Goal: Task Accomplishment & Management: Use online tool/utility

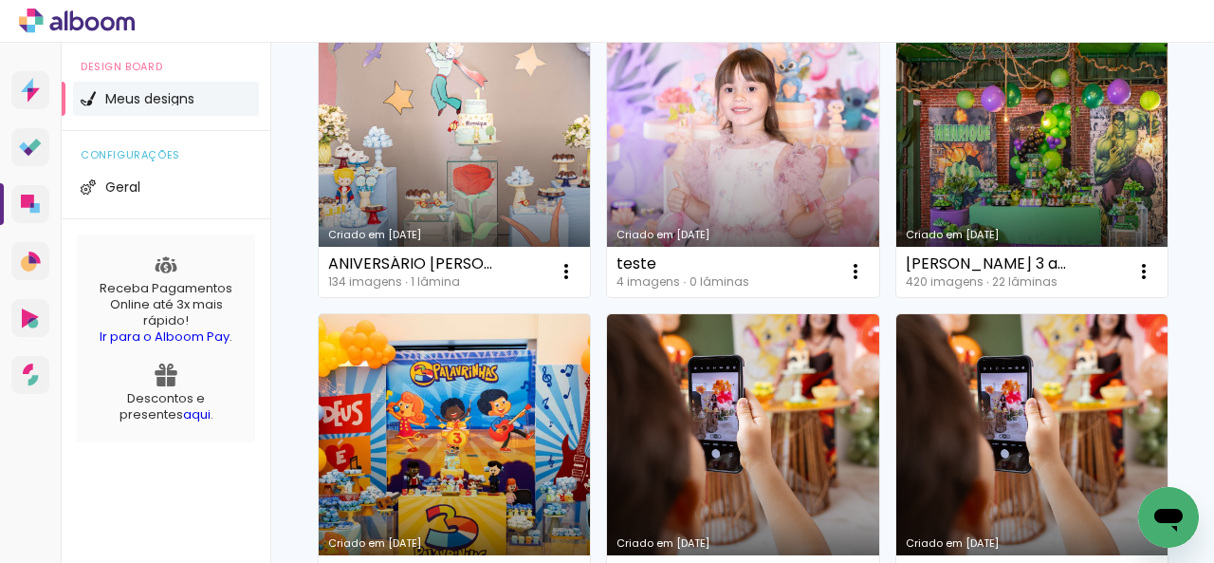
scroll to position [239, 0]
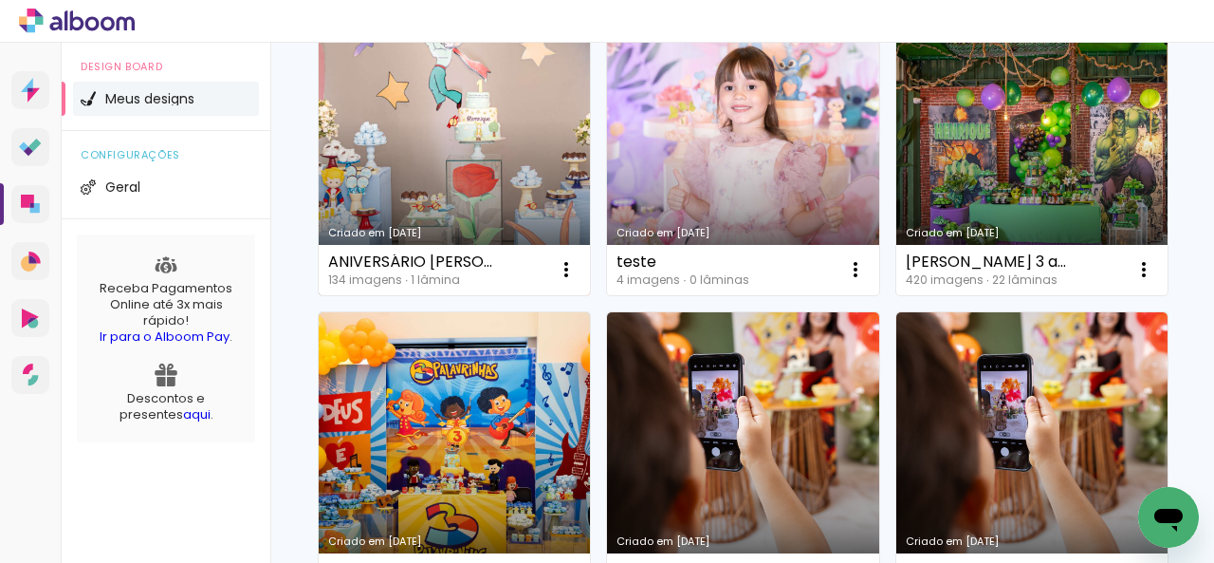
click at [467, 195] on link "Criado em [DATE]" at bounding box center [454, 149] width 271 height 291
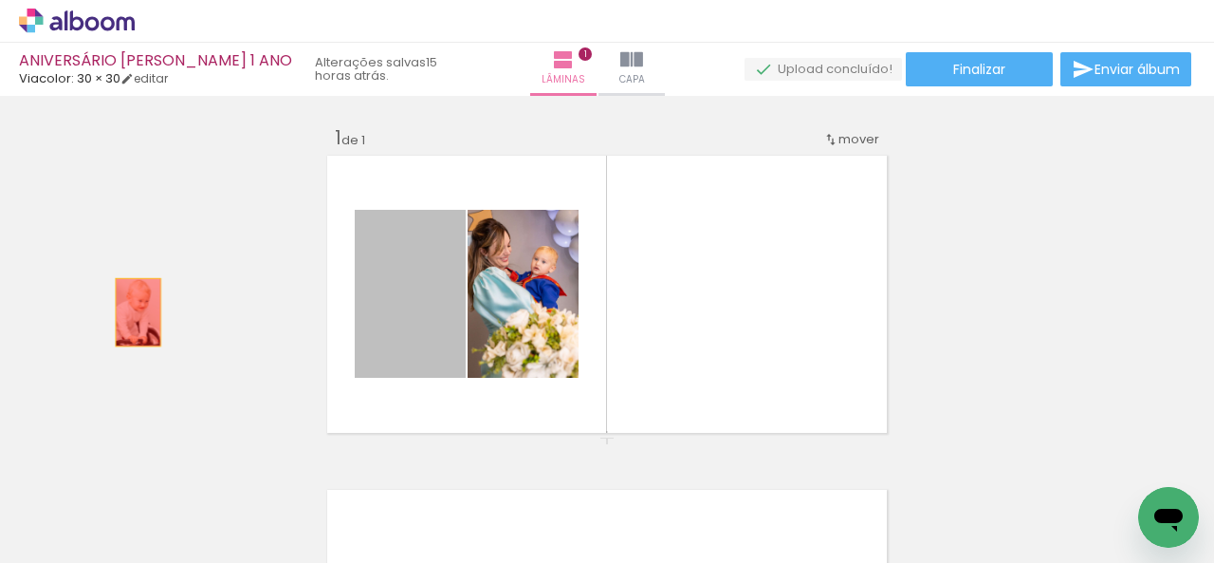
drag, startPoint x: 392, startPoint y: 327, endPoint x: 131, endPoint y: 312, distance: 261.3
click at [131, 312] on div "Inserir lâmina 1 de 1" at bounding box center [607, 436] width 1214 height 669
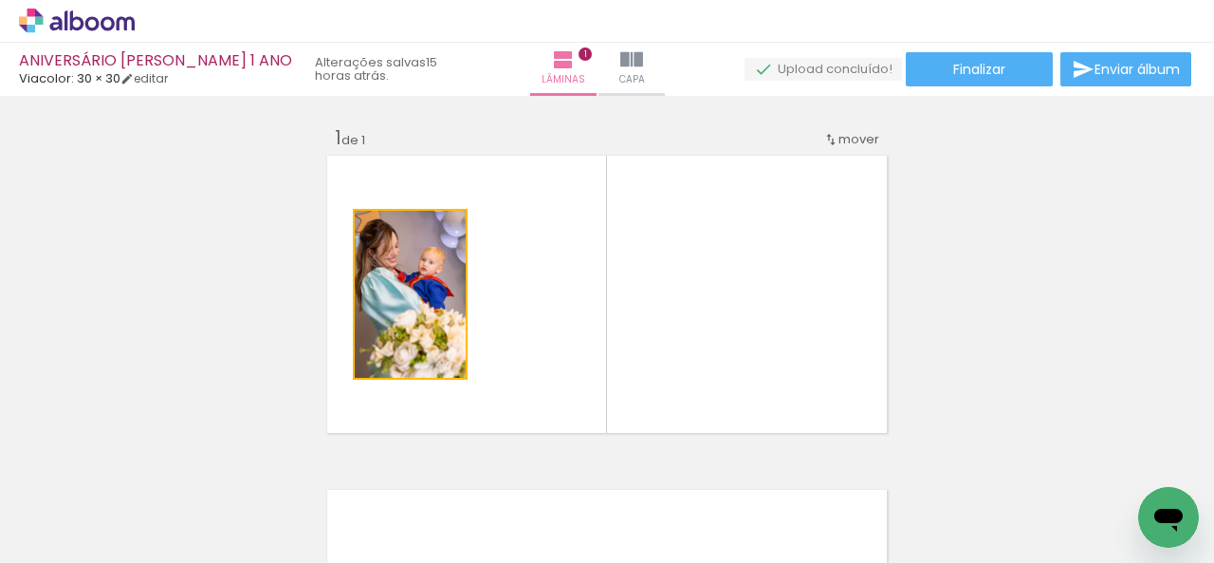
drag, startPoint x: 444, startPoint y: 326, endPoint x: 162, endPoint y: 327, distance: 281.7
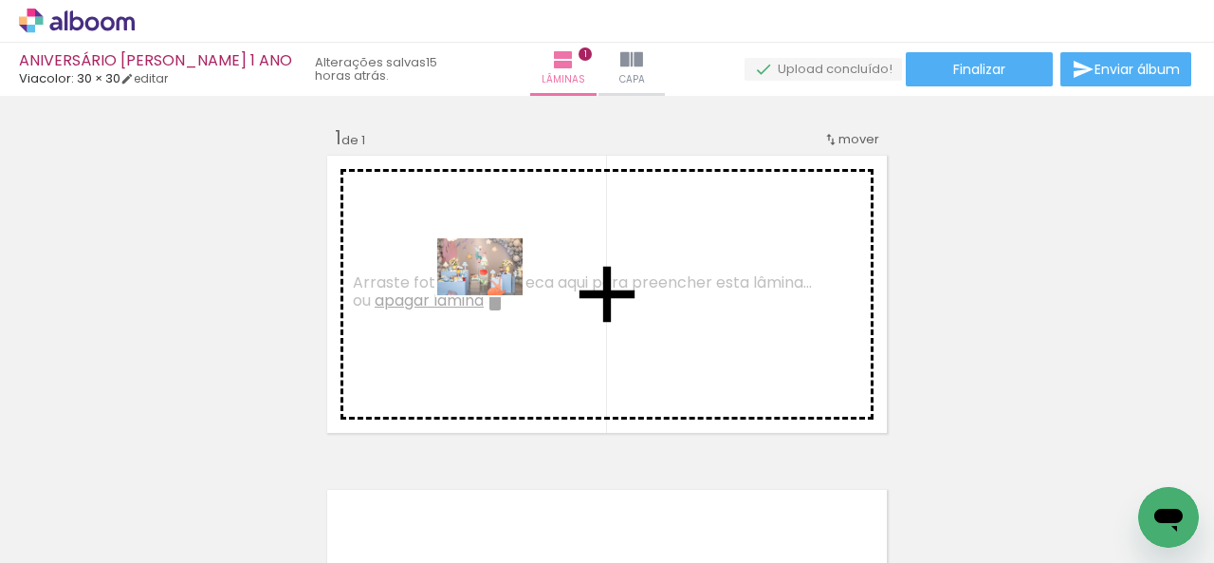
drag, startPoint x: 201, startPoint y: 508, endPoint x: 494, endPoint y: 297, distance: 360.9
click at [494, 297] on quentale-workspace at bounding box center [607, 281] width 1214 height 563
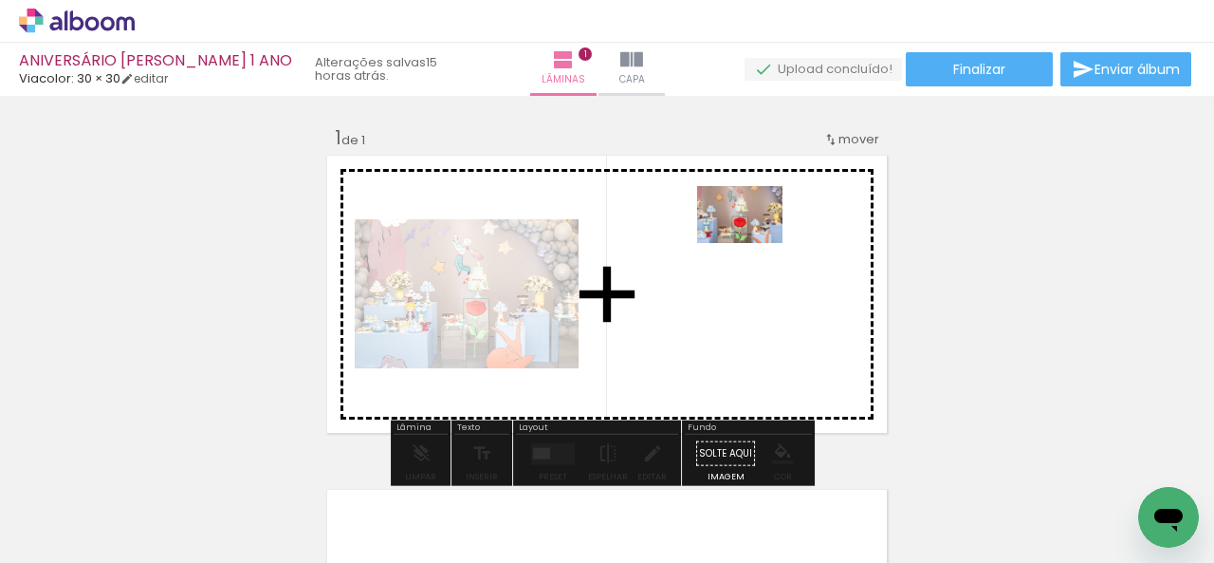
drag, startPoint x: 499, startPoint y: 522, endPoint x: 754, endPoint y: 243, distance: 378.0
click at [754, 243] on quentale-workspace at bounding box center [607, 281] width 1214 height 563
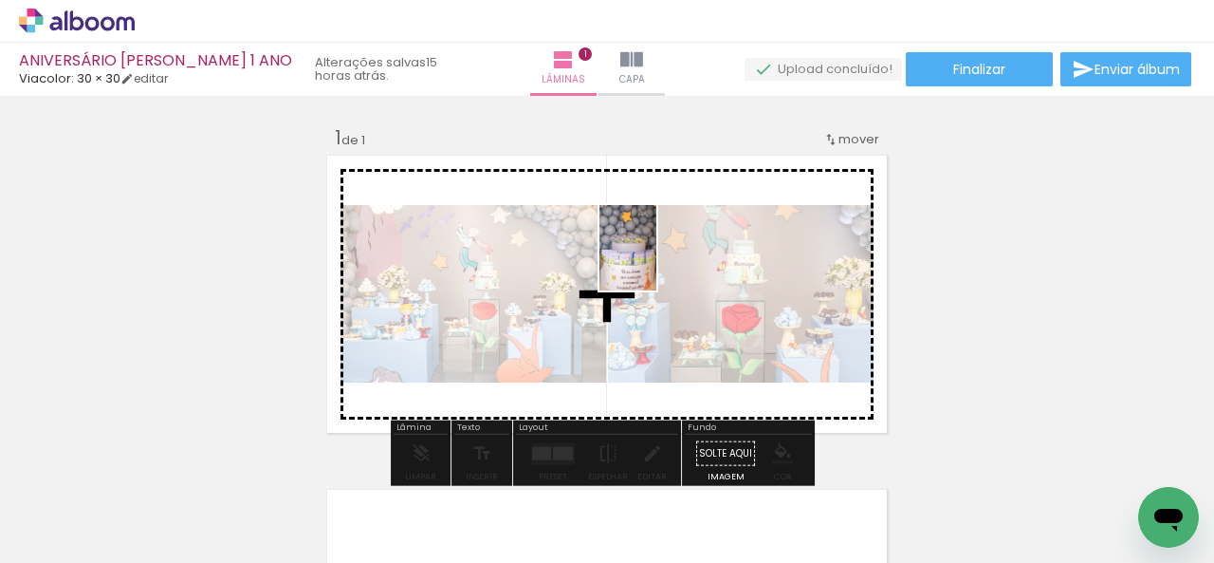
drag, startPoint x: 398, startPoint y: 532, endPoint x: 656, endPoint y: 263, distance: 373.0
click at [656, 263] on quentale-workspace at bounding box center [607, 281] width 1214 height 563
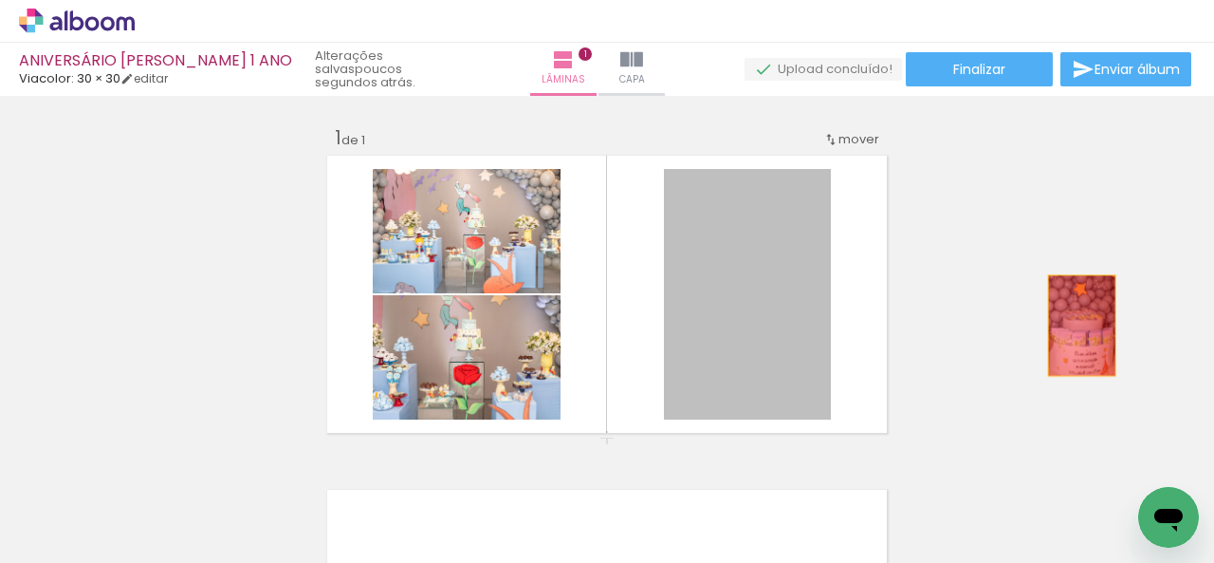
drag, startPoint x: 751, startPoint y: 287, endPoint x: 1075, endPoint y: 325, distance: 325.7
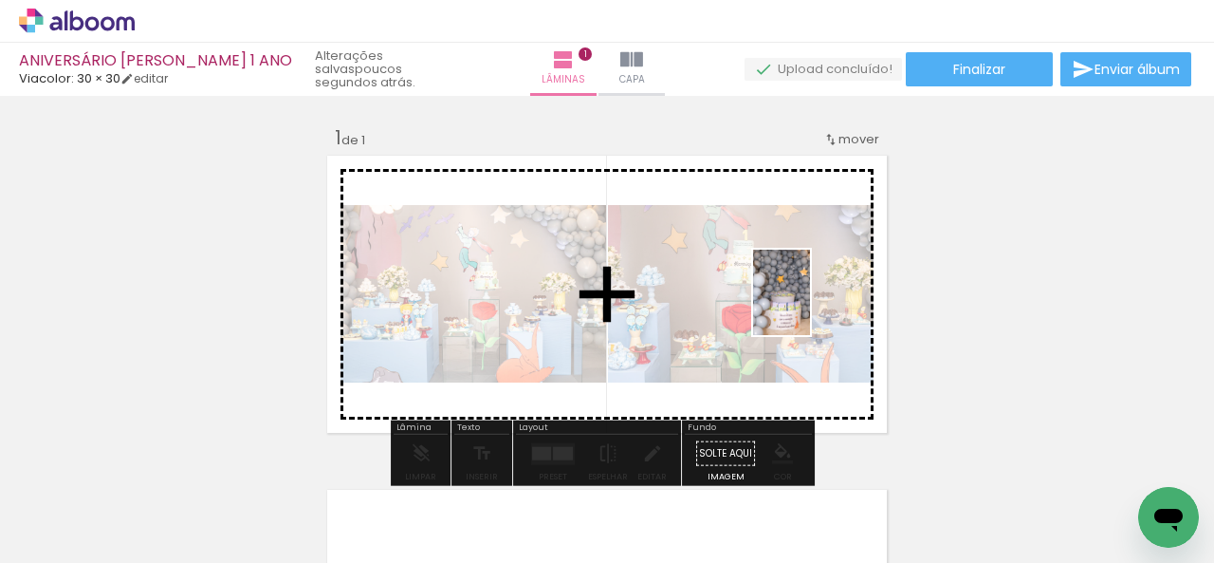
drag, startPoint x: 295, startPoint y: 518, endPoint x: 810, endPoint y: 306, distance: 556.9
click at [810, 306] on quentale-workspace at bounding box center [607, 281] width 1214 height 563
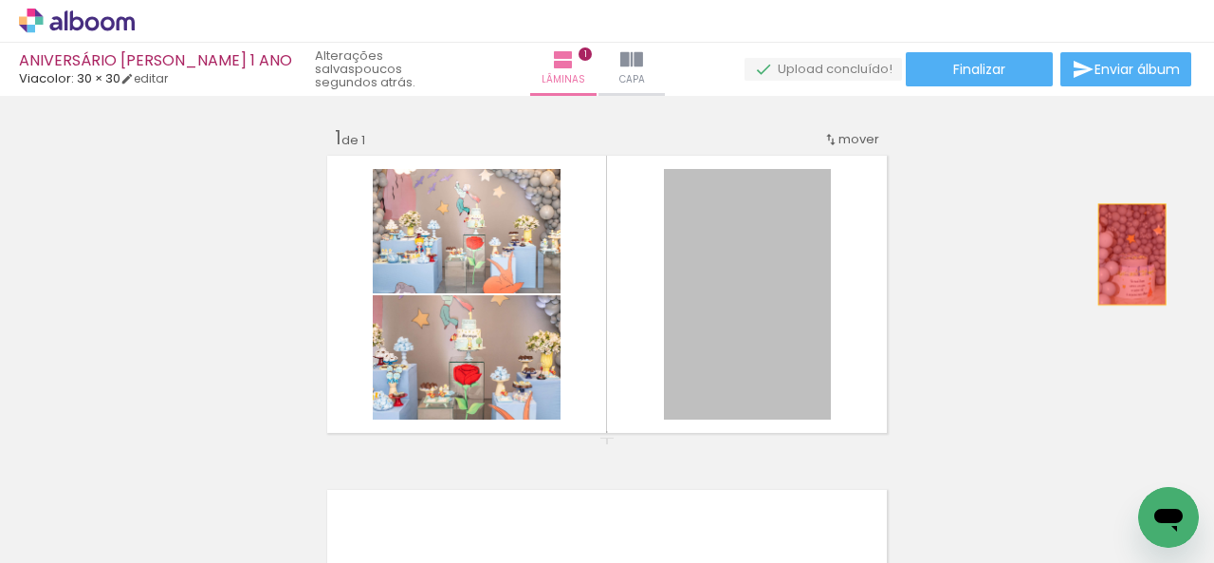
drag, startPoint x: 778, startPoint y: 284, endPoint x: 1122, endPoint y: 250, distance: 346.0
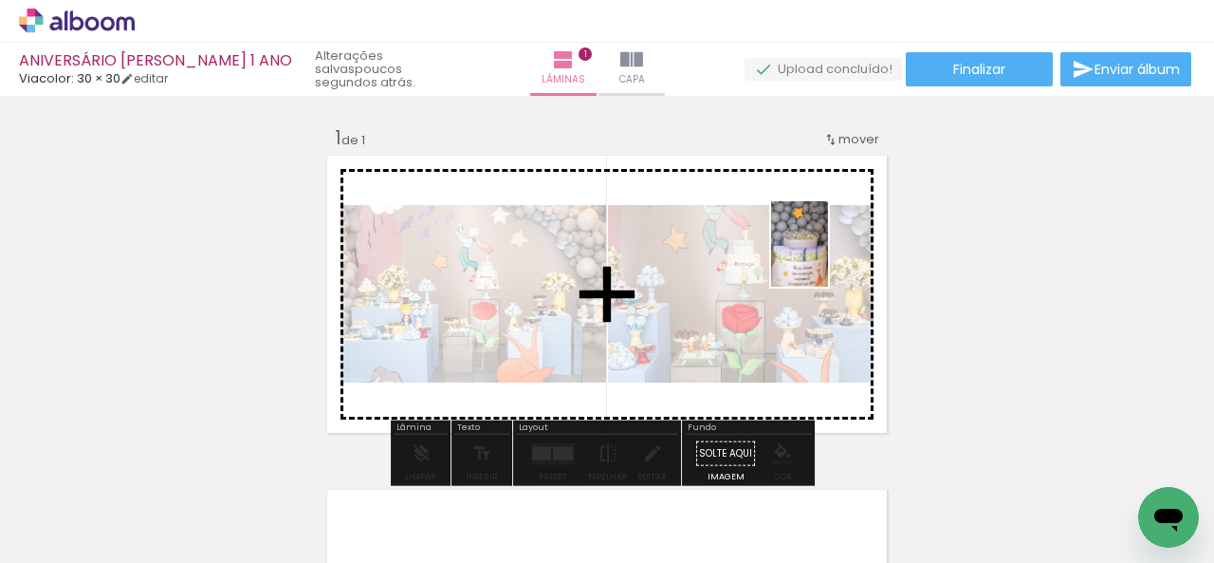
drag, startPoint x: 399, startPoint y: 516, endPoint x: 828, endPoint y: 258, distance: 500.4
click at [828, 258] on quentale-workspace at bounding box center [607, 281] width 1214 height 563
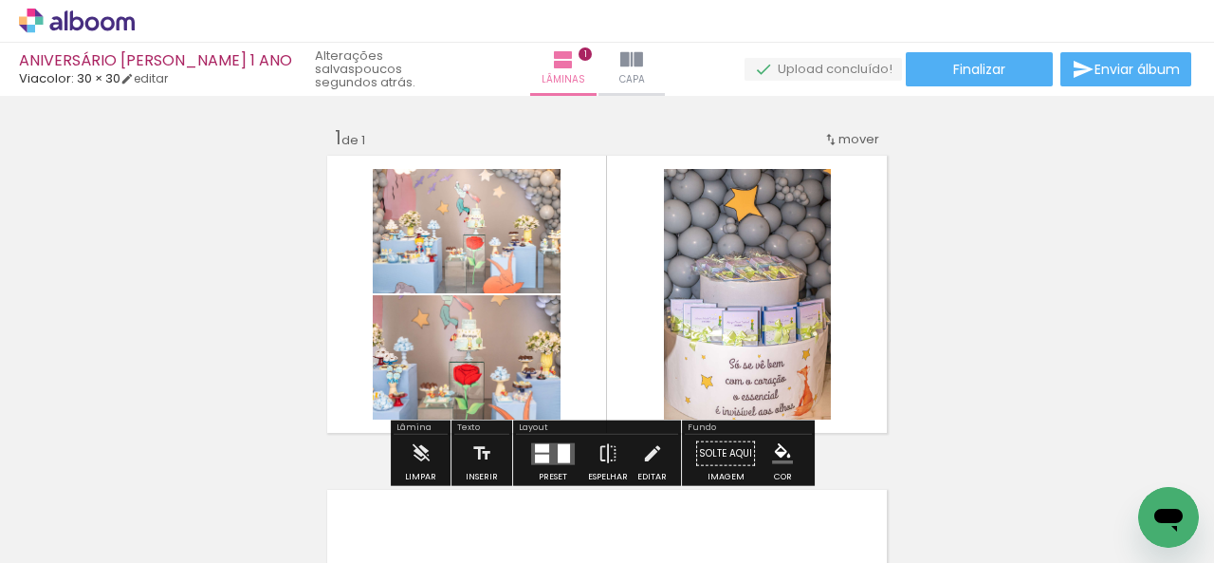
click at [933, 310] on div "Inserir lâmina 1 de 1" at bounding box center [607, 436] width 1214 height 669
click at [554, 439] on div at bounding box center [552, 453] width 51 height 38
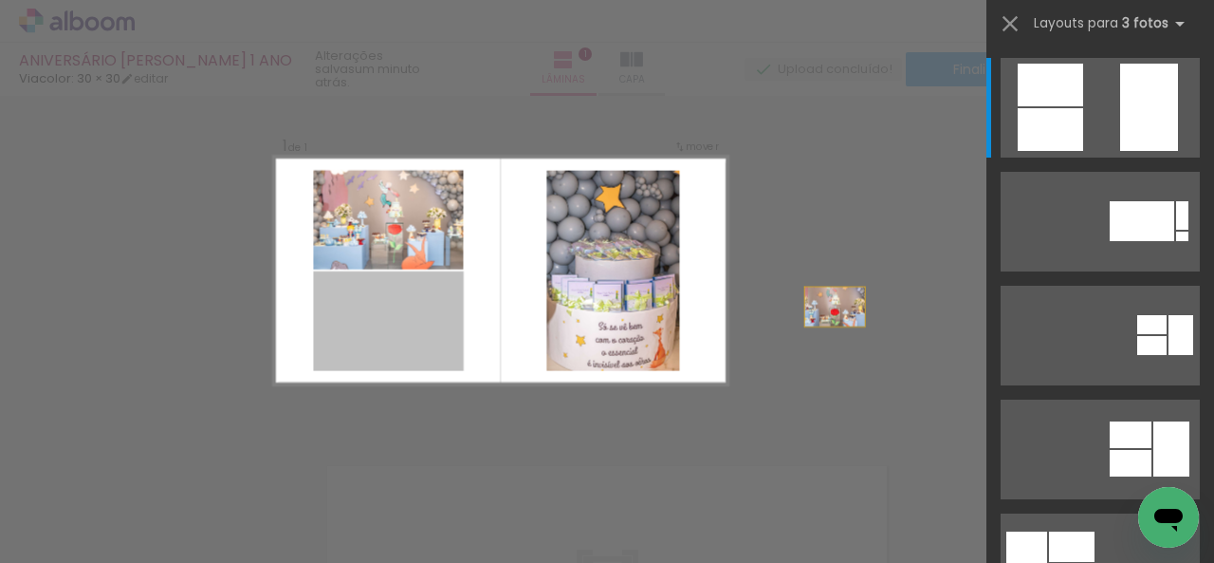
drag, startPoint x: 389, startPoint y: 332, endPoint x: 939, endPoint y: 303, distance: 551.0
click at [939, 303] on div "Inserir lâmina 1 de 1 Confirmar Cancelar" at bounding box center [607, 428] width 1214 height 713
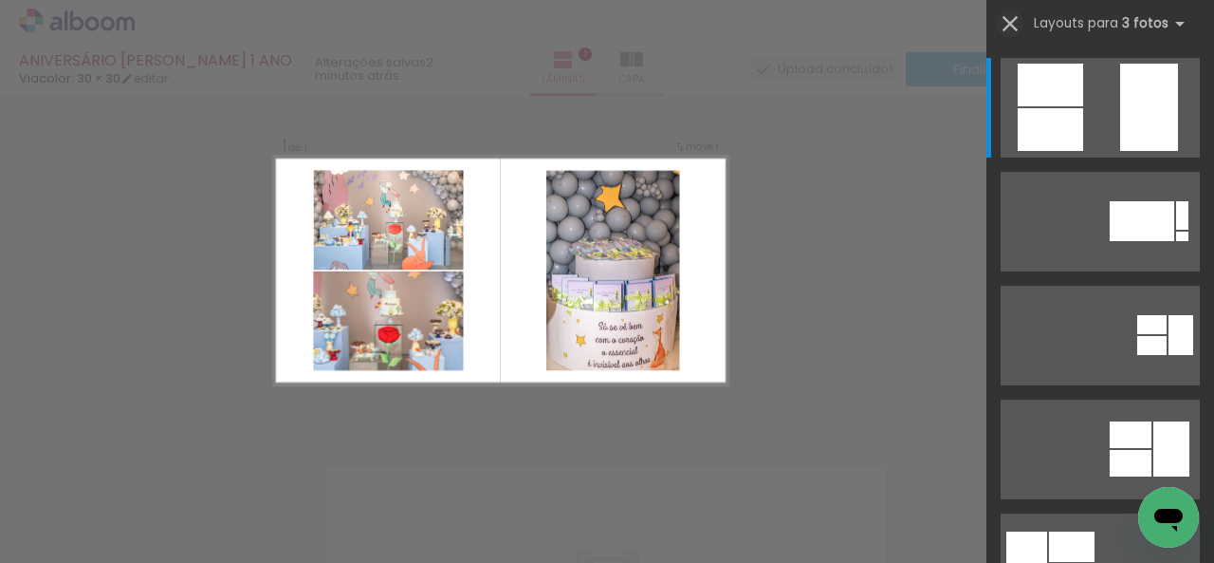
click at [1008, 26] on iron-icon at bounding box center [1010, 23] width 27 height 27
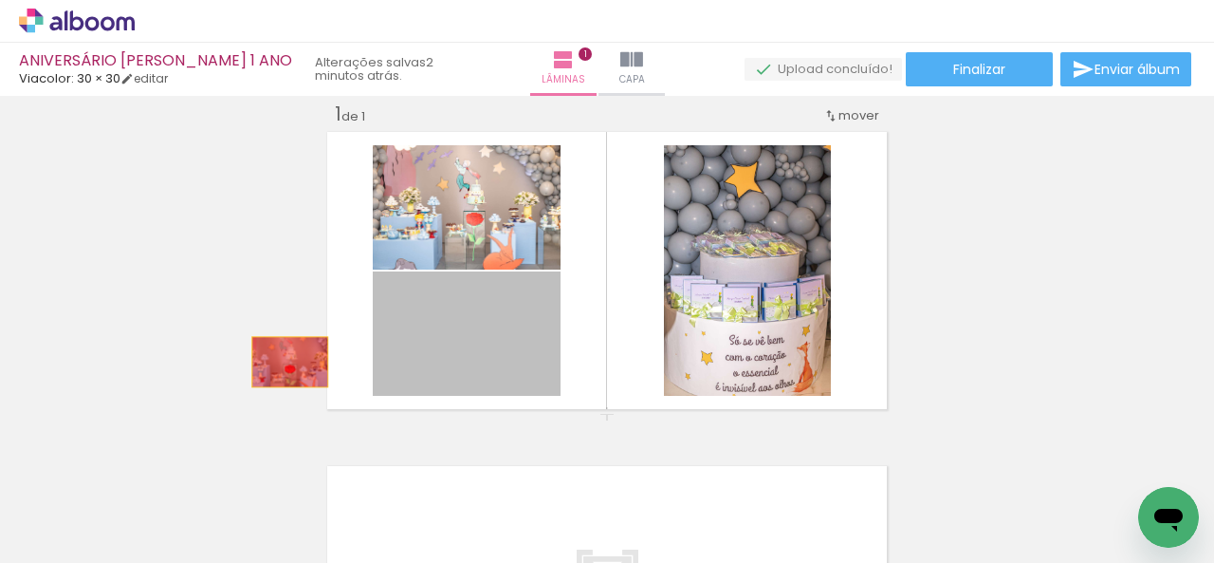
drag, startPoint x: 507, startPoint y: 337, endPoint x: 146, endPoint y: 357, distance: 361.0
click at [146, 357] on div "Inserir lâmina 1 de 1" at bounding box center [607, 413] width 1214 height 669
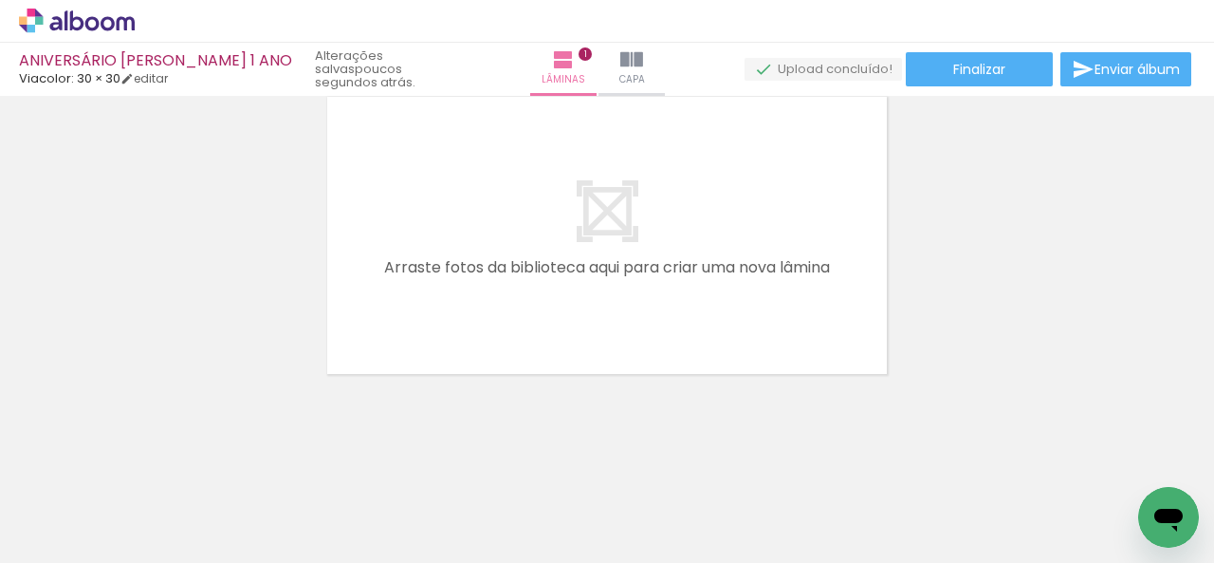
scroll to position [0, 5921]
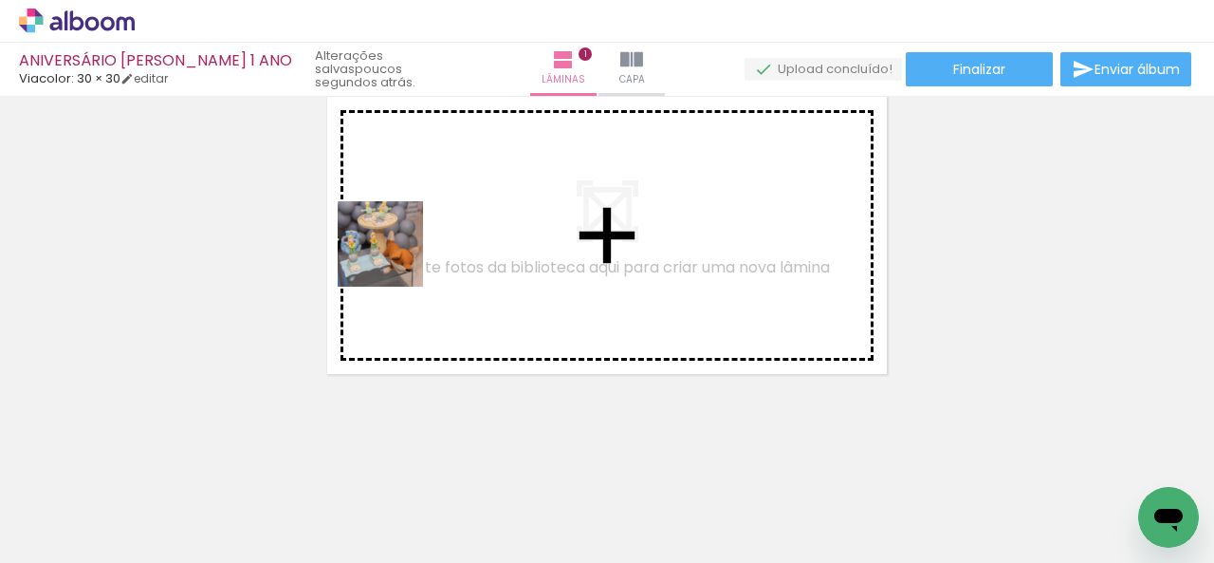
drag, startPoint x: 219, startPoint y: 523, endPoint x: 409, endPoint y: 239, distance: 341.2
click at [409, 239] on quentale-workspace at bounding box center [607, 281] width 1214 height 563
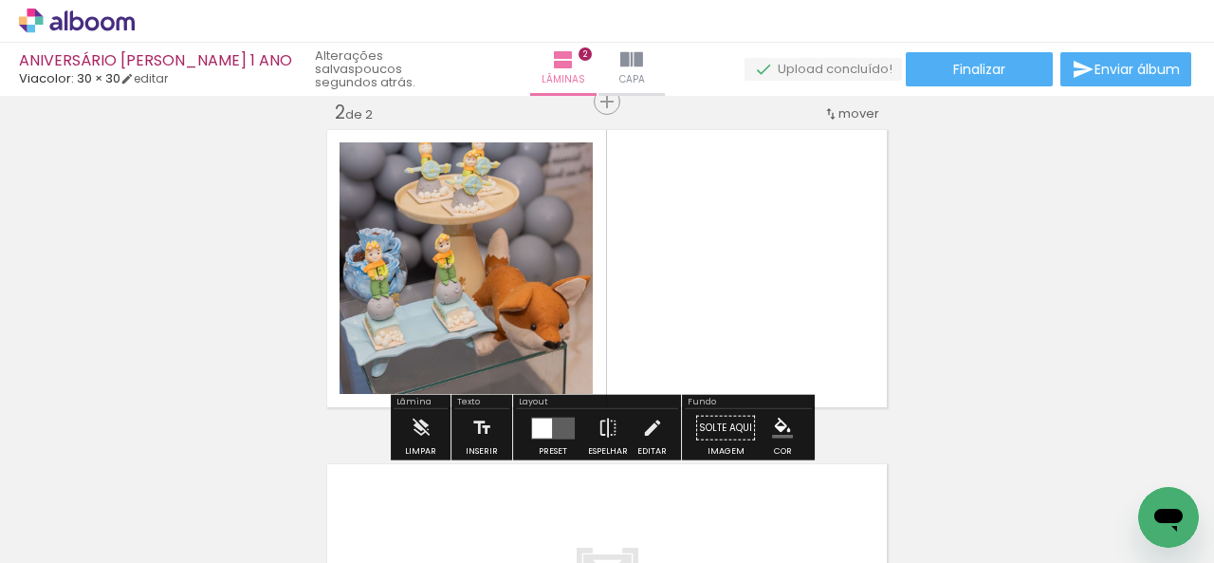
scroll to position [358, 0]
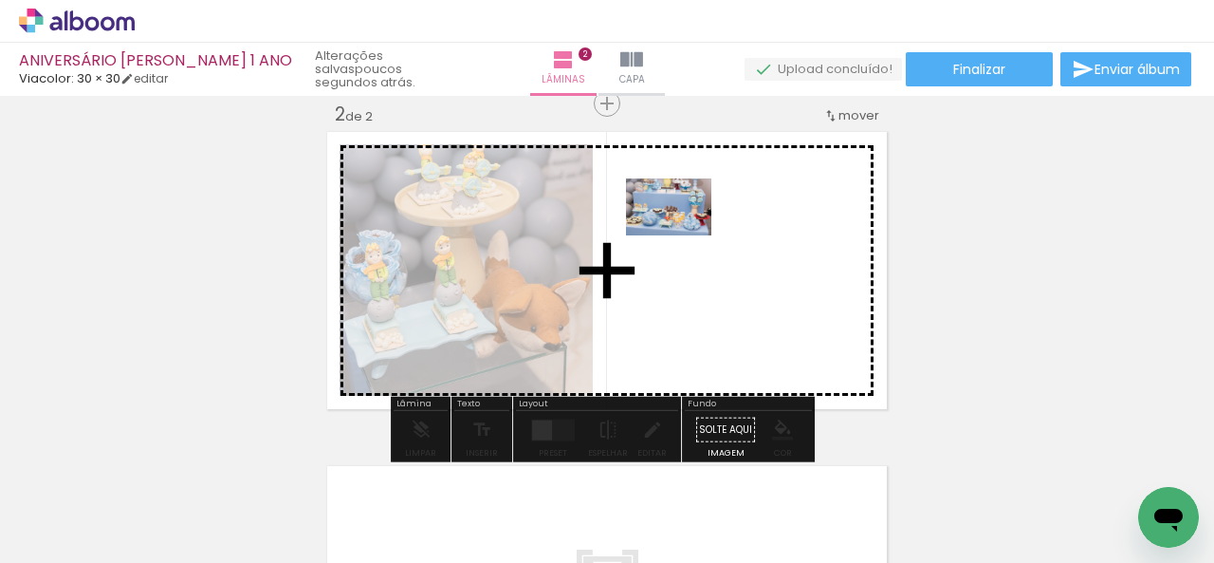
drag, startPoint x: 337, startPoint y: 523, endPoint x: 683, endPoint y: 235, distance: 450.0
click at [683, 235] on quentale-workspace at bounding box center [607, 281] width 1214 height 563
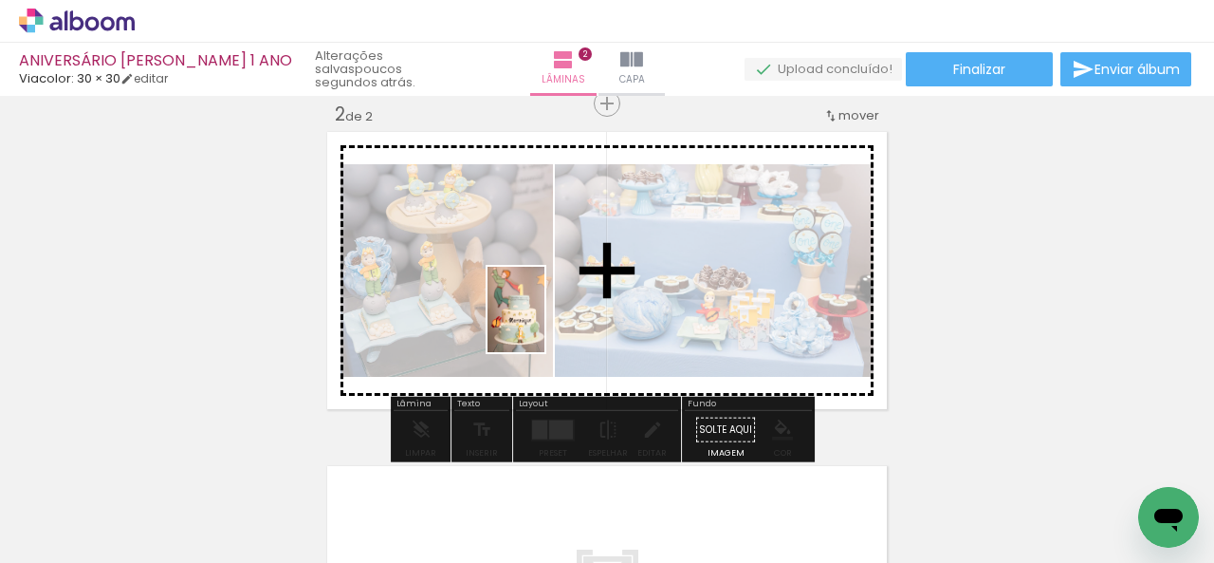
drag, startPoint x: 539, startPoint y: 526, endPoint x: 541, endPoint y: 305, distance: 222.0
click at [541, 305] on quentale-workspace at bounding box center [607, 281] width 1214 height 563
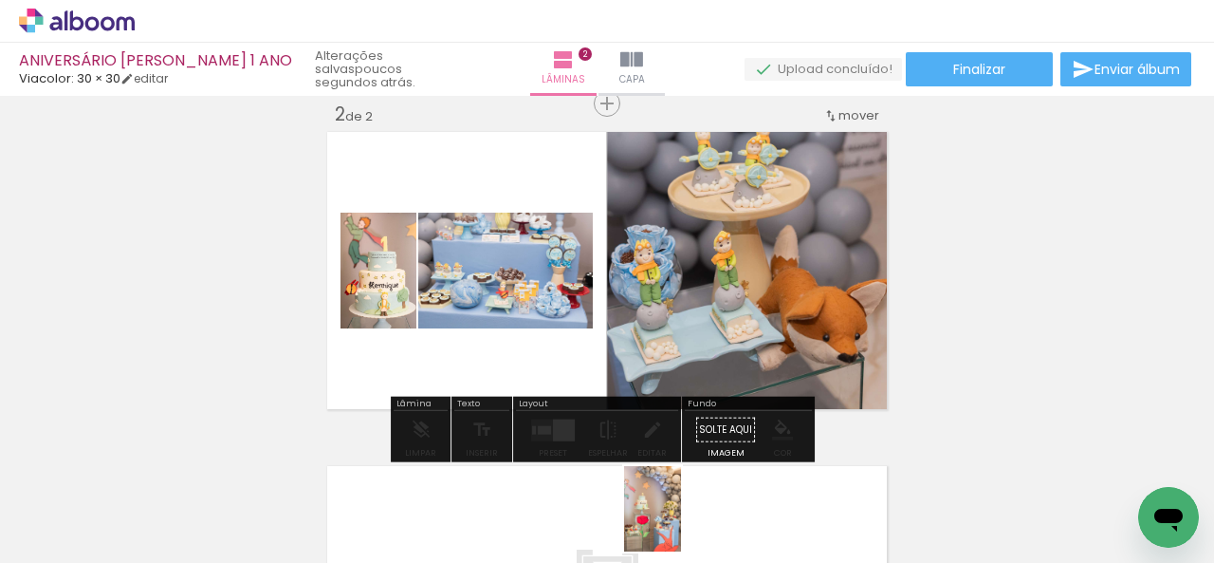
drag, startPoint x: 645, startPoint y: 500, endPoint x: 682, endPoint y: 519, distance: 41.6
click at [674, 519] on div at bounding box center [643, 499] width 63 height 94
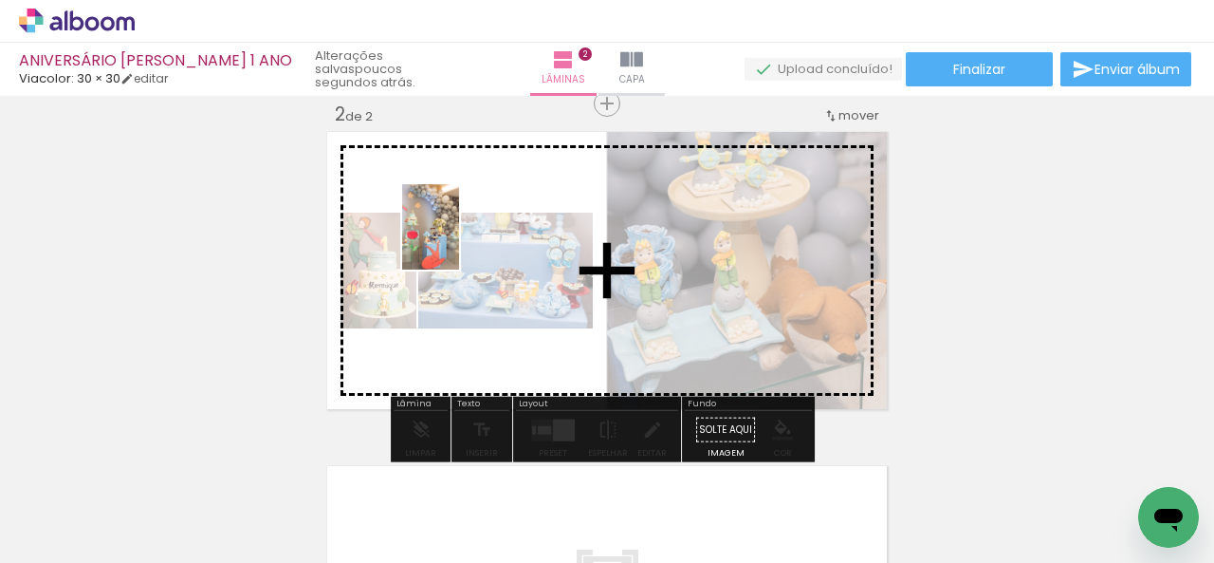
drag, startPoint x: 764, startPoint y: 500, endPoint x: 456, endPoint y: 208, distance: 424.1
click at [456, 208] on quentale-workspace at bounding box center [607, 281] width 1214 height 563
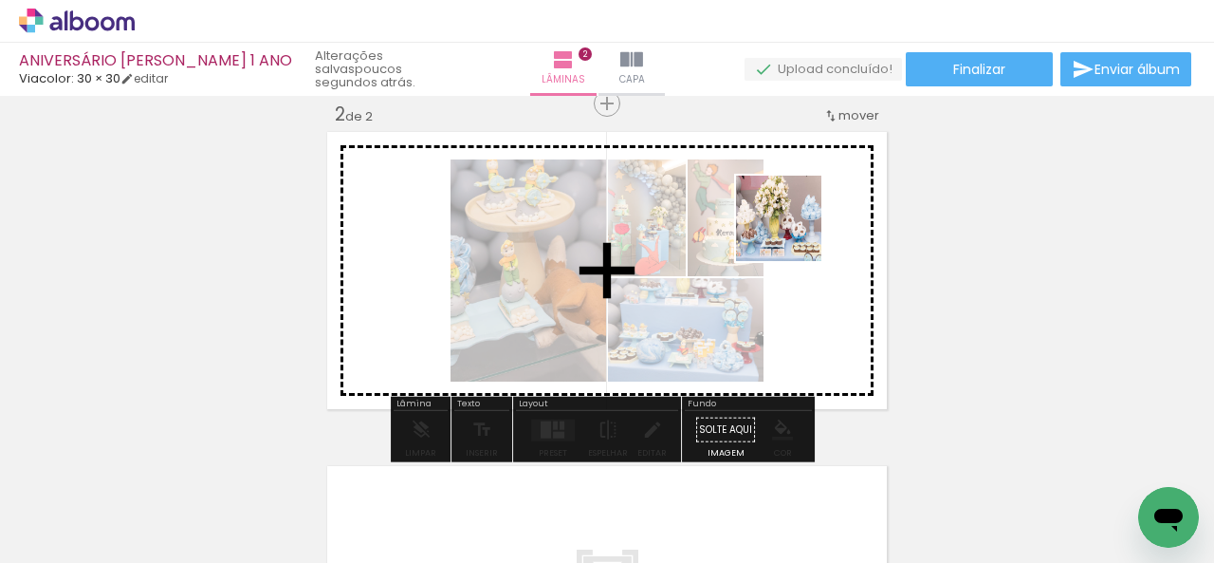
drag, startPoint x: 861, startPoint y: 510, endPoint x: 790, endPoint y: 232, distance: 286.9
click at [790, 232] on quentale-workspace at bounding box center [607, 281] width 1214 height 563
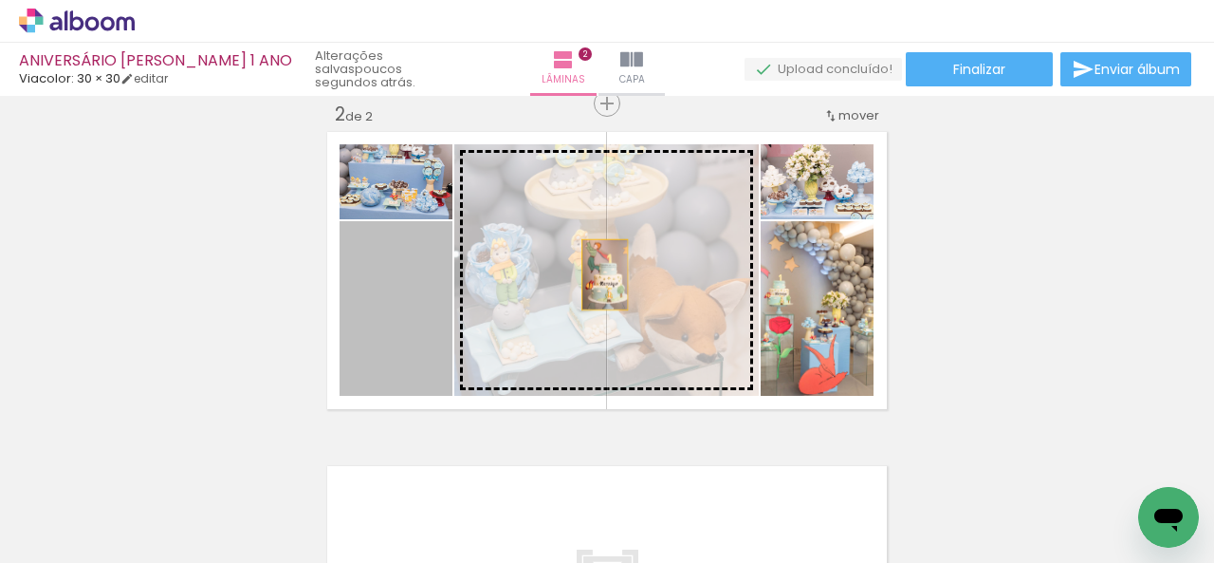
drag, startPoint x: 391, startPoint y: 342, endPoint x: 613, endPoint y: 272, distance: 232.8
click at [0, 0] on slot at bounding box center [0, 0] width 0 height 0
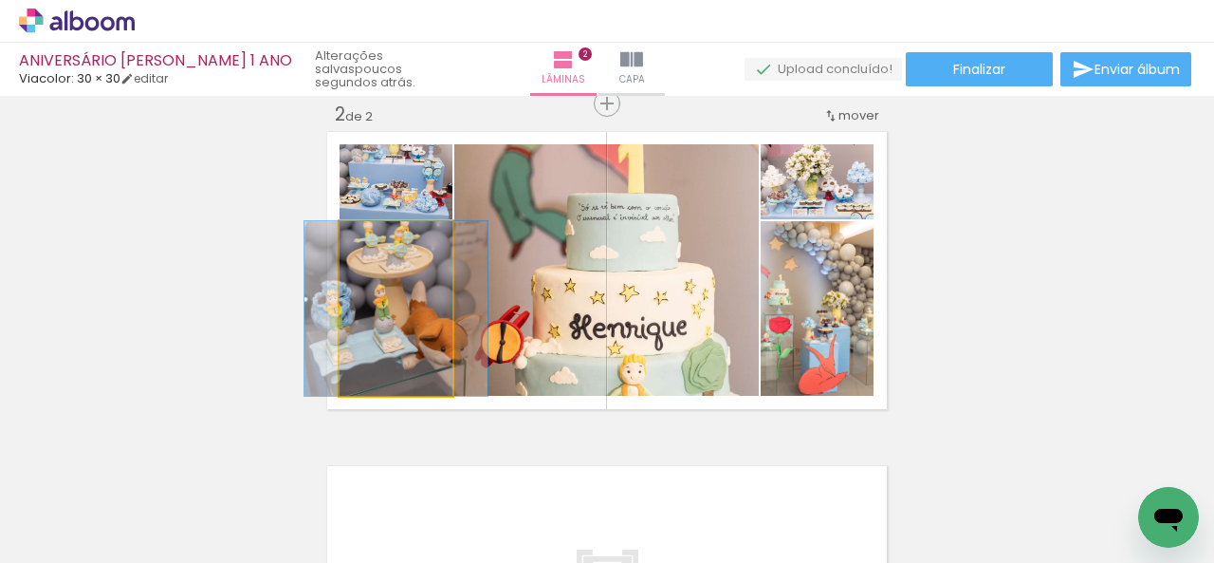
drag, startPoint x: 391, startPoint y: 338, endPoint x: 391, endPoint y: 370, distance: 32.3
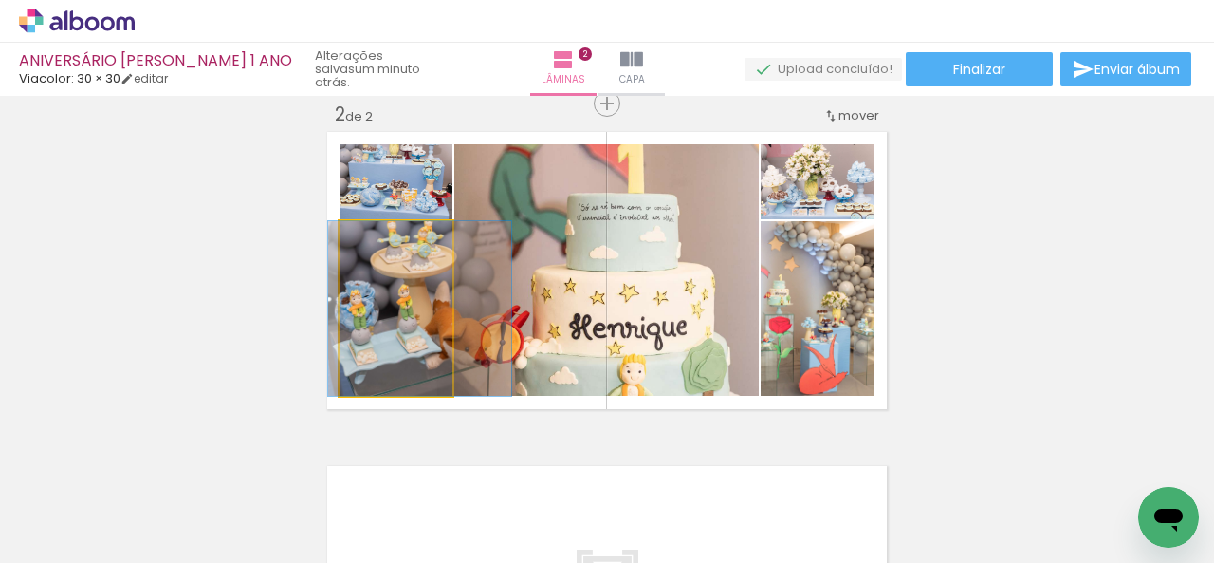
drag, startPoint x: 381, startPoint y: 339, endPoint x: 405, endPoint y: 373, distance: 41.6
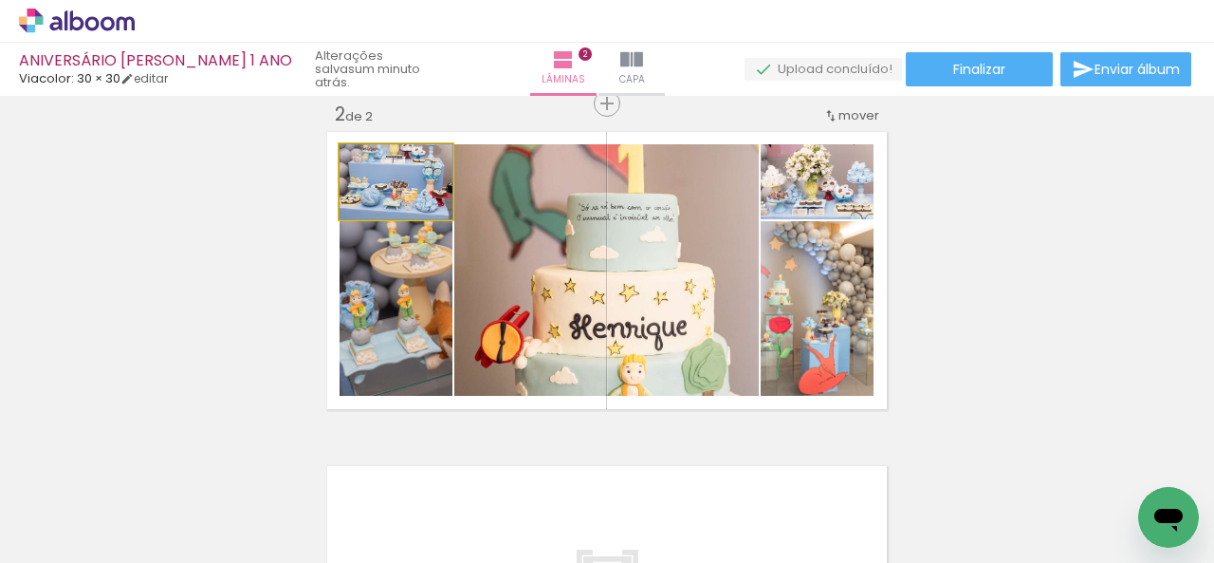
drag, startPoint x: 429, startPoint y: 194, endPoint x: 429, endPoint y: 219, distance: 24.7
click at [429, 219] on quentale-layouter at bounding box center [607, 270] width 569 height 286
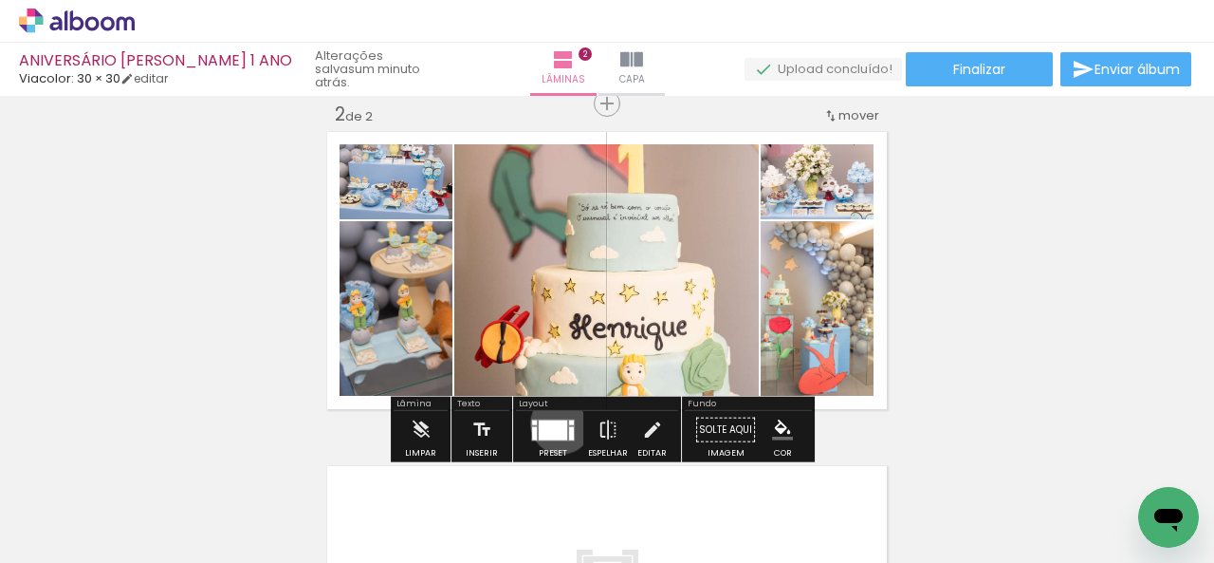
click at [557, 422] on div at bounding box center [553, 429] width 28 height 20
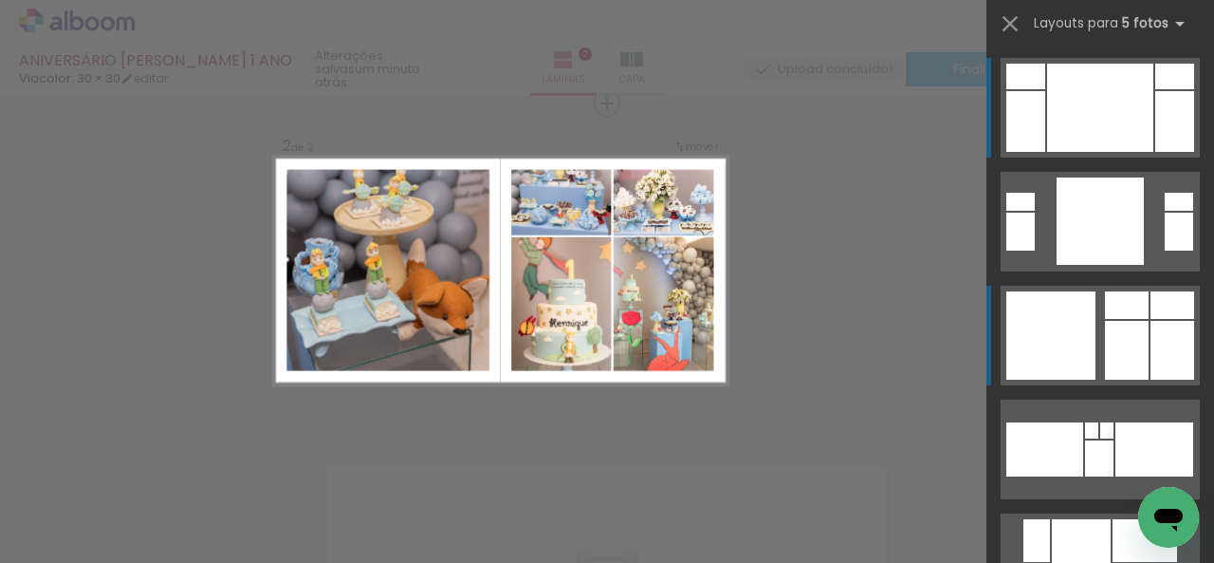
click at [1116, 334] on div at bounding box center [1127, 350] width 44 height 59
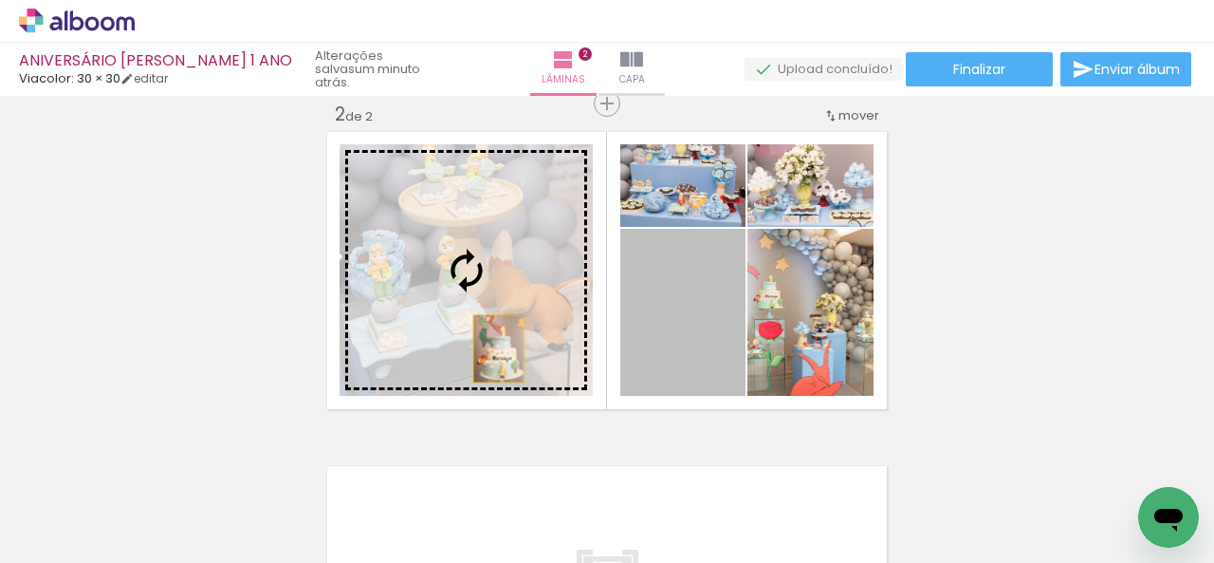
drag, startPoint x: 693, startPoint y: 380, endPoint x: 454, endPoint y: 344, distance: 240.8
click at [0, 0] on slot at bounding box center [0, 0] width 0 height 0
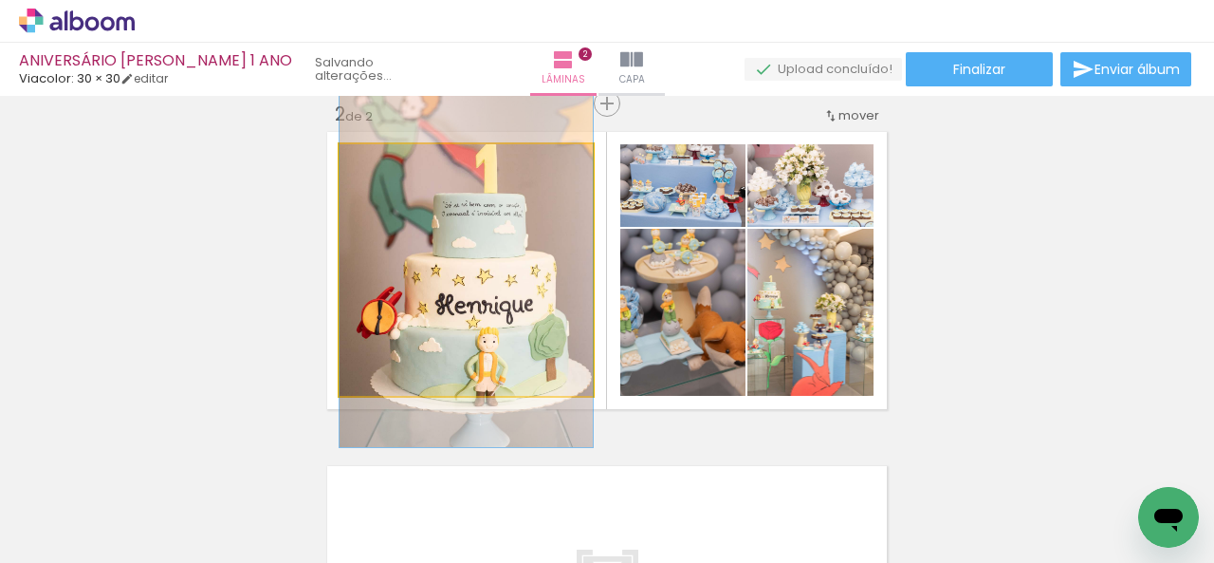
drag, startPoint x: 480, startPoint y: 316, endPoint x: 479, endPoint y: 303, distance: 13.3
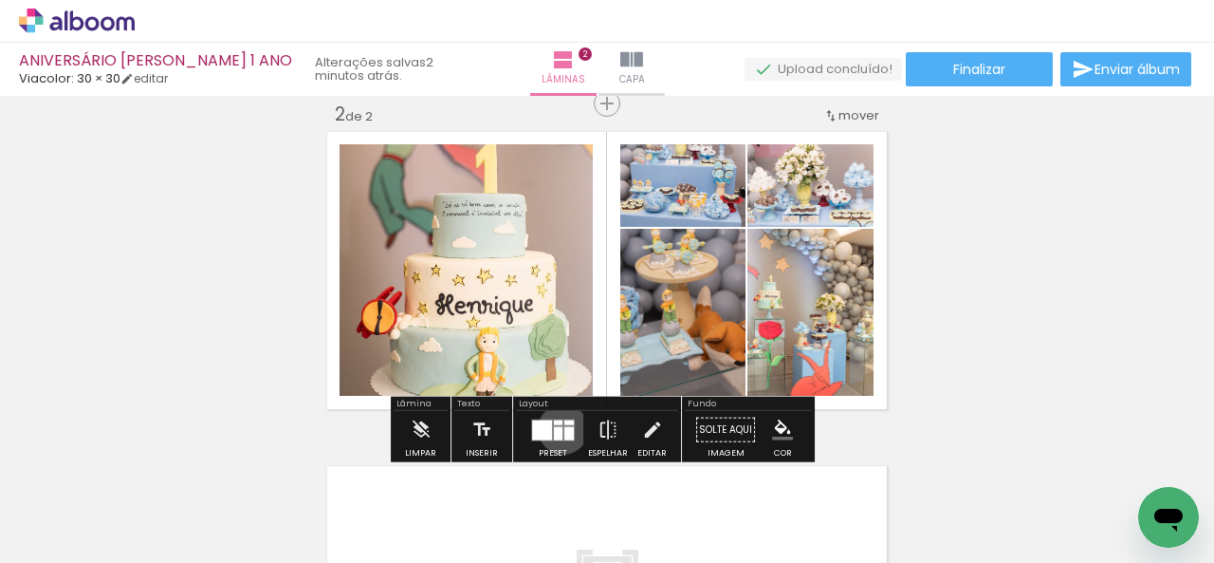
click at [559, 428] on quentale-layouter at bounding box center [553, 429] width 44 height 22
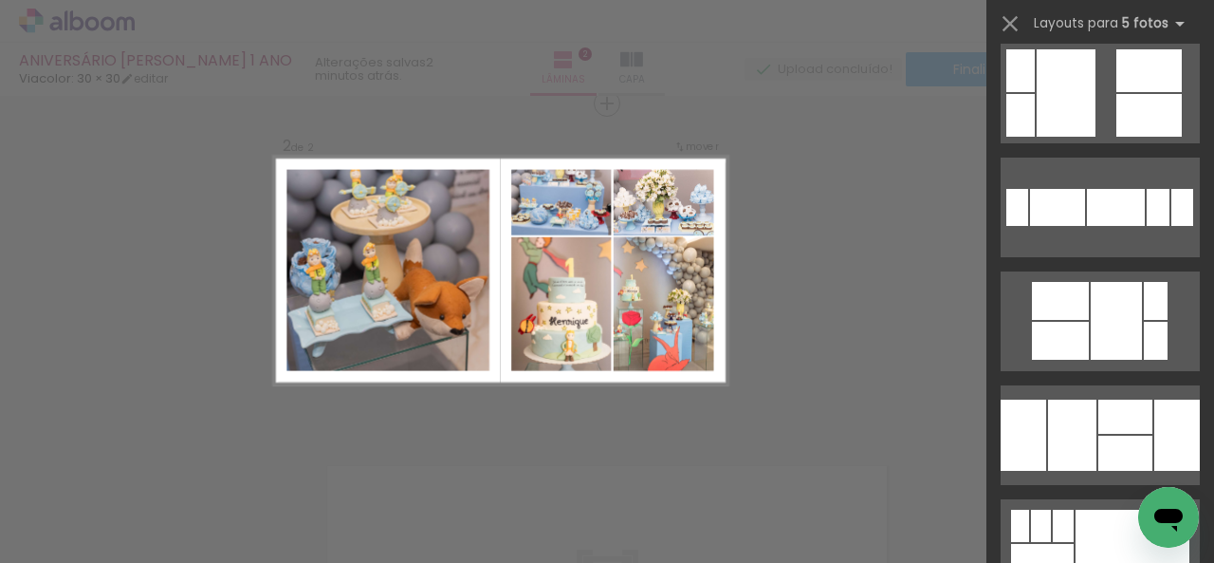
scroll to position [1679, 0]
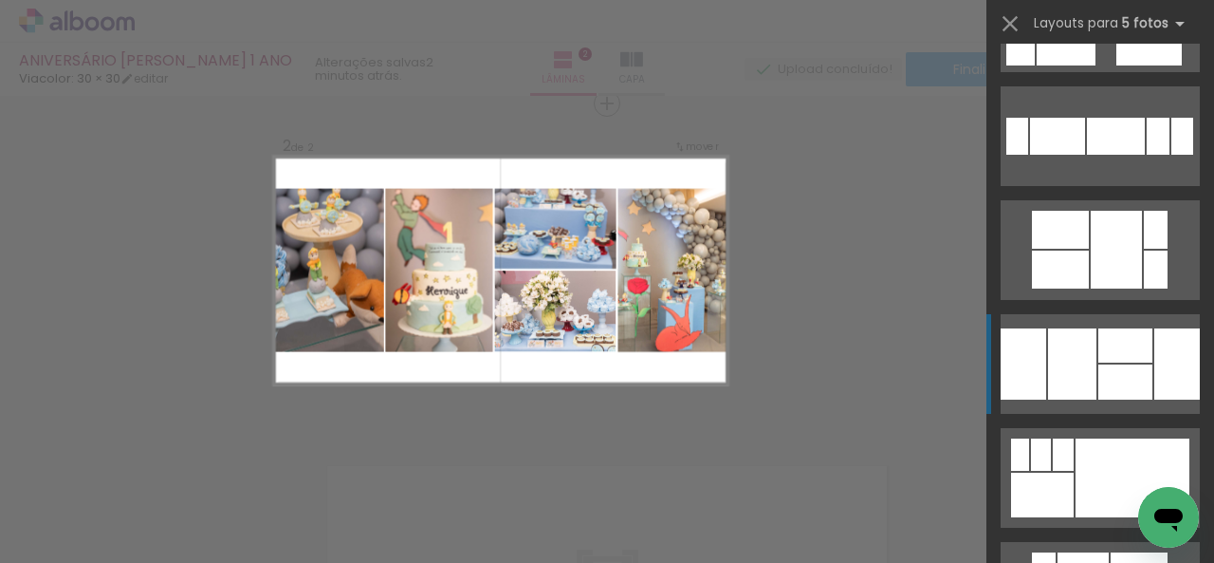
click at [1099, 364] on div at bounding box center [1126, 381] width 54 height 35
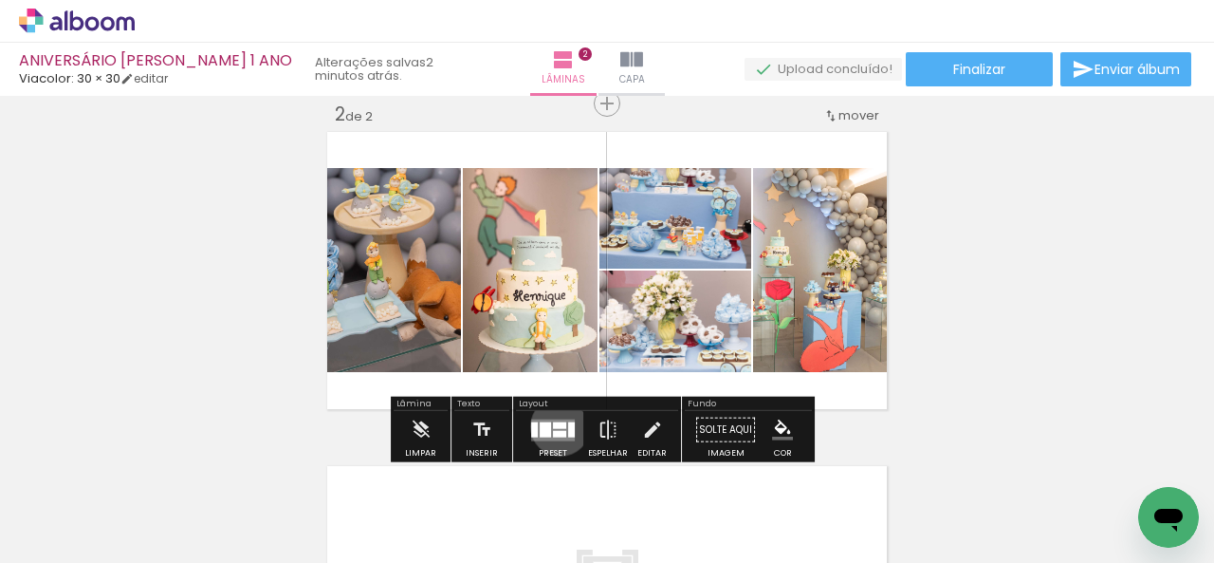
click at [556, 425] on div at bounding box center [559, 424] width 13 height 7
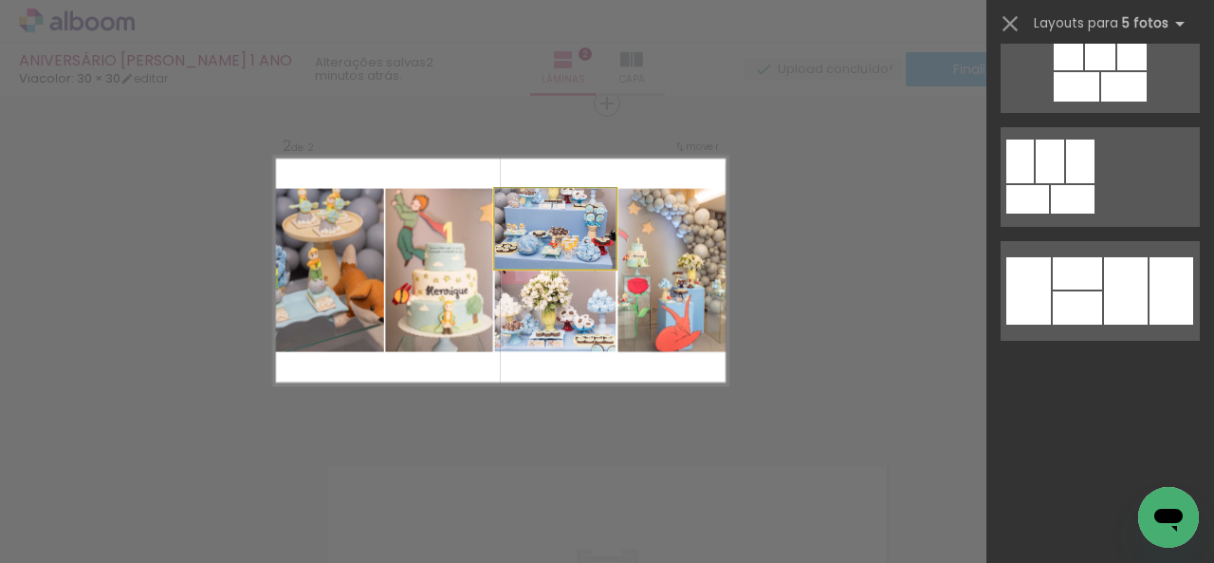
scroll to position [1935, 0]
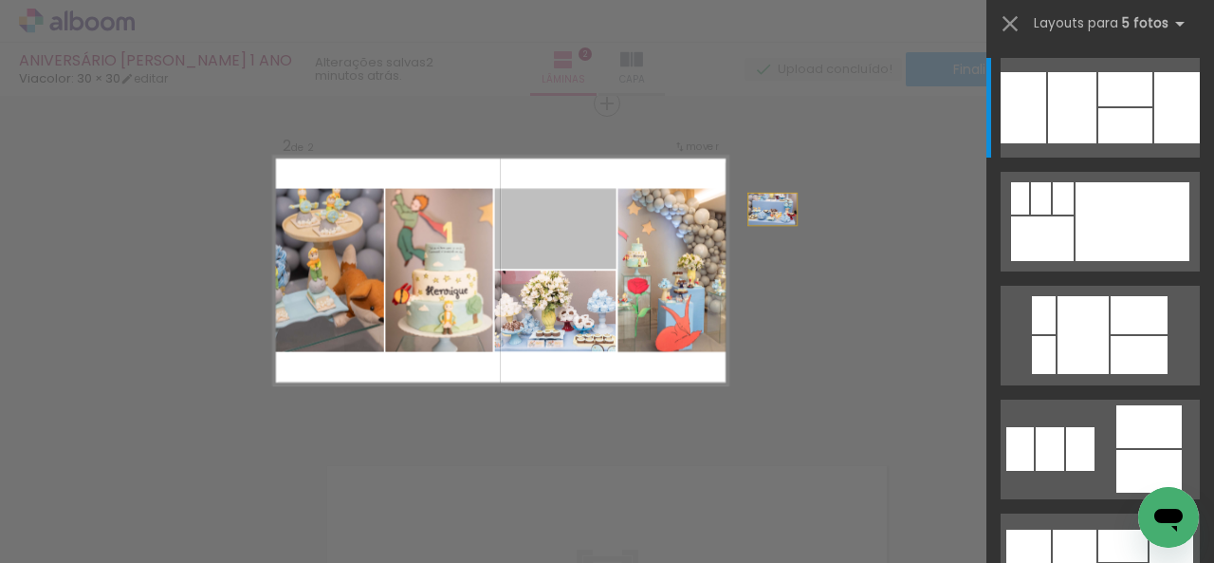
drag, startPoint x: 520, startPoint y: 235, endPoint x: 843, endPoint y: 200, distance: 325.4
click at [843, 200] on div "Inserir lâmina 1 de 2 Inserir lâmina 2 de 2 Confirmar Cancelar" at bounding box center [607, 261] width 1214 height 1047
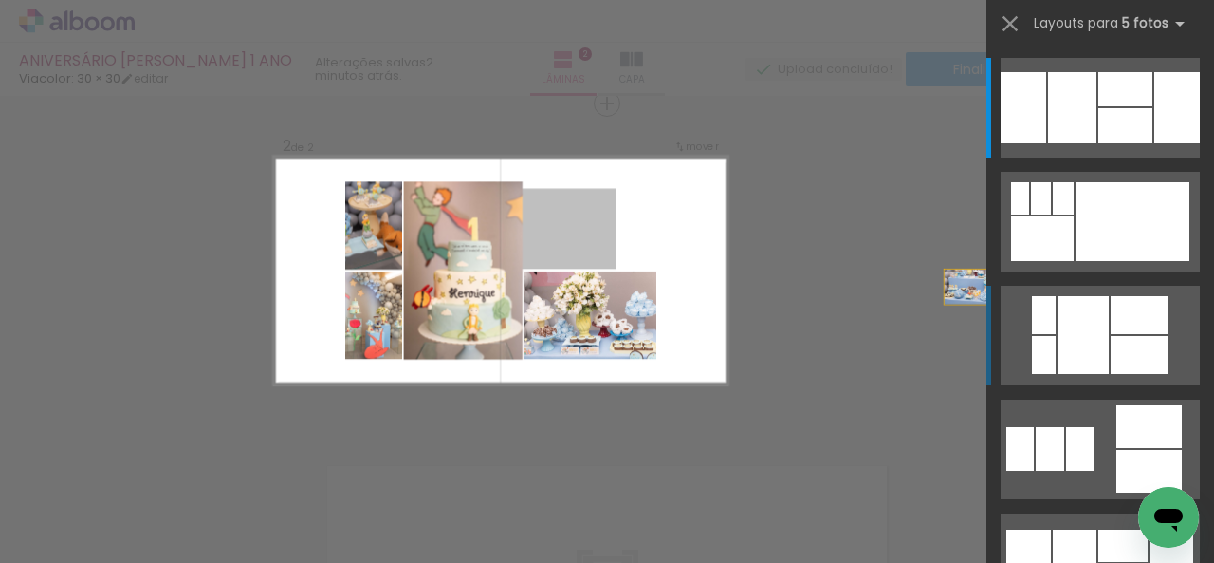
drag, startPoint x: 522, startPoint y: 236, endPoint x: 1018, endPoint y: 305, distance: 500.8
click at [1018, 305] on quentale-workspace at bounding box center [607, 281] width 1214 height 563
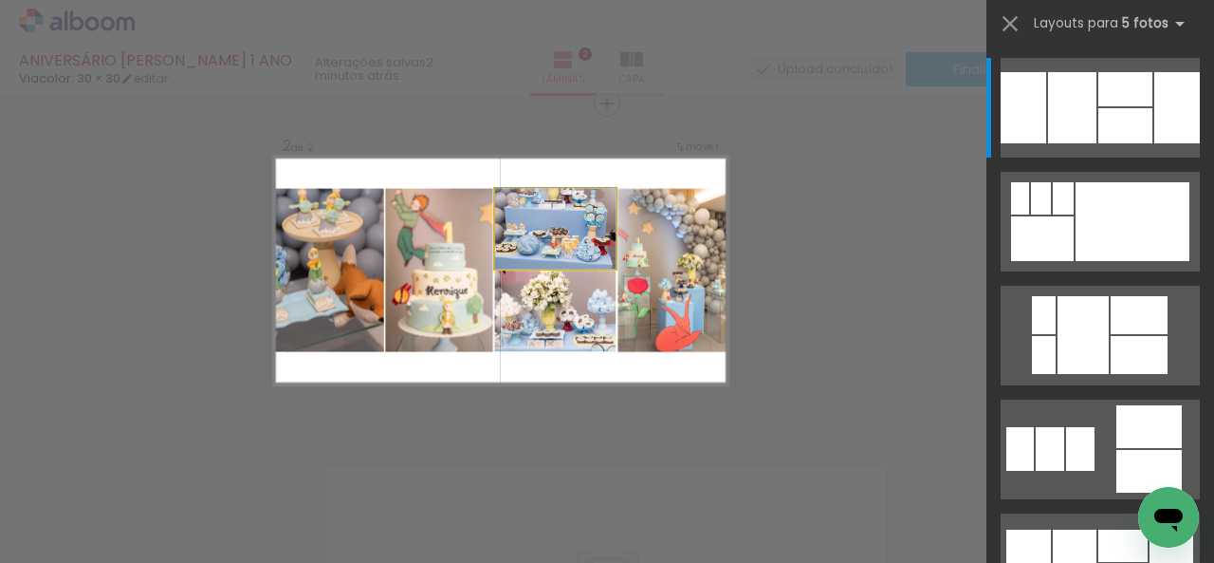
click at [566, 233] on quentale-photo at bounding box center [555, 229] width 121 height 81
click at [896, 221] on div "Confirmar Cancelar" at bounding box center [607, 261] width 1214 height 1047
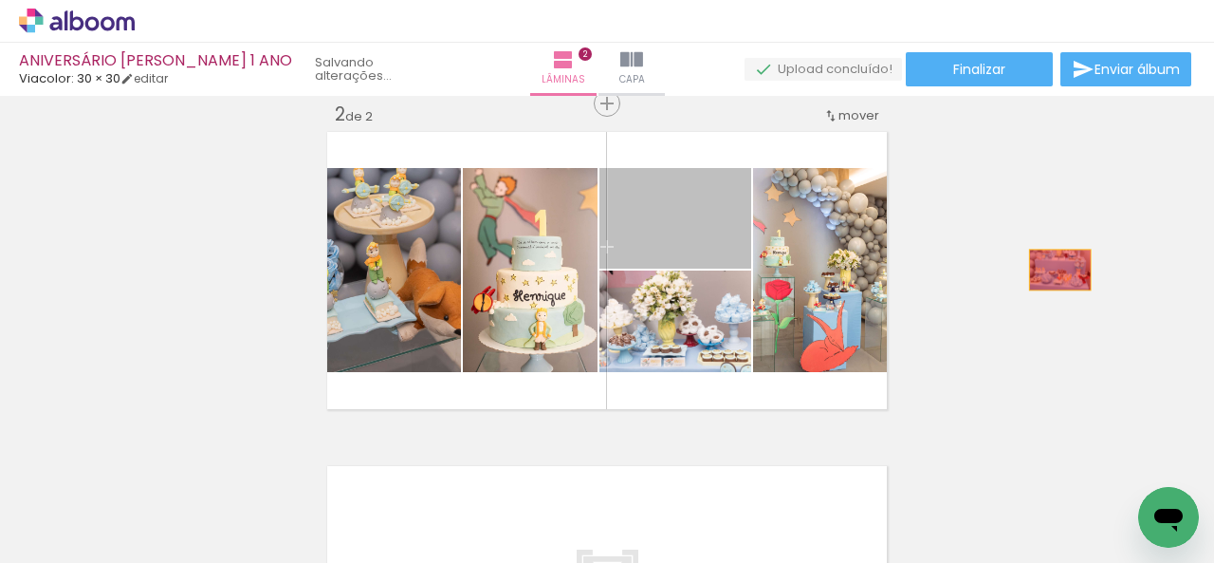
drag, startPoint x: 649, startPoint y: 248, endPoint x: 1059, endPoint y: 270, distance: 410.4
click at [1059, 270] on div "Inserir lâmina 1 de 2 Inserir lâmina 2 de 2" at bounding box center [607, 246] width 1214 height 1003
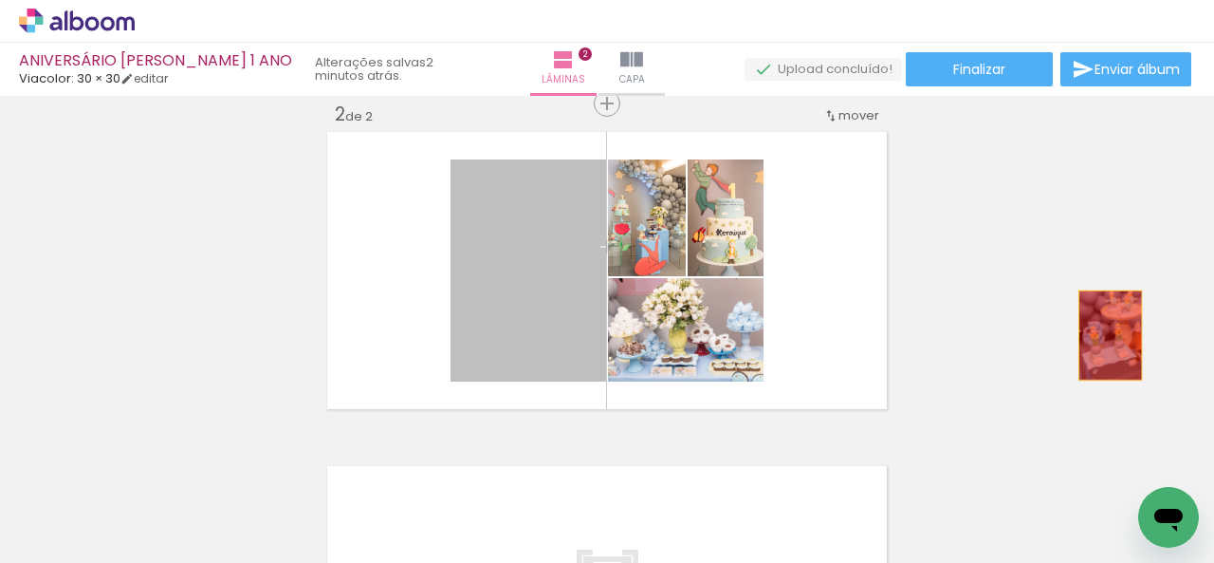
drag, startPoint x: 508, startPoint y: 346, endPoint x: 1102, endPoint y: 333, distance: 594.9
click at [1102, 333] on div "Inserir lâmina 1 de 2 Inserir lâmina 2 de 2" at bounding box center [607, 246] width 1214 height 1003
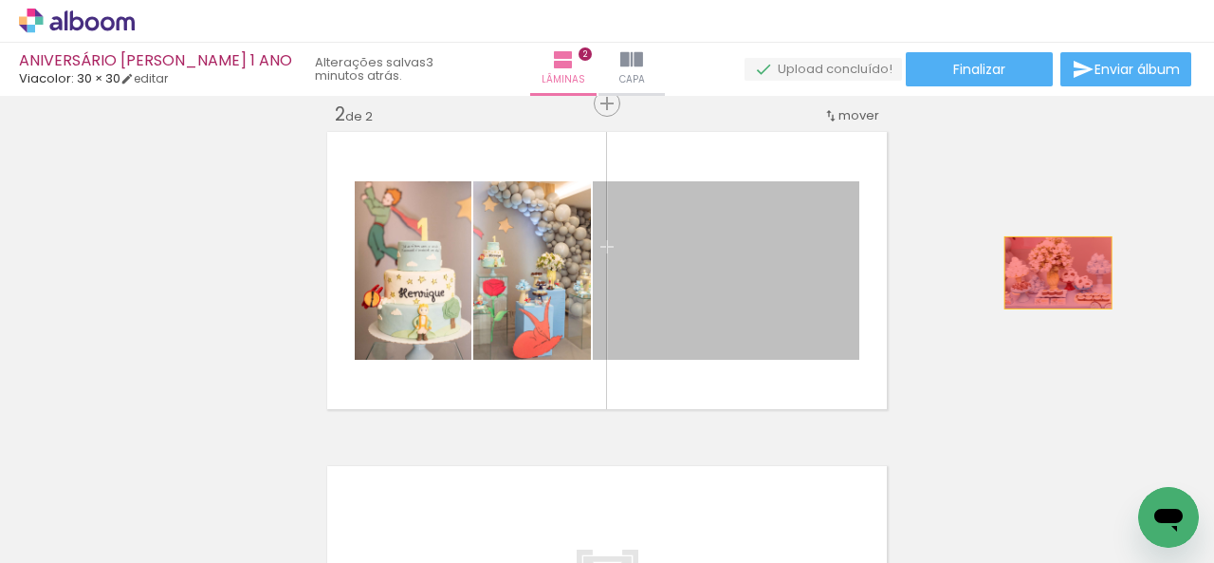
drag, startPoint x: 672, startPoint y: 323, endPoint x: 1060, endPoint y: 272, distance: 391.2
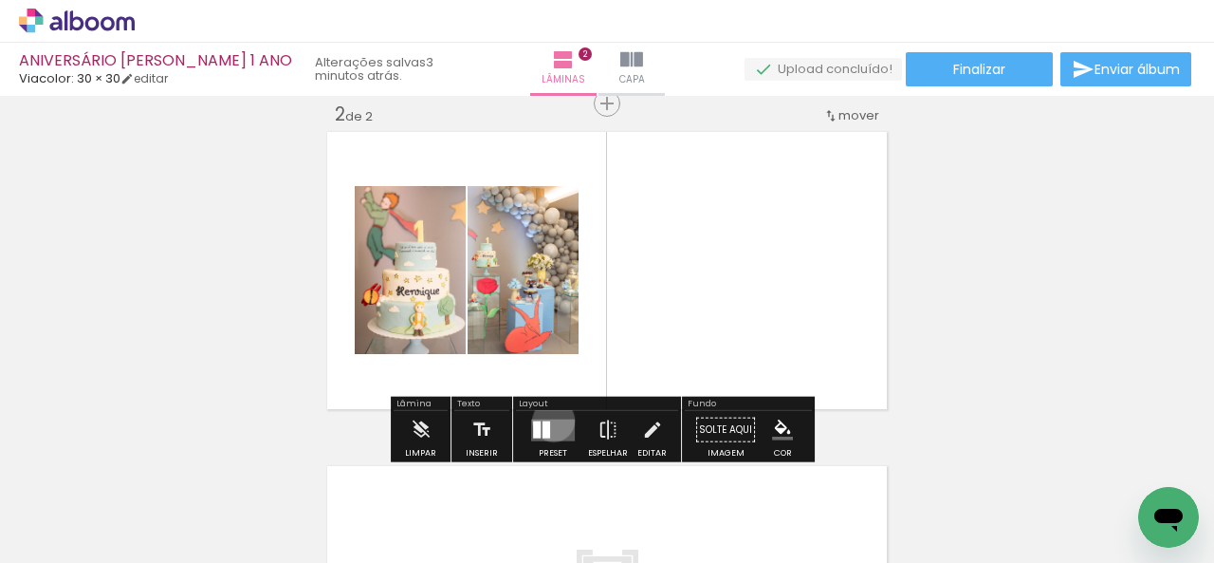
click at [549, 419] on quentale-layouter at bounding box center [553, 429] width 44 height 22
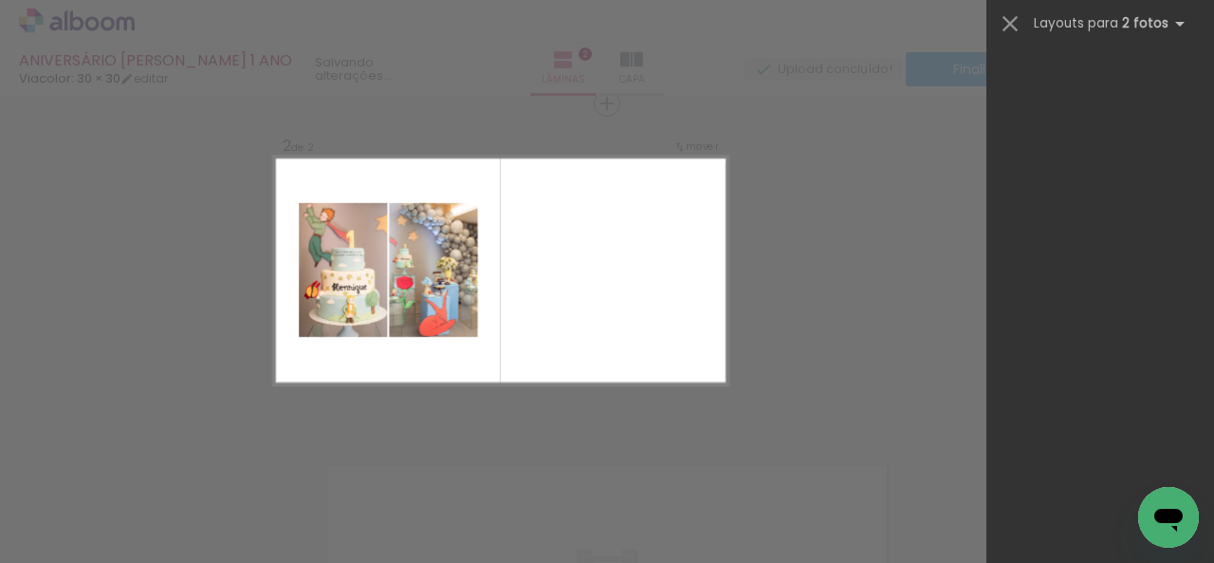
scroll to position [0, 0]
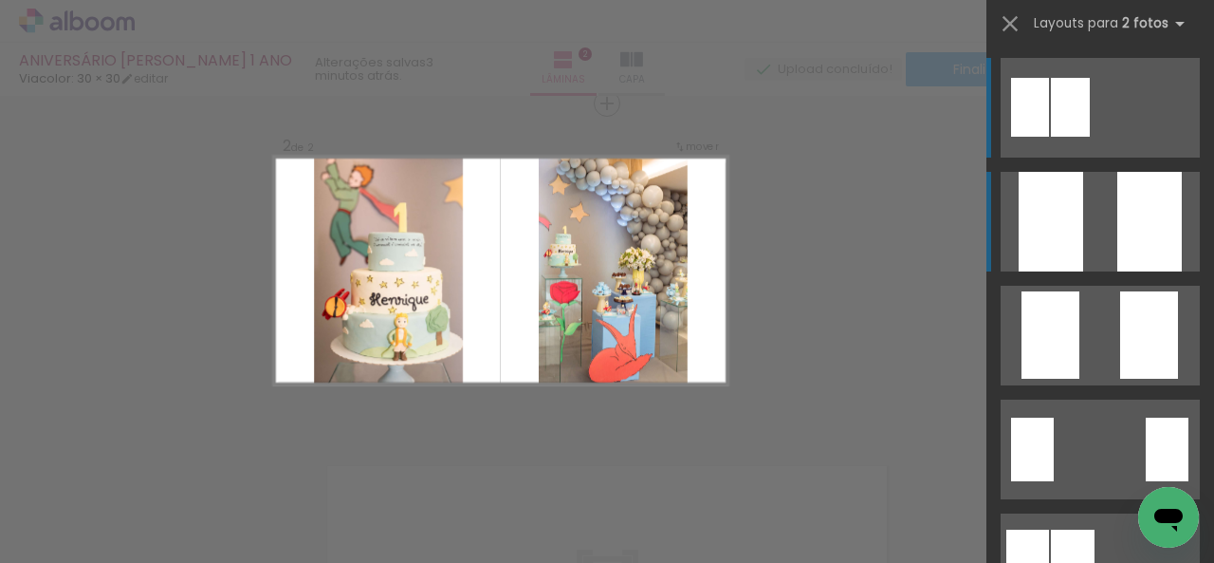
click at [1073, 242] on div at bounding box center [1051, 222] width 65 height 100
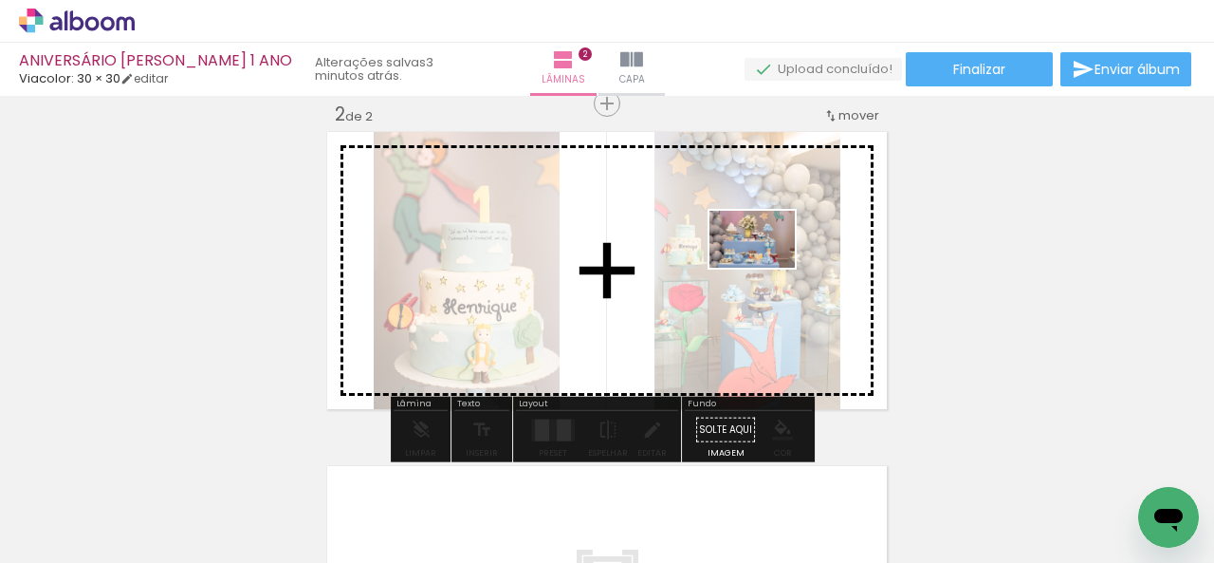
drag, startPoint x: 466, startPoint y: 508, endPoint x: 766, endPoint y: 268, distance: 384.8
click at [766, 268] on quentale-workspace at bounding box center [607, 281] width 1214 height 563
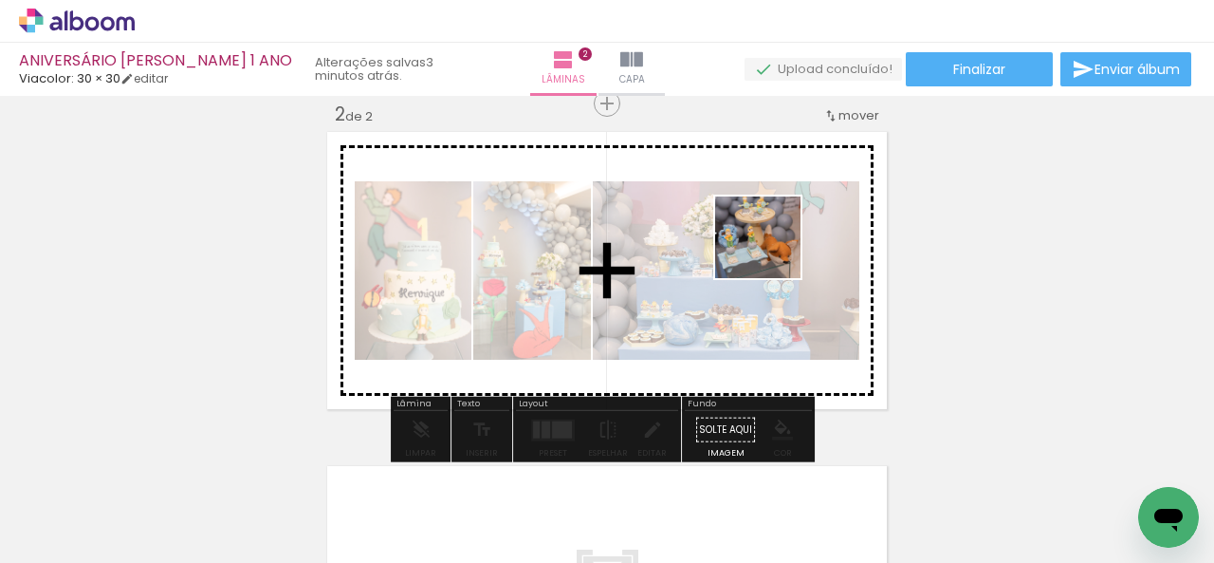
drag, startPoint x: 231, startPoint y: 517, endPoint x: 772, endPoint y: 254, distance: 602.0
click at [772, 254] on quentale-workspace at bounding box center [607, 281] width 1214 height 563
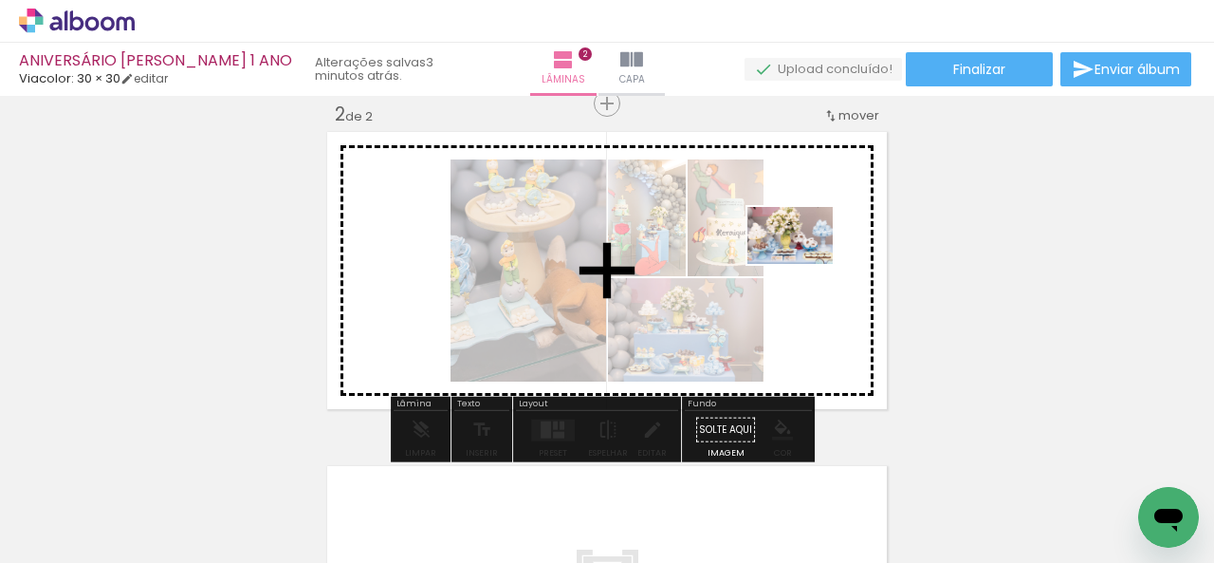
drag, startPoint x: 871, startPoint y: 502, endPoint x: 804, endPoint y: 264, distance: 247.2
click at [804, 264] on quentale-workspace at bounding box center [607, 281] width 1214 height 563
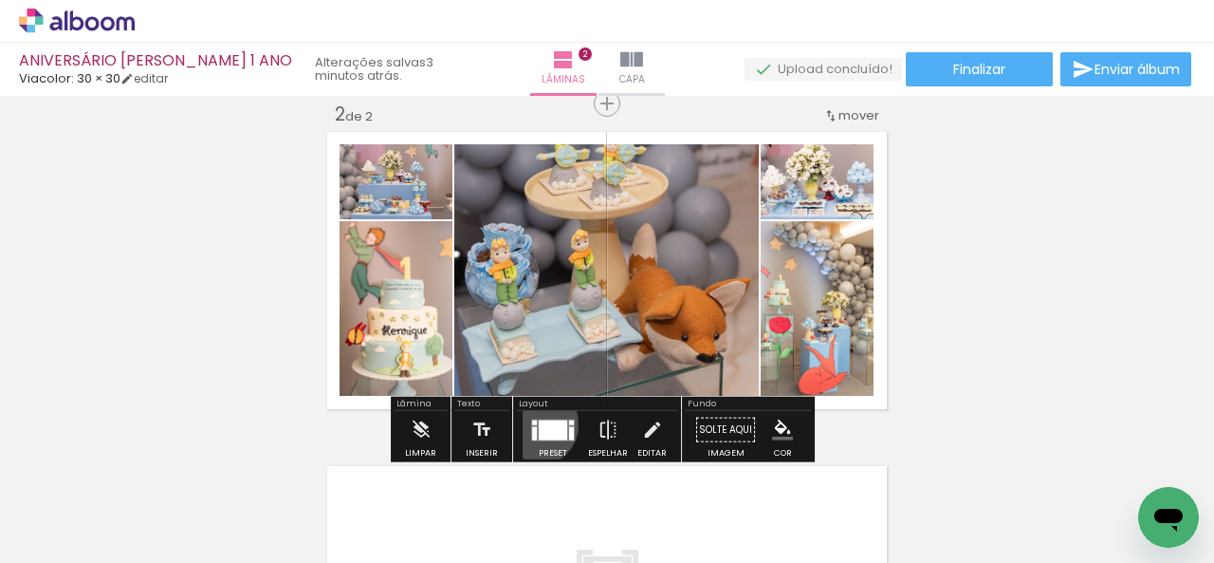
click at [539, 423] on div at bounding box center [553, 429] width 28 height 20
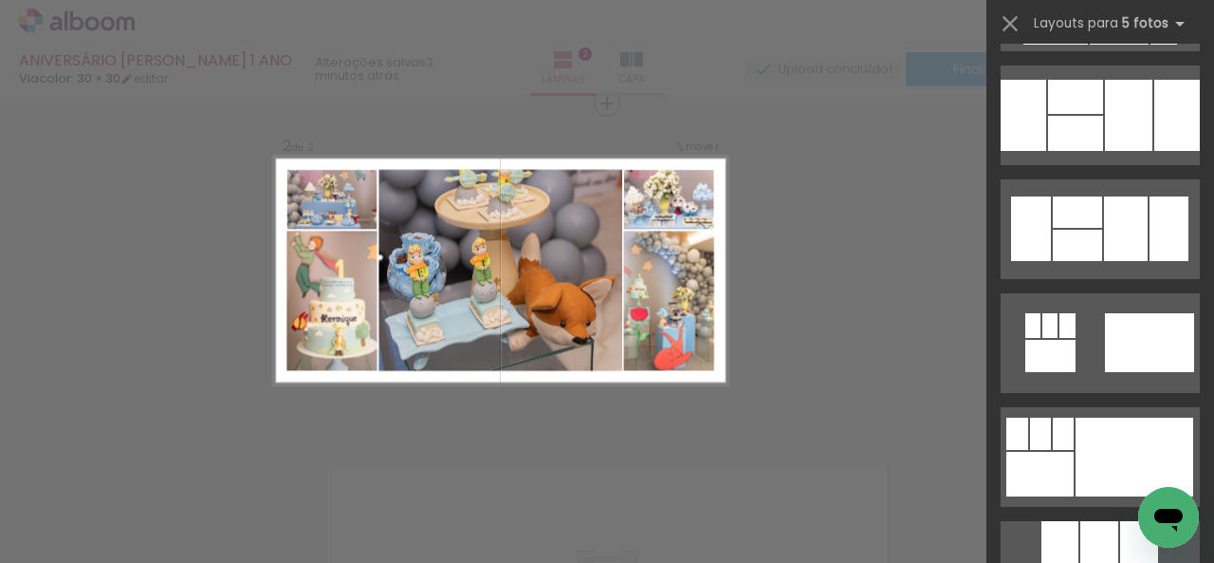
scroll to position [4106, 0]
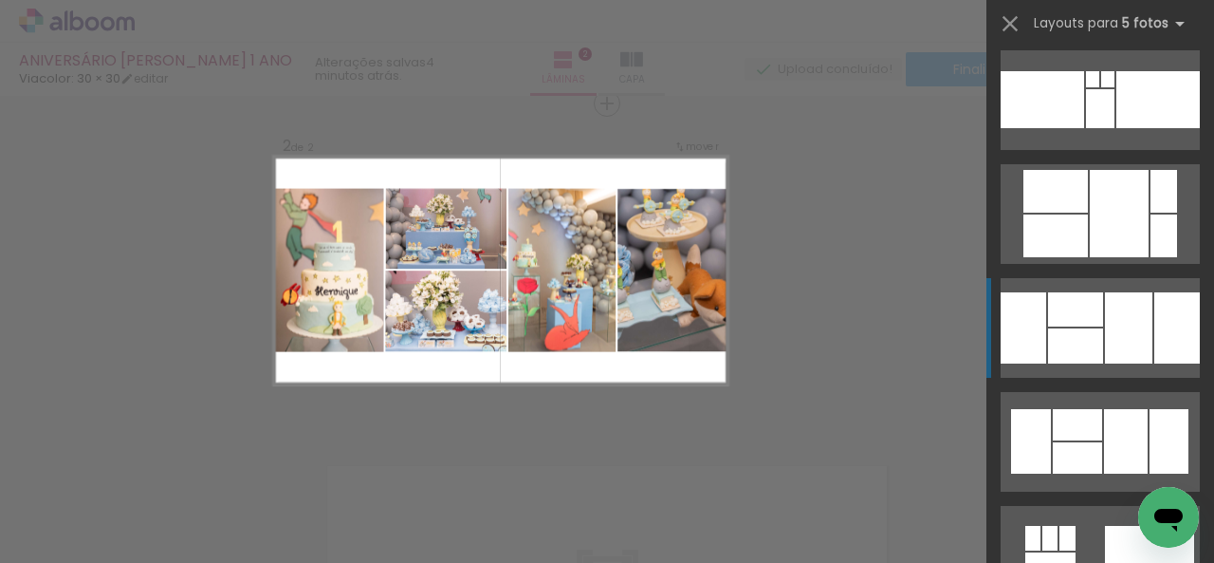
click at [1127, 313] on div at bounding box center [1128, 327] width 47 height 71
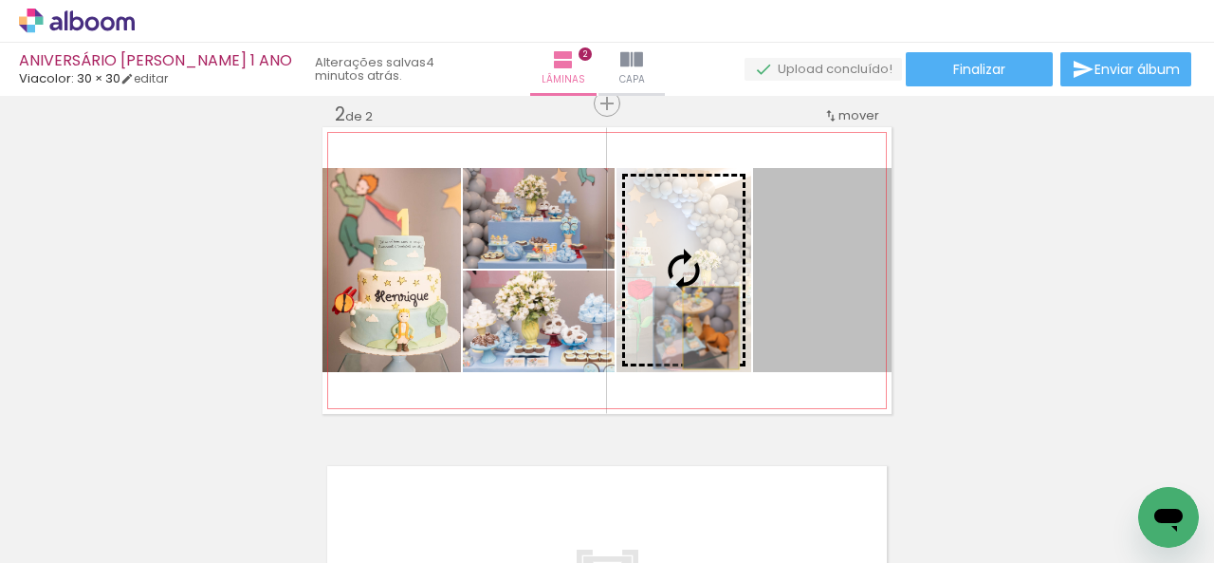
drag, startPoint x: 836, startPoint y: 316, endPoint x: 704, endPoint y: 327, distance: 132.4
click at [0, 0] on slot at bounding box center [0, 0] width 0 height 0
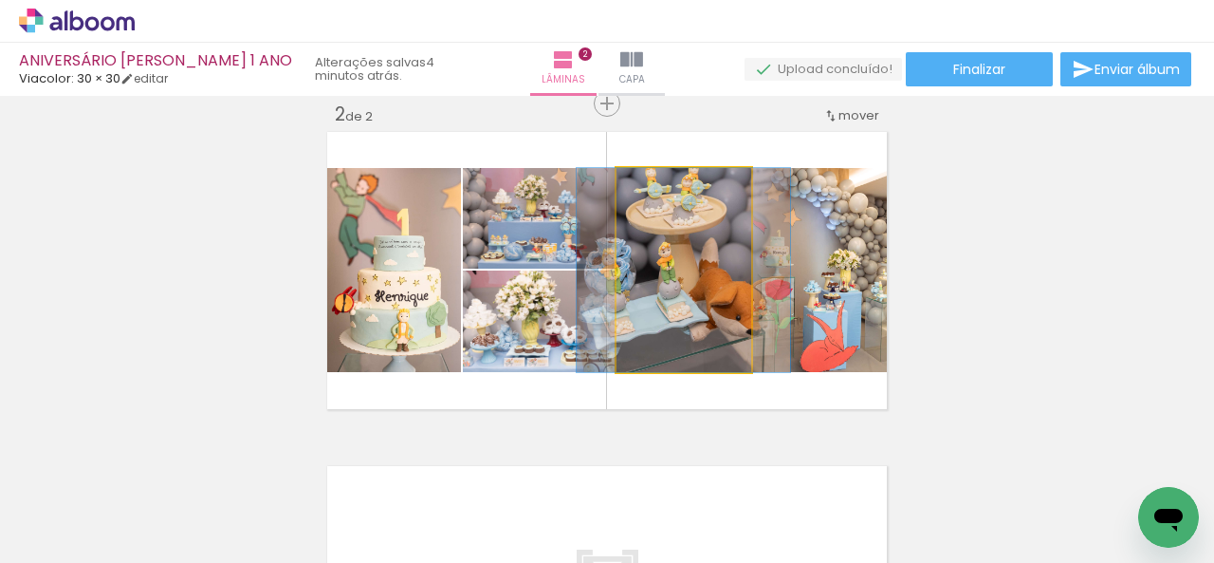
drag, startPoint x: 715, startPoint y: 262, endPoint x: 714, endPoint y: 312, distance: 50.3
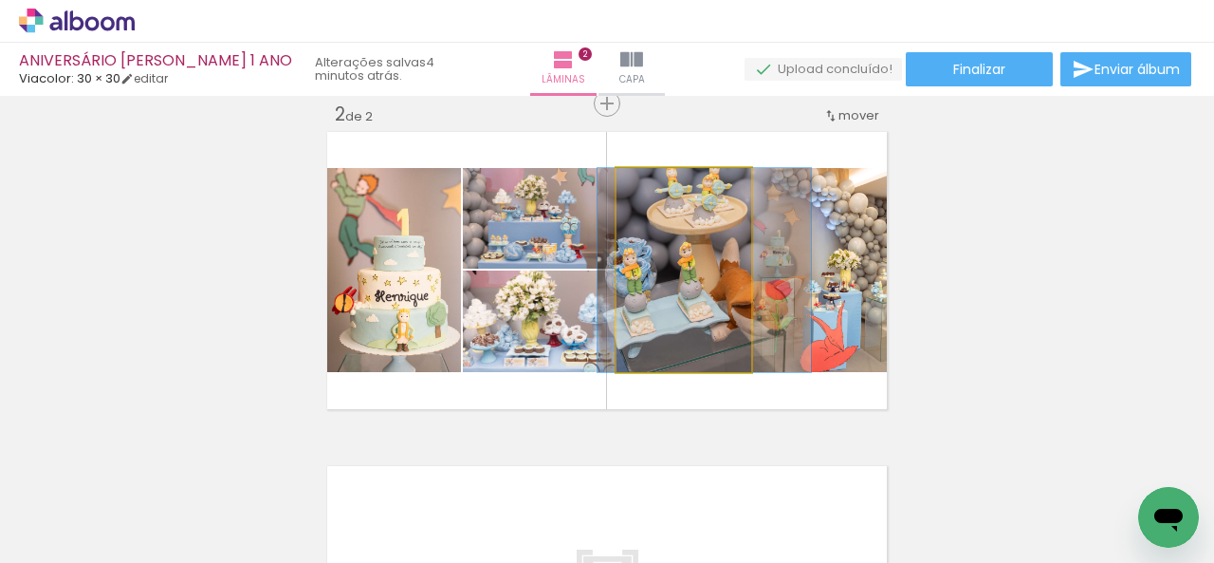
drag, startPoint x: 714, startPoint y: 312, endPoint x: 736, endPoint y: 314, distance: 21.9
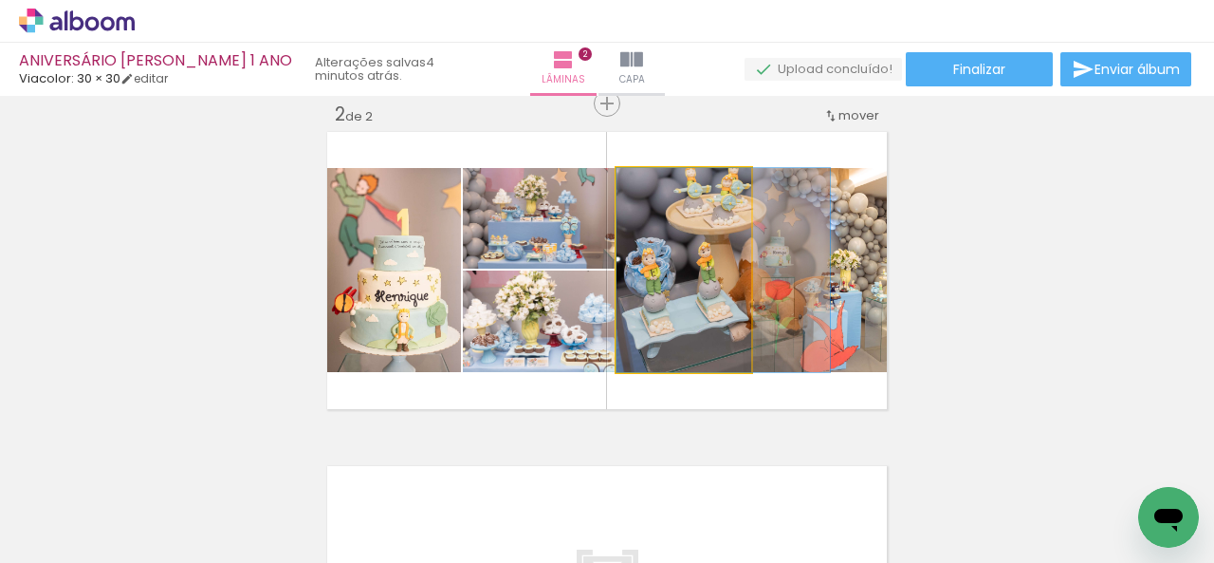
drag, startPoint x: 710, startPoint y: 323, endPoint x: 720, endPoint y: 328, distance: 11.9
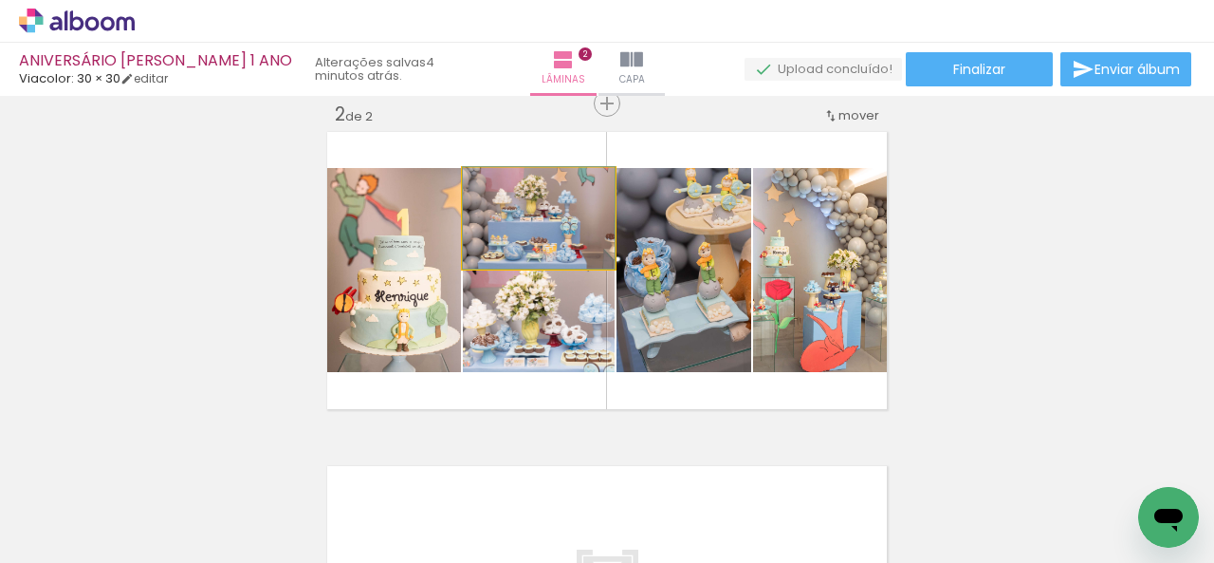
click at [562, 221] on quentale-photo at bounding box center [539, 218] width 152 height 101
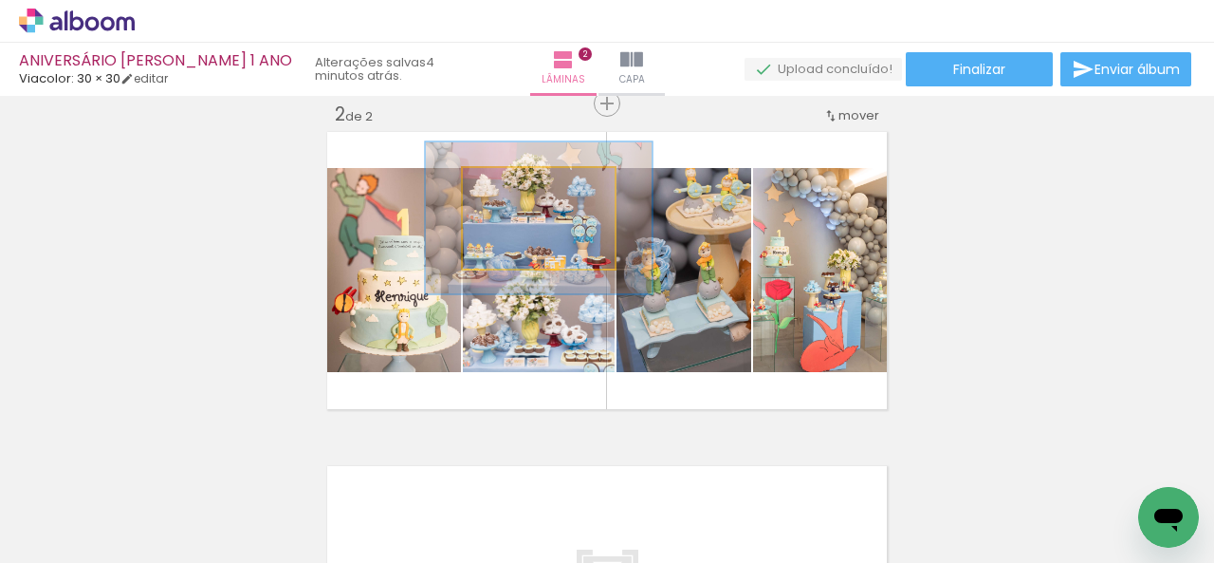
drag, startPoint x: 505, startPoint y: 190, endPoint x: 535, endPoint y: 185, distance: 30.7
click at [535, 185] on div at bounding box center [539, 187] width 17 height 17
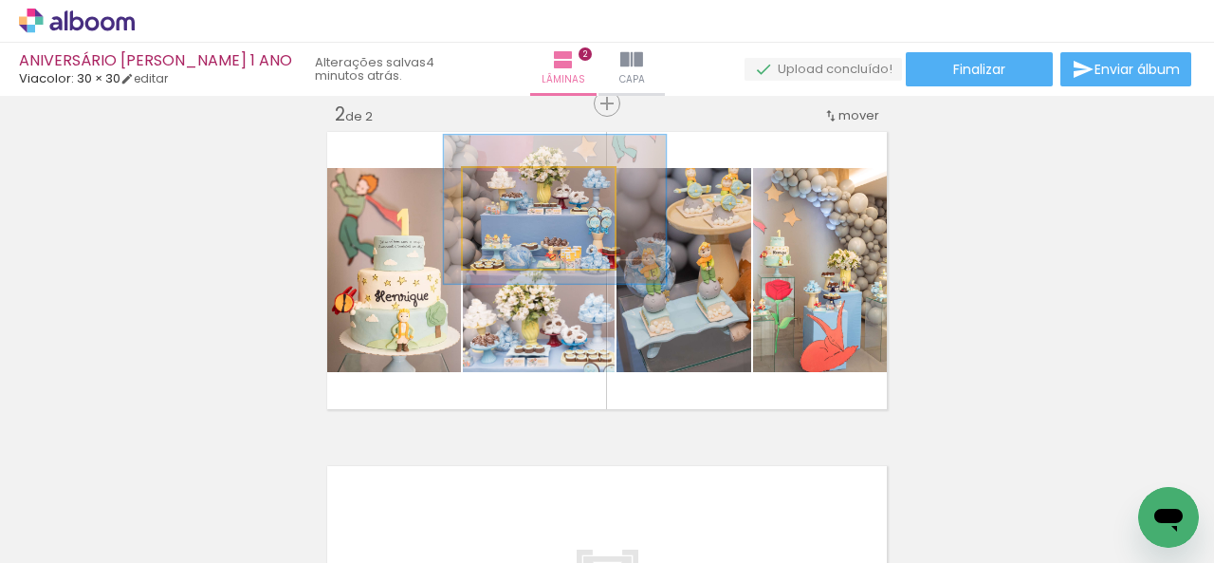
drag, startPoint x: 556, startPoint y: 246, endPoint x: 572, endPoint y: 237, distance: 18.2
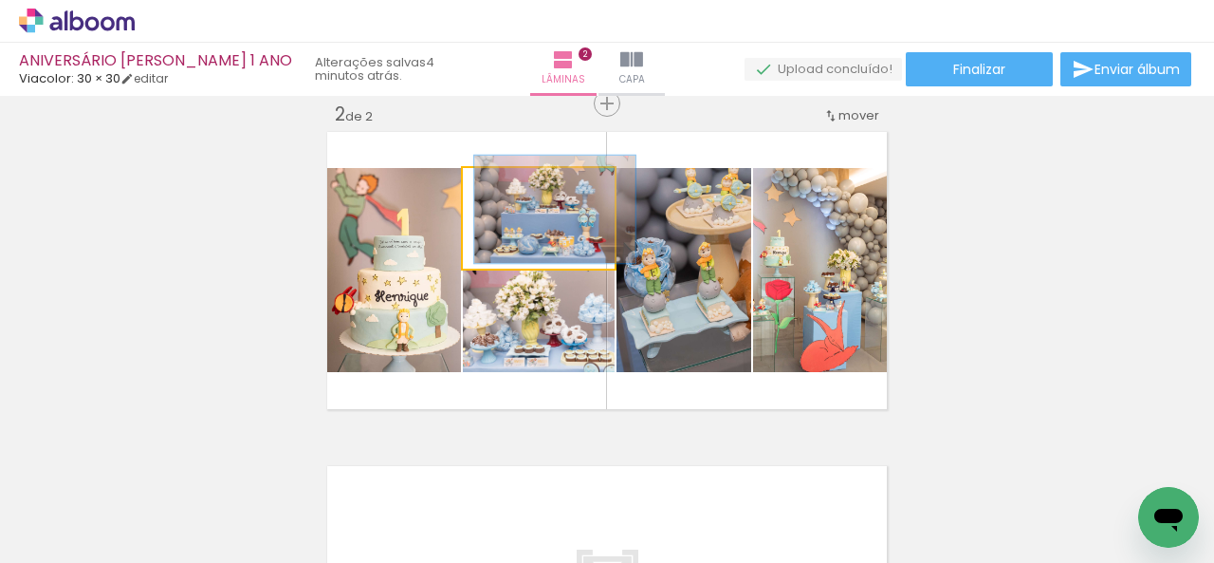
drag, startPoint x: 532, startPoint y: 192, endPoint x: 503, endPoint y: 194, distance: 29.5
type paper-slider "106"
click at [504, 194] on div at bounding box center [512, 187] width 17 height 17
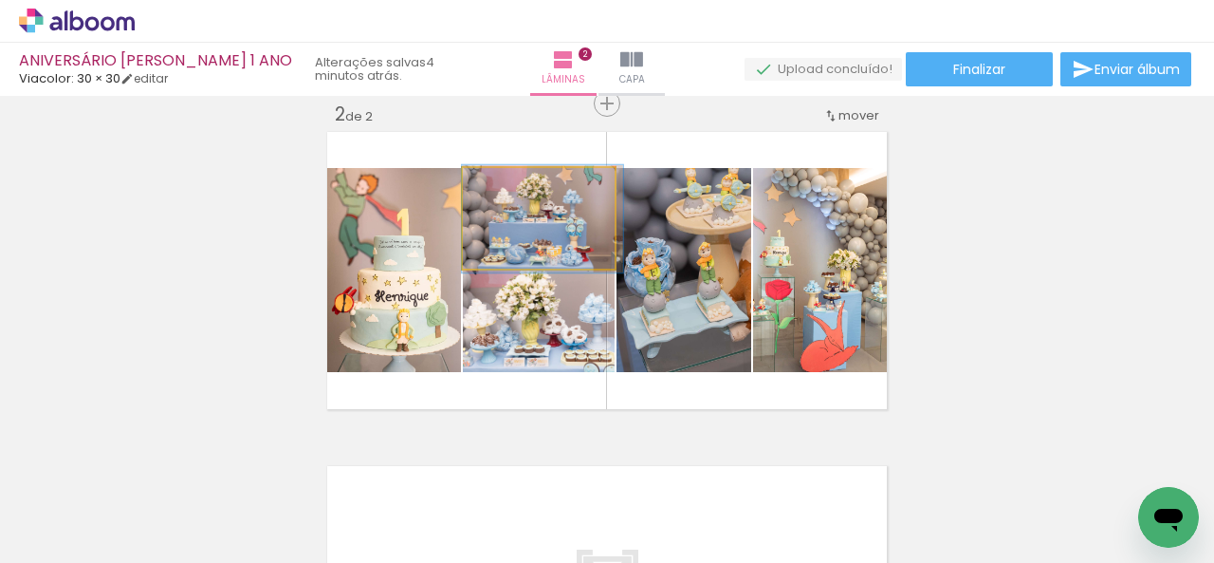
drag, startPoint x: 549, startPoint y: 225, endPoint x: 539, endPoint y: 234, distance: 14.1
click at [947, 331] on div "Inserir lâmina 1 de 2 Inserir lâmina 2 de 2" at bounding box center [607, 246] width 1214 height 1003
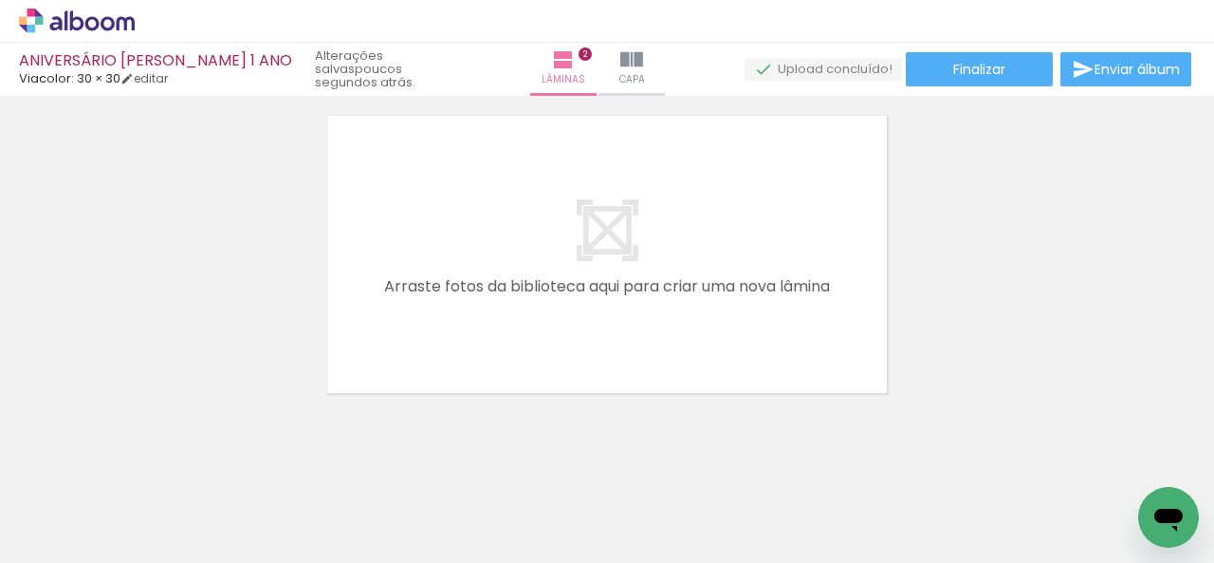
scroll to position [0, 0]
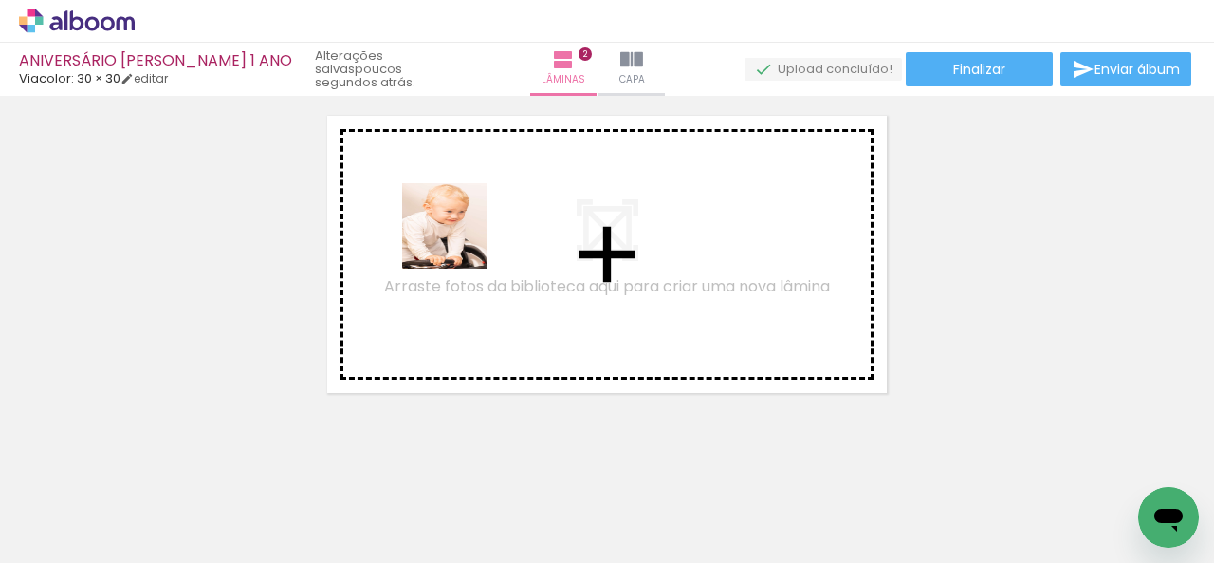
drag, startPoint x: 636, startPoint y: 521, endPoint x: 453, endPoint y: 238, distance: 336.3
click at [453, 238] on quentale-workspace at bounding box center [607, 281] width 1214 height 563
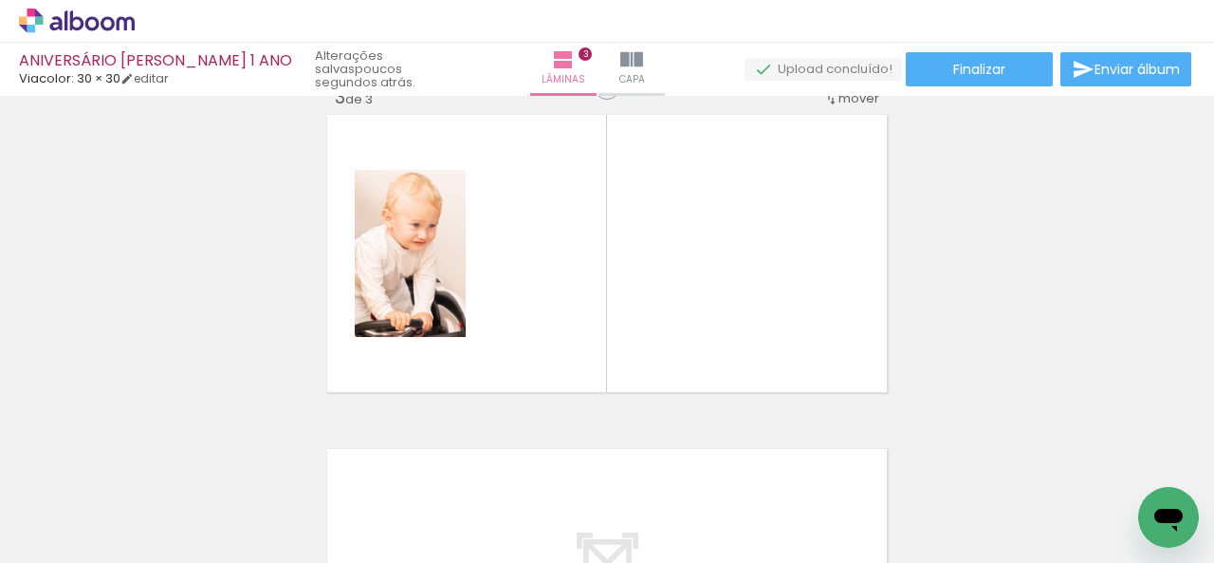
scroll to position [715, 0]
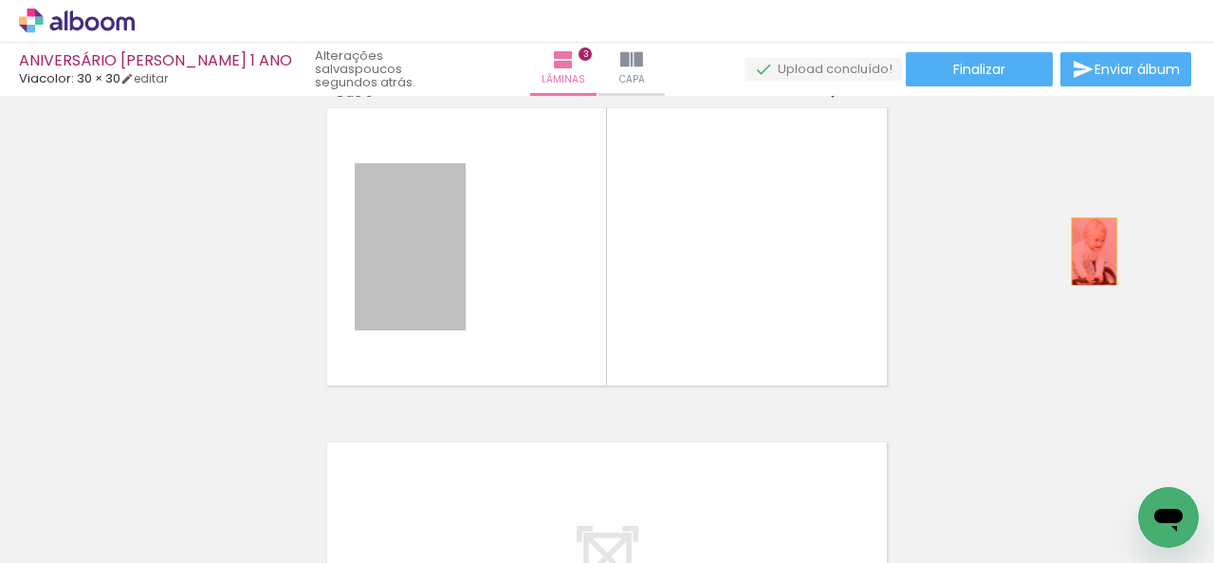
drag, startPoint x: 400, startPoint y: 271, endPoint x: 1087, endPoint y: 251, distance: 687.1
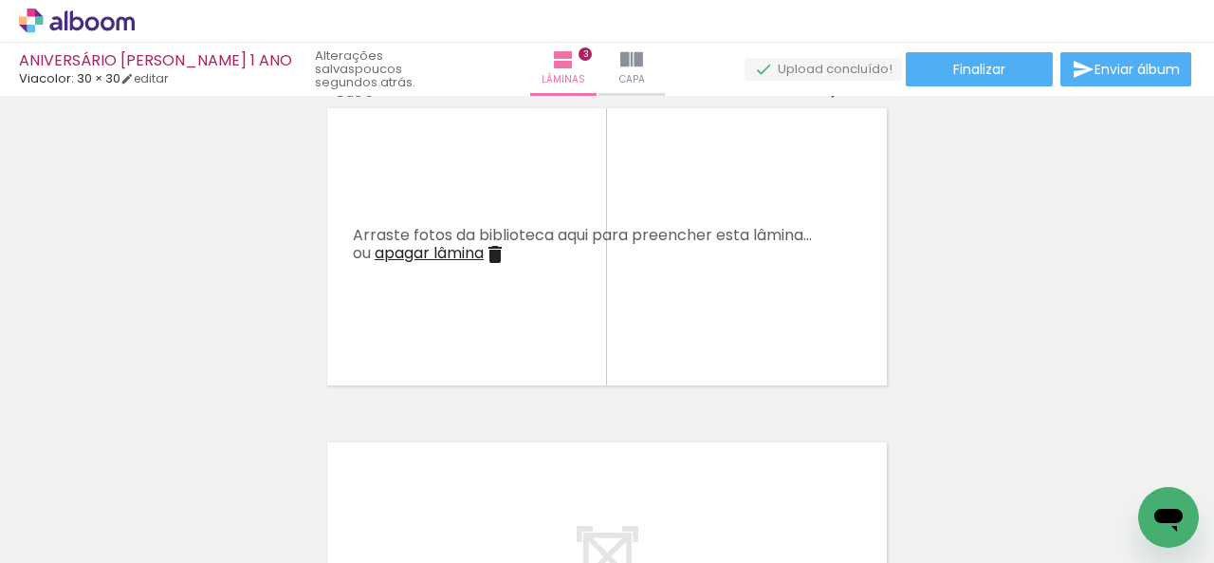
scroll to position [0, 376]
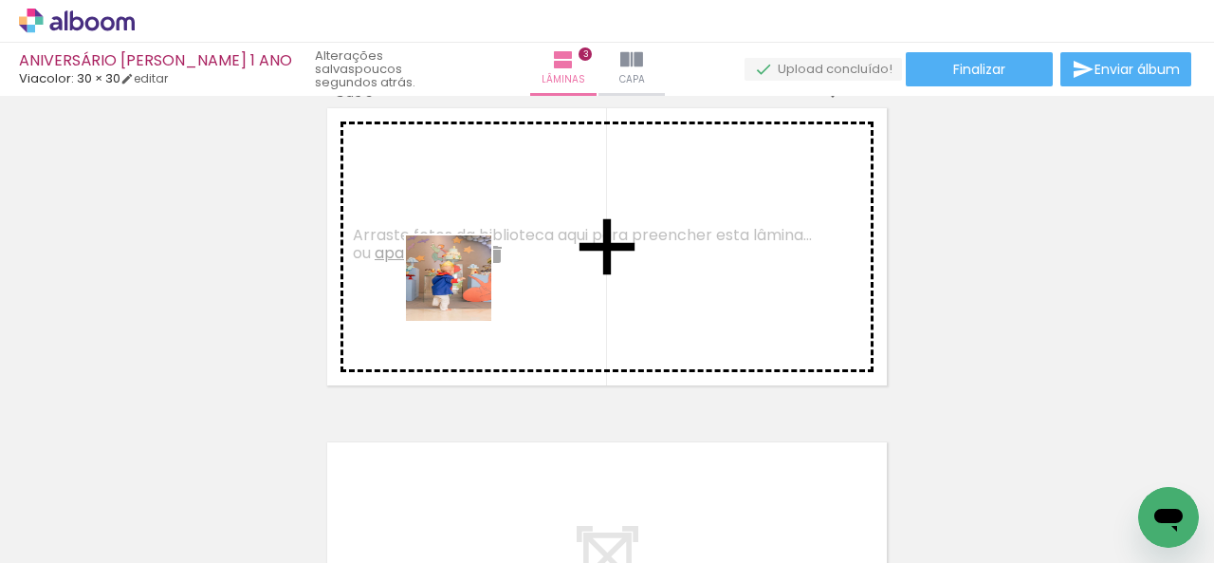
drag, startPoint x: 776, startPoint y: 519, endPoint x: 448, endPoint y: 271, distance: 411.1
click at [448, 271] on quentale-workspace at bounding box center [607, 281] width 1214 height 563
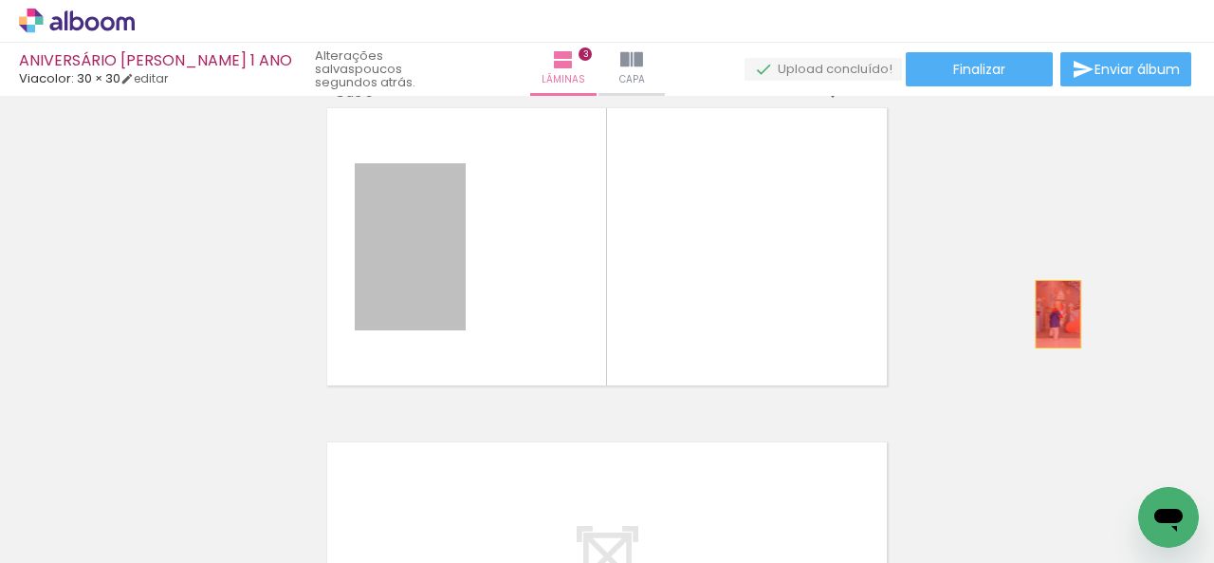
drag, startPoint x: 410, startPoint y: 259, endPoint x: 1056, endPoint y: 307, distance: 647.8
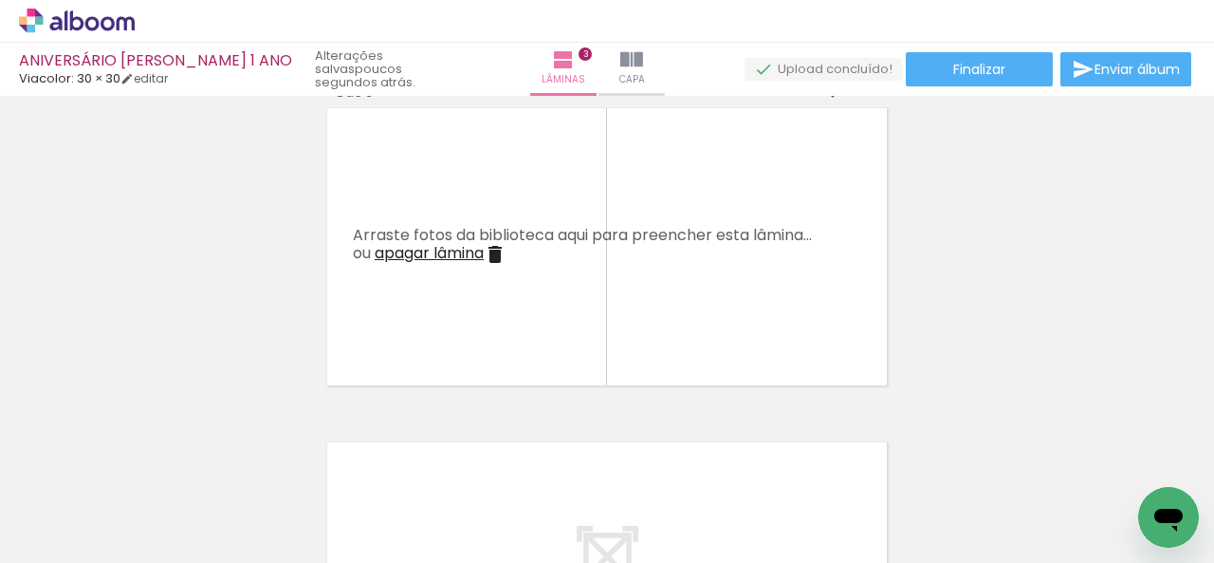
scroll to position [0, 0]
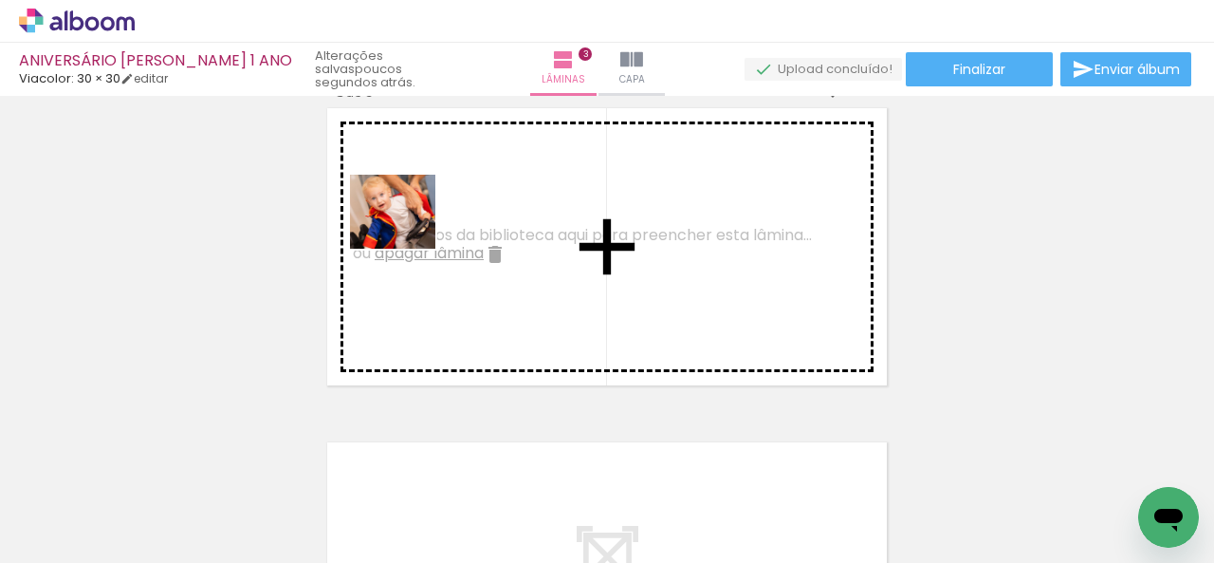
drag, startPoint x: 836, startPoint y: 522, endPoint x: 407, endPoint y: 231, distance: 517.8
click at [407, 231] on quentale-workspace at bounding box center [607, 281] width 1214 height 563
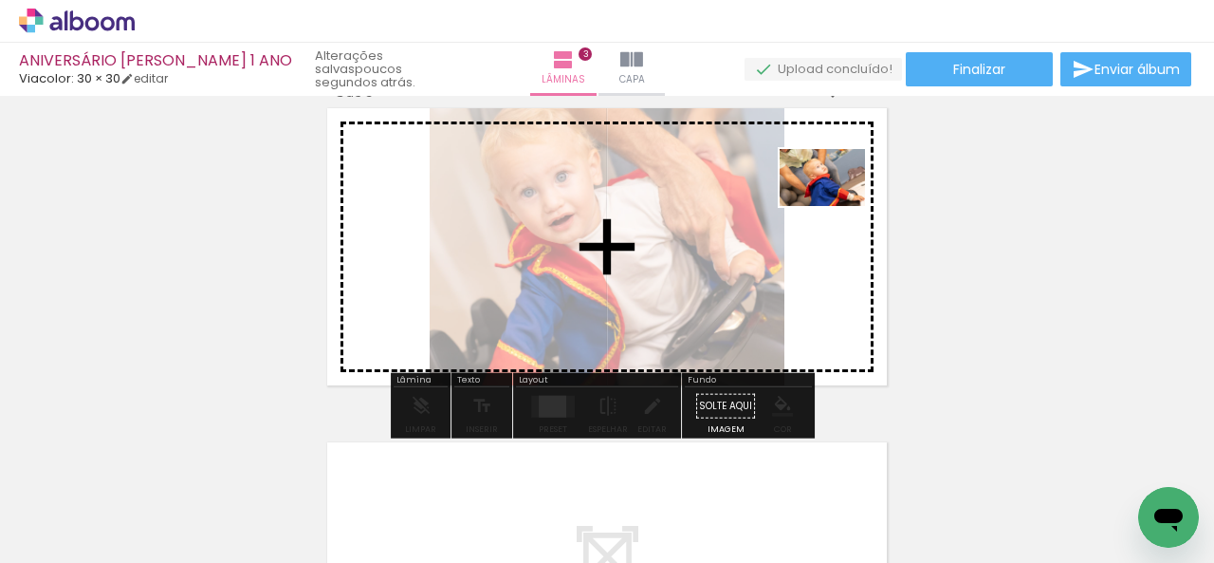
drag, startPoint x: 728, startPoint y: 514, endPoint x: 837, endPoint y: 206, distance: 327.0
click at [837, 206] on quentale-workspace at bounding box center [607, 281] width 1214 height 563
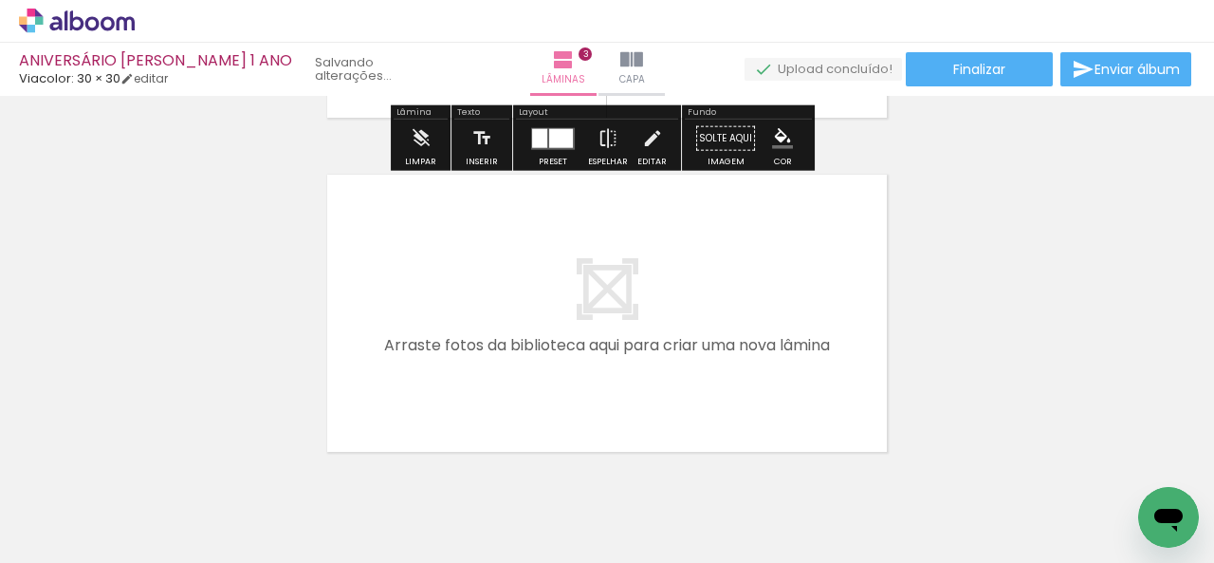
scroll to position [1023, 0]
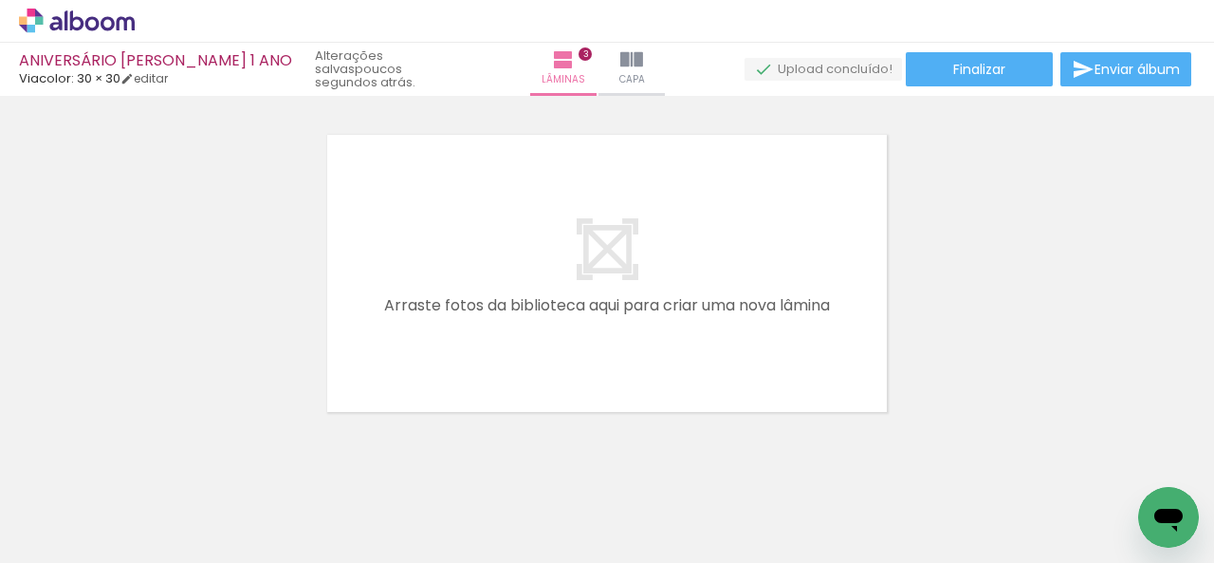
click at [993, 513] on quentale-thumb at bounding box center [952, 498] width 106 height 109
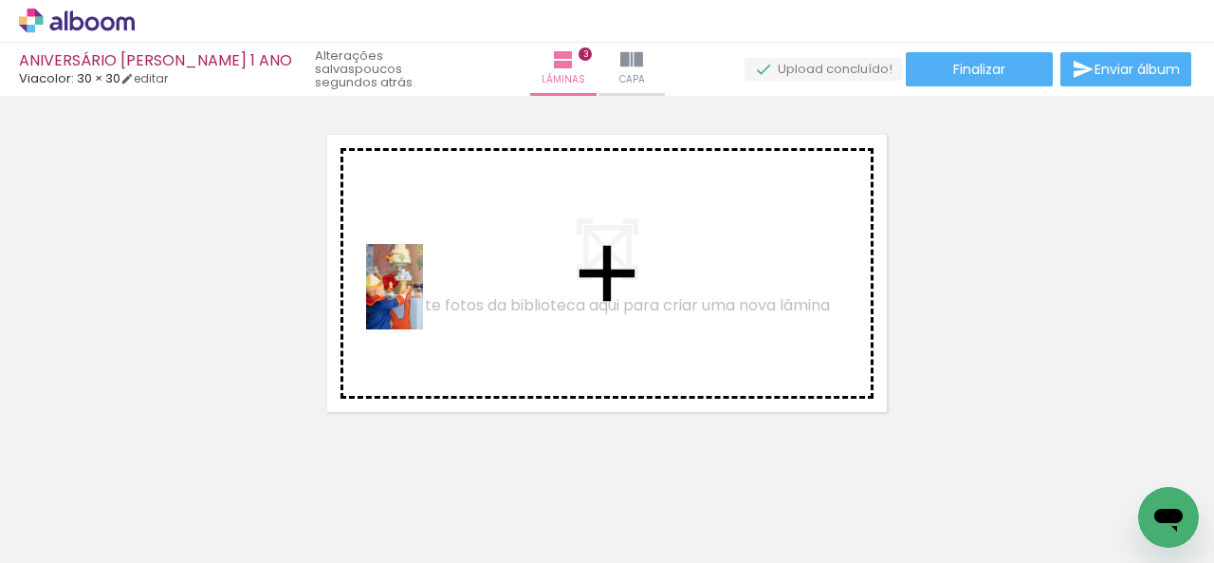
drag, startPoint x: 950, startPoint y: 514, endPoint x: 409, endPoint y: 286, distance: 587.1
click at [409, 286] on quentale-workspace at bounding box center [607, 281] width 1214 height 563
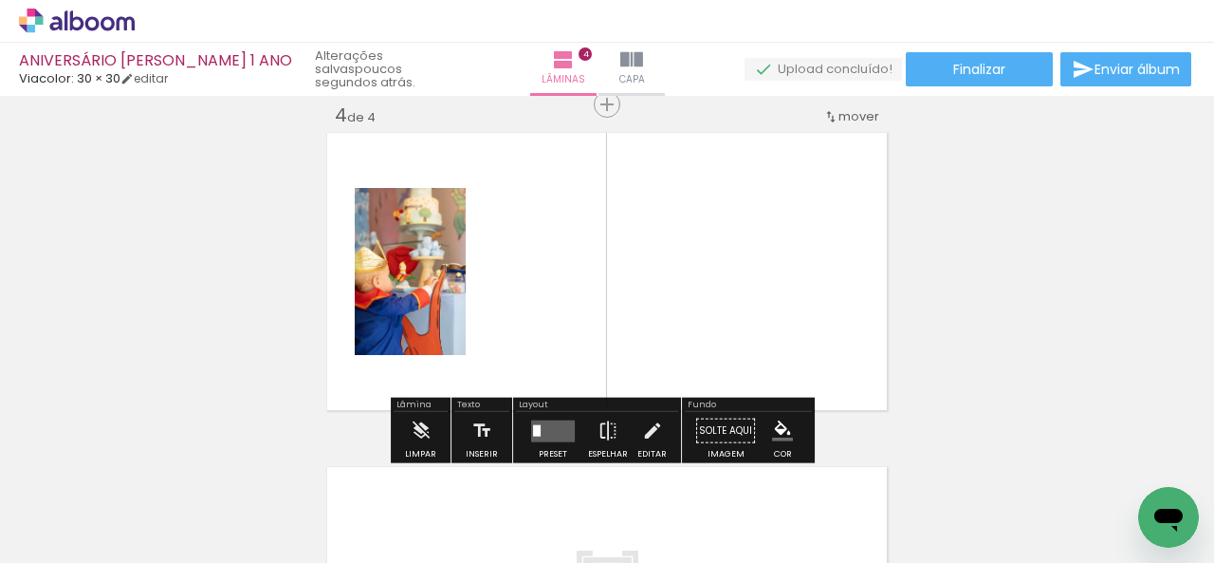
scroll to position [1025, 0]
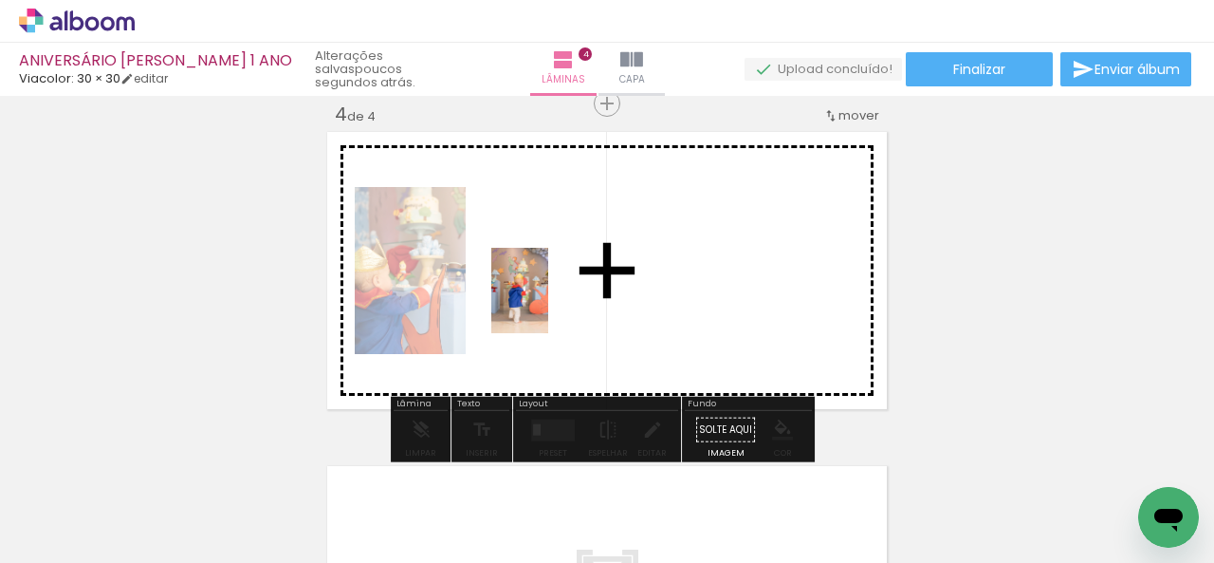
drag, startPoint x: 630, startPoint y: 518, endPoint x: 548, endPoint y: 305, distance: 228.5
click at [548, 305] on quentale-workspace at bounding box center [607, 281] width 1214 height 563
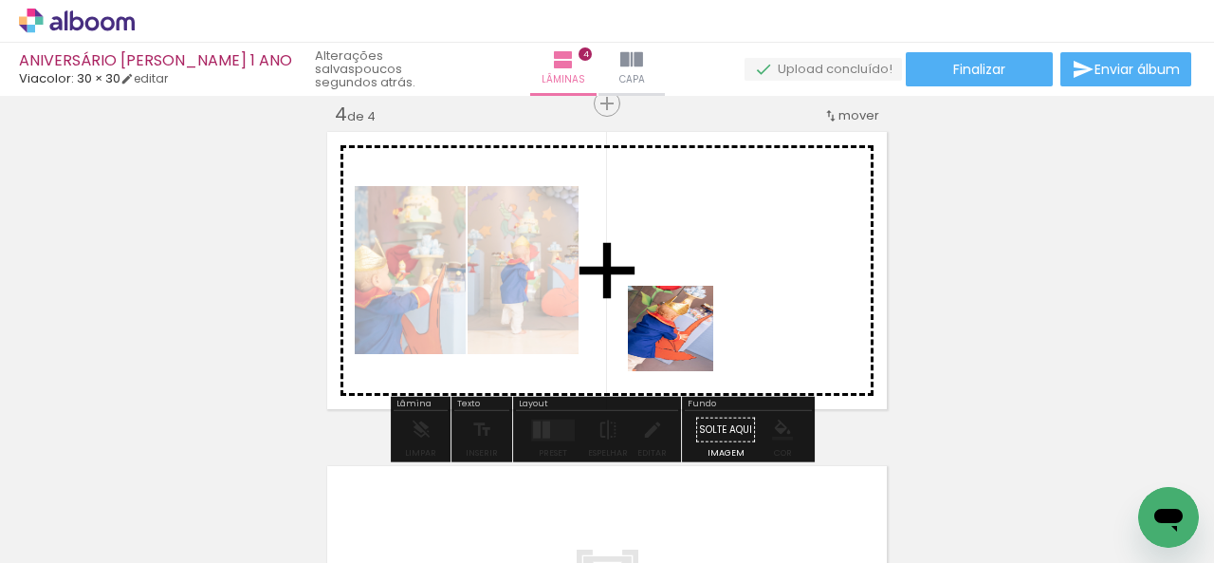
drag, startPoint x: 754, startPoint y: 504, endPoint x: 658, endPoint y: 270, distance: 252.3
click at [658, 270] on quentale-workspace at bounding box center [607, 281] width 1214 height 563
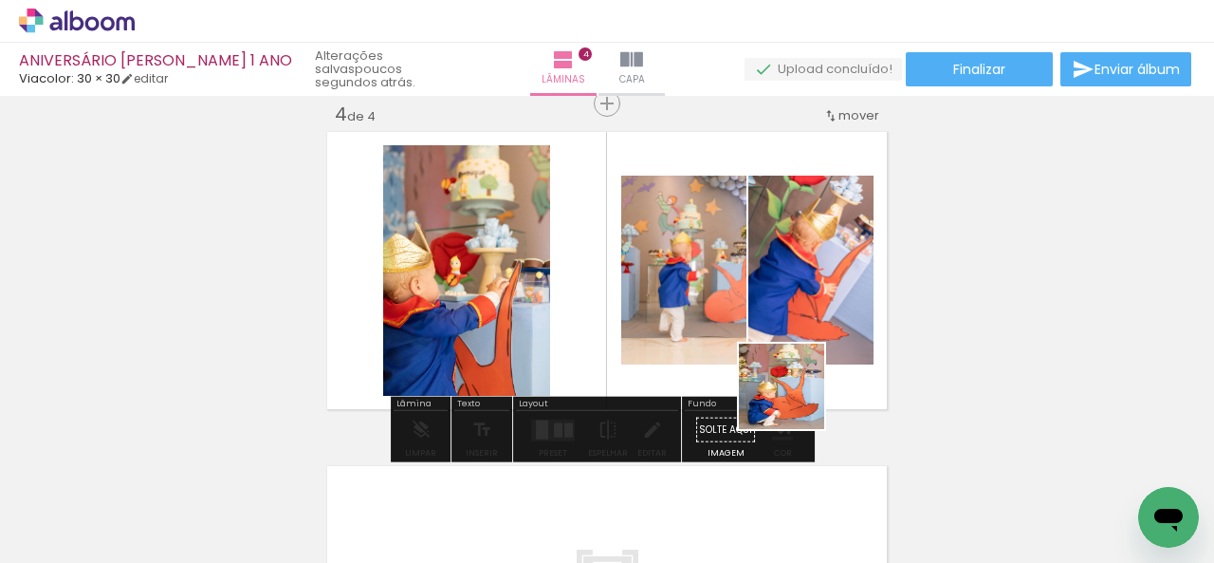
drag, startPoint x: 869, startPoint y: 532, endPoint x: 696, endPoint y: 259, distance: 323.2
click at [696, 259] on quentale-workspace at bounding box center [607, 281] width 1214 height 563
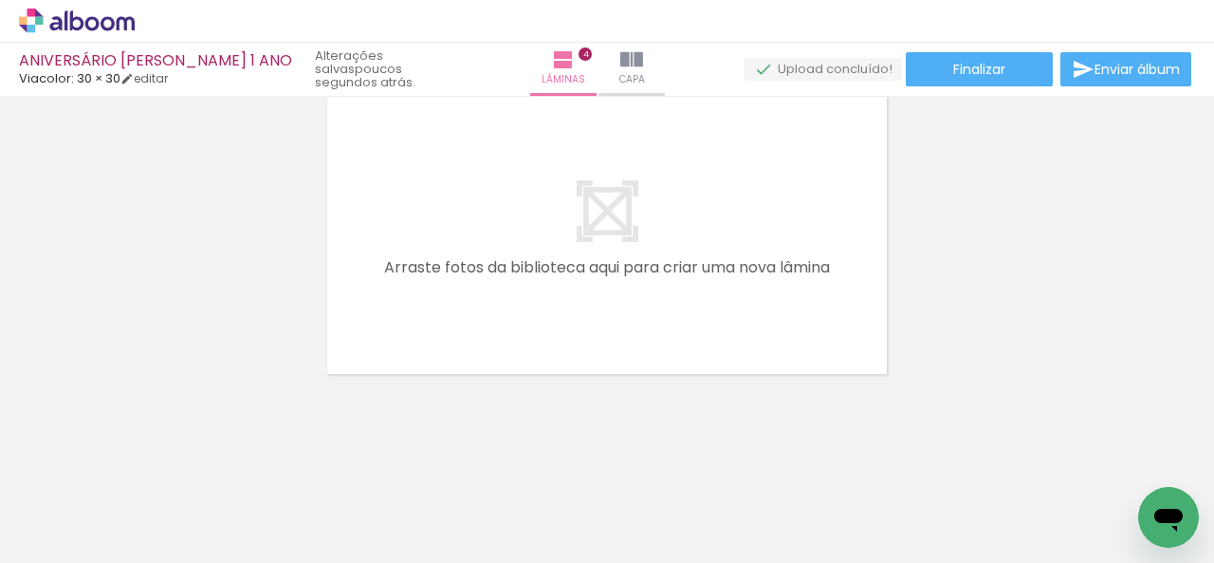
scroll to position [0, 188]
drag, startPoint x: 433, startPoint y: 538, endPoint x: 406, endPoint y: 276, distance: 263.2
click at [406, 276] on quentale-workspace at bounding box center [607, 281] width 1214 height 563
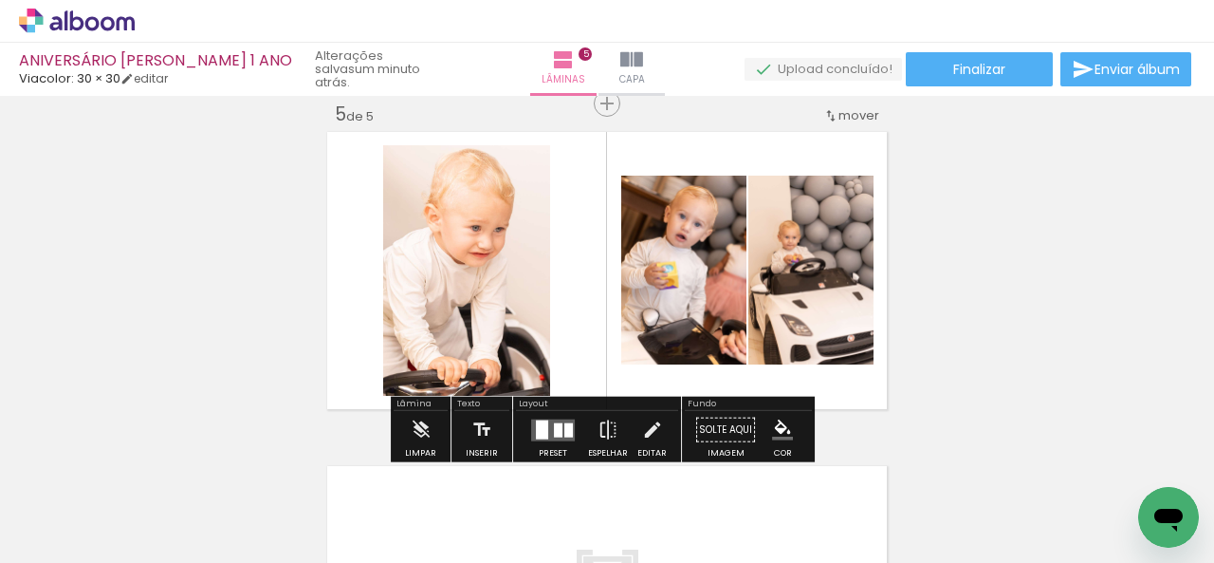
scroll to position [0, 7117]
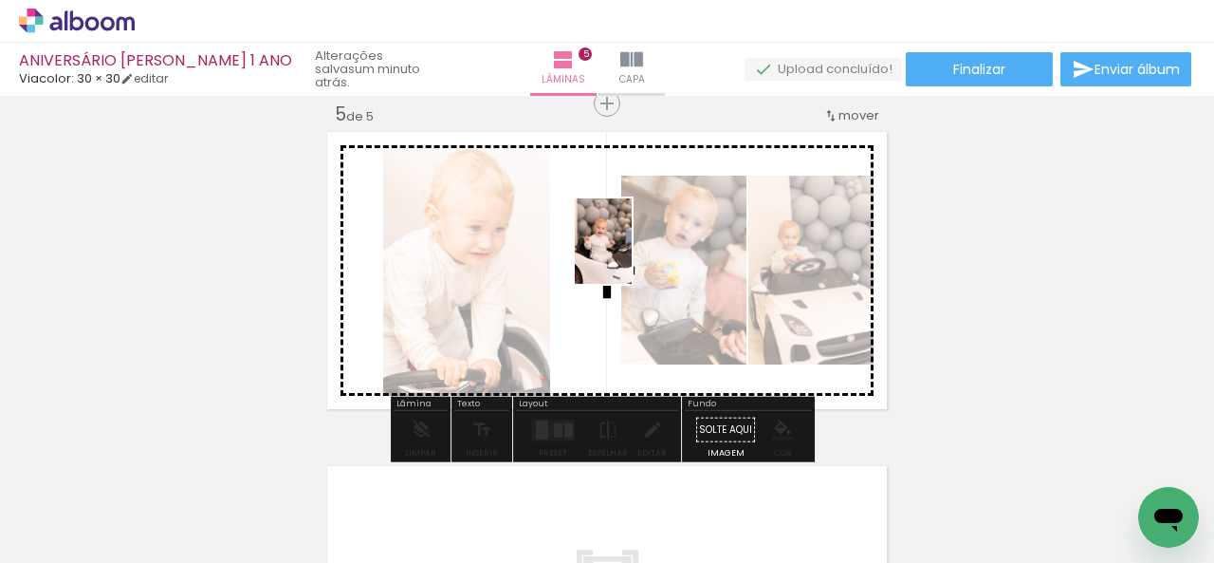
drag, startPoint x: 1154, startPoint y: 481, endPoint x: 631, endPoint y: 255, distance: 569.4
click at [631, 255] on quentale-workspace at bounding box center [607, 281] width 1214 height 563
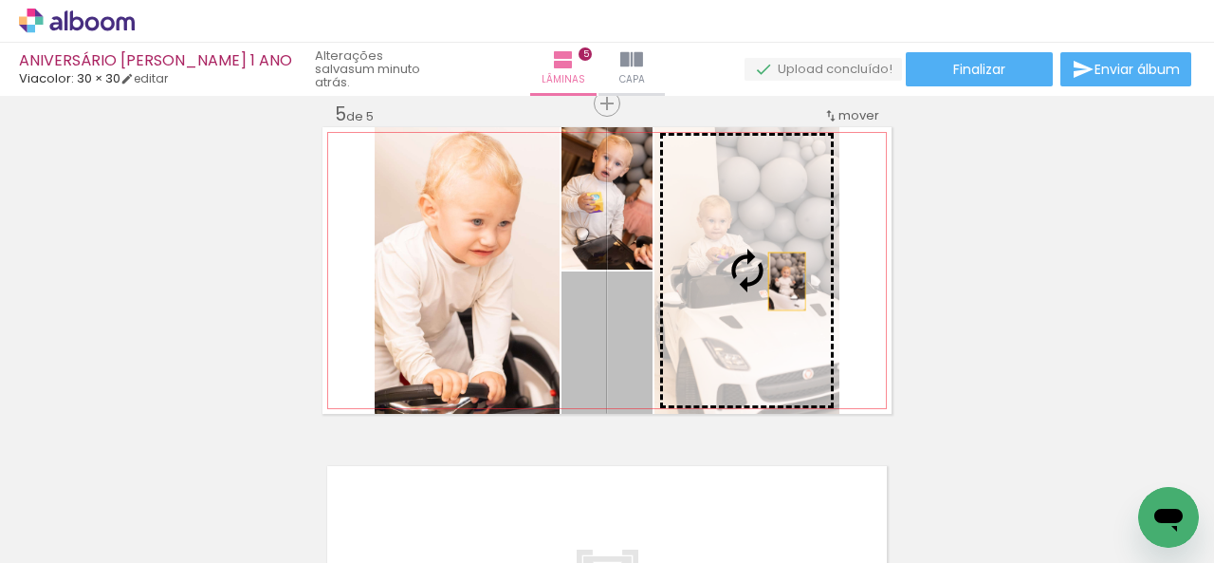
drag, startPoint x: 601, startPoint y: 356, endPoint x: 778, endPoint y: 281, distance: 191.7
click at [0, 0] on slot at bounding box center [0, 0] width 0 height 0
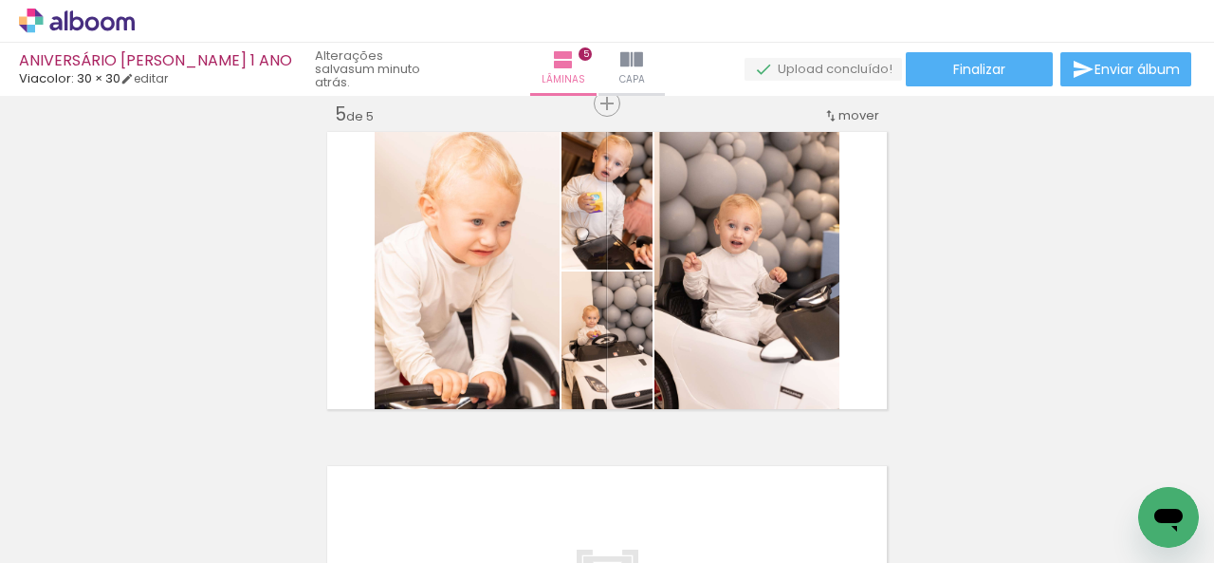
scroll to position [0, 7818]
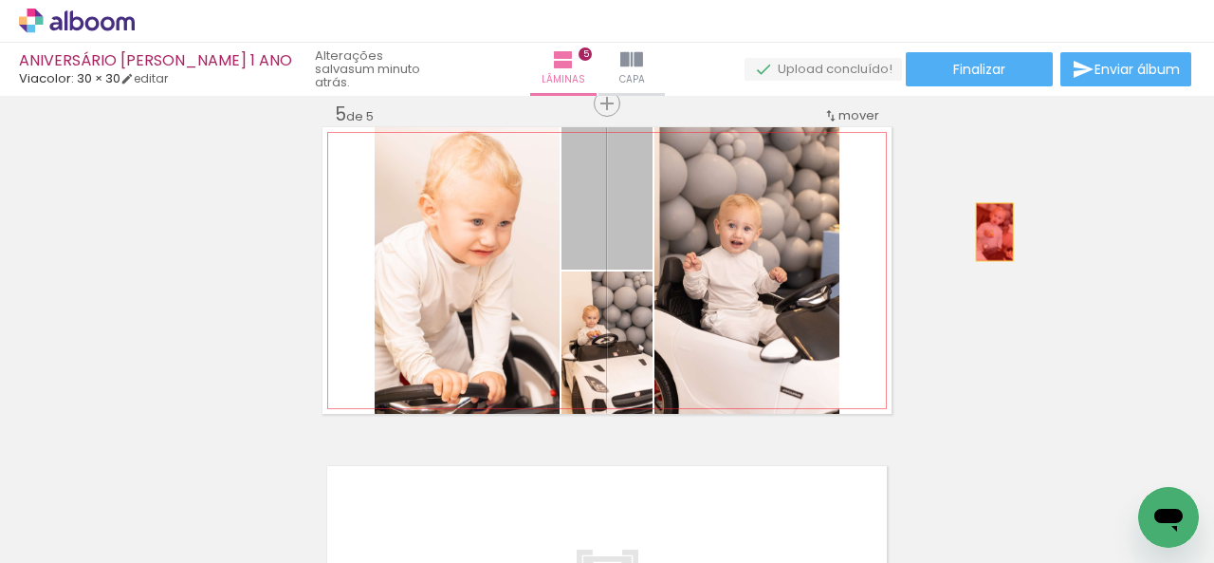
drag, startPoint x: 604, startPoint y: 235, endPoint x: 1007, endPoint y: 238, distance: 402.2
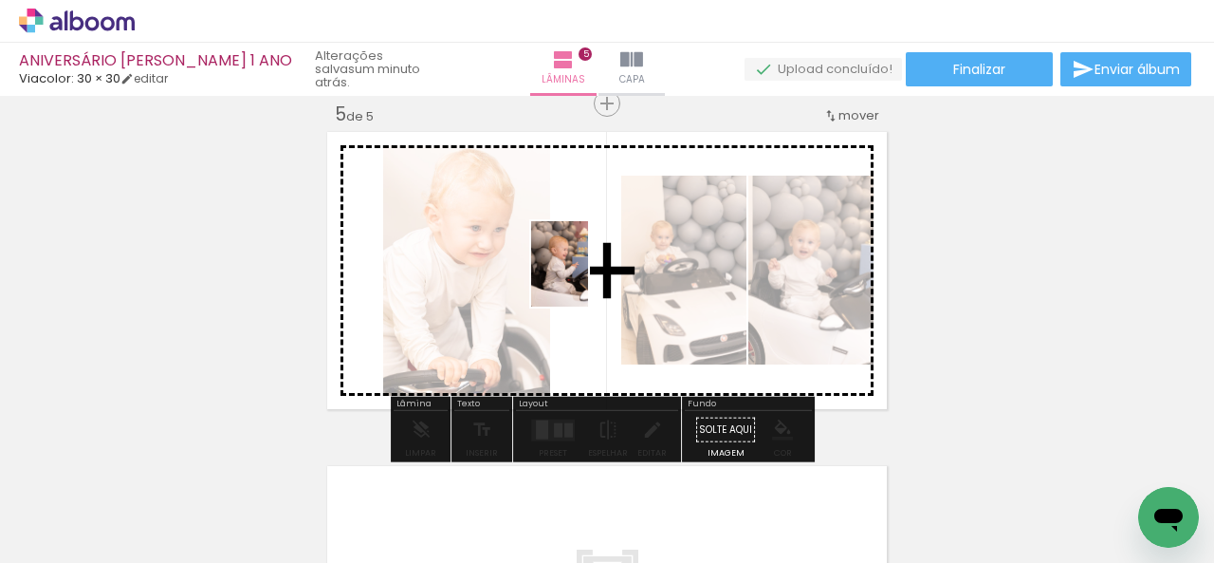
drag, startPoint x: 987, startPoint y: 528, endPoint x: 588, endPoint y: 278, distance: 470.6
click at [588, 278] on quentale-workspace at bounding box center [607, 281] width 1214 height 563
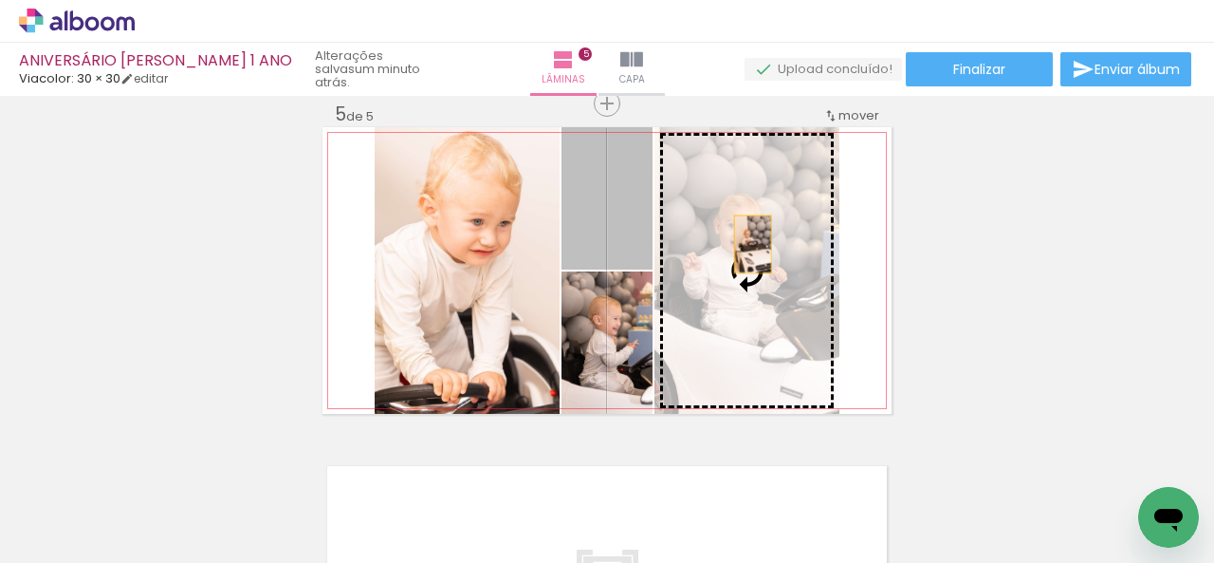
drag, startPoint x: 605, startPoint y: 234, endPoint x: 1106, endPoint y: 312, distance: 506.9
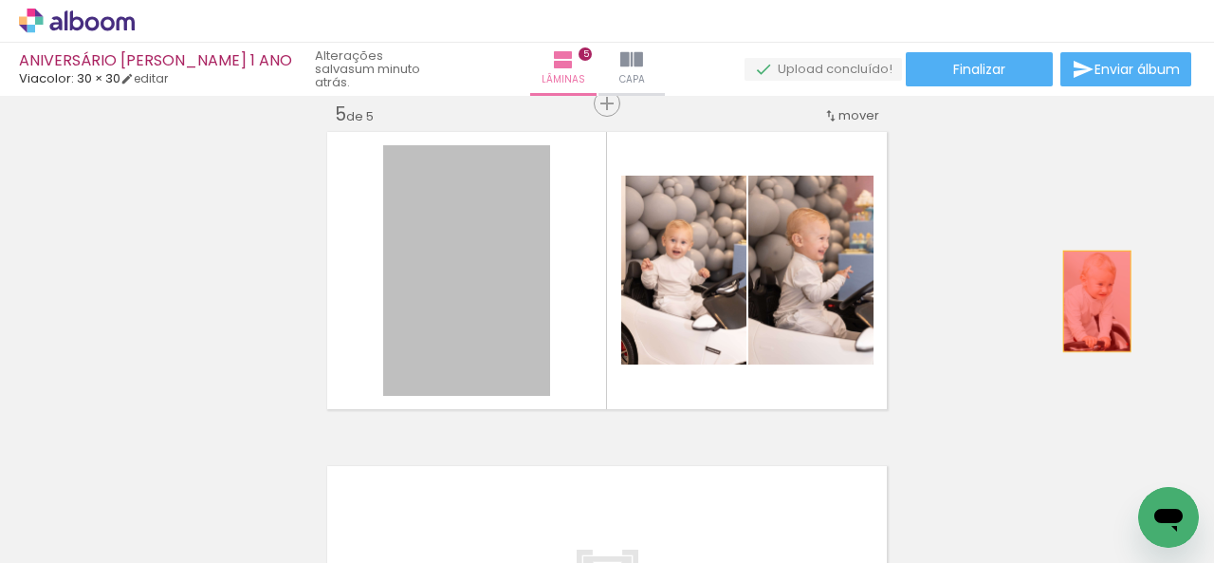
drag, startPoint x: 476, startPoint y: 323, endPoint x: 1091, endPoint y: 301, distance: 615.1
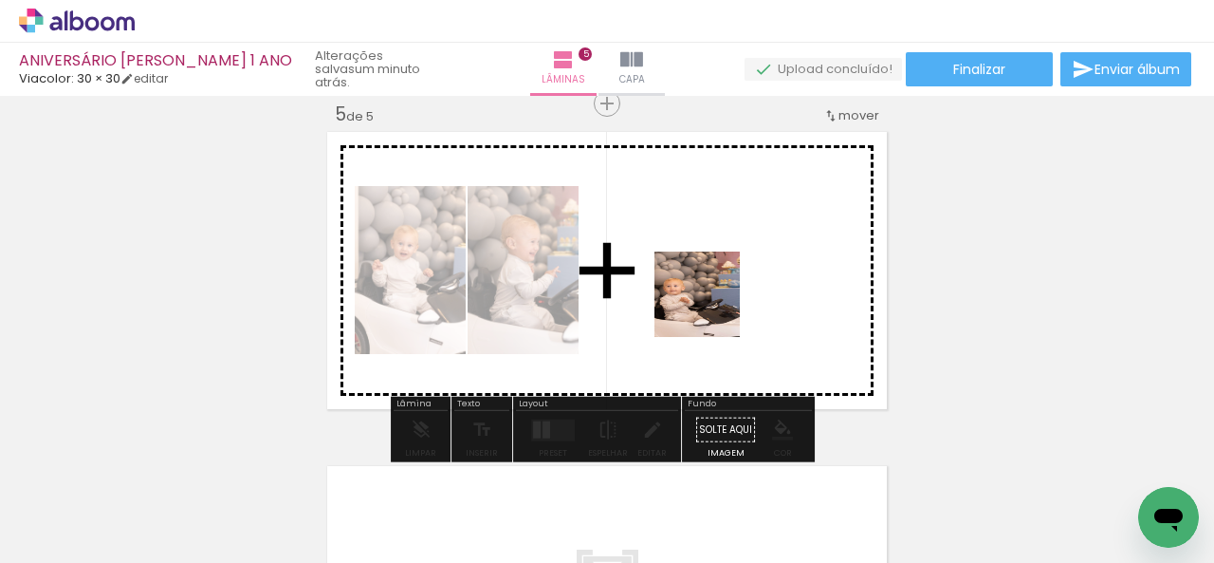
drag, startPoint x: 656, startPoint y: 517, endPoint x: 711, endPoint y: 301, distance: 223.2
click at [711, 301] on quentale-workspace at bounding box center [607, 281] width 1214 height 563
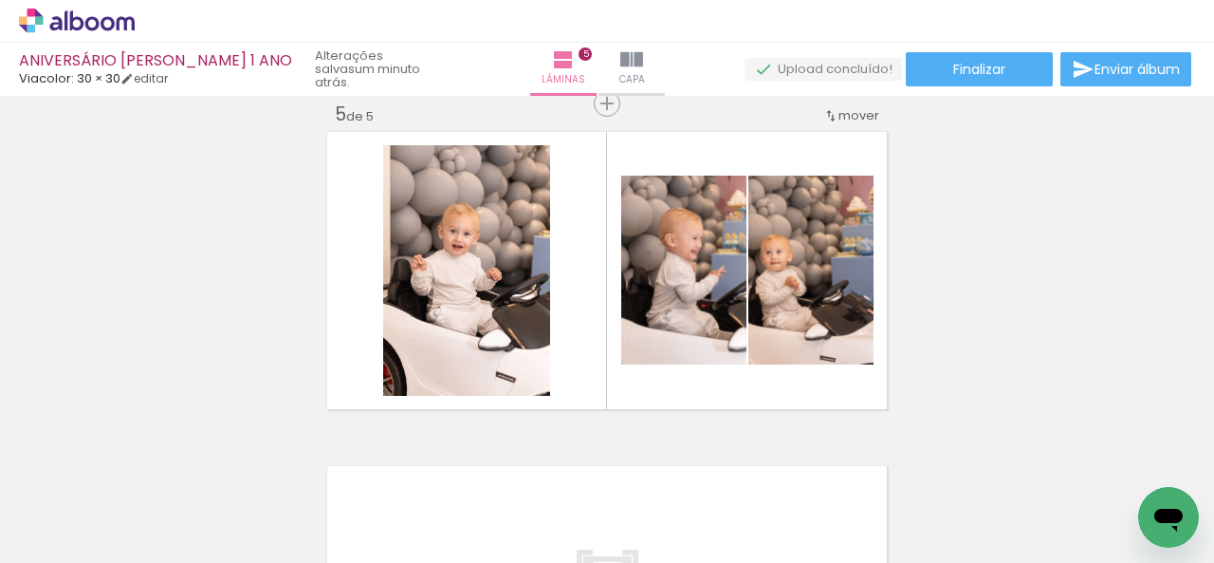
click at [554, 524] on div at bounding box center [553, 499] width 63 height 94
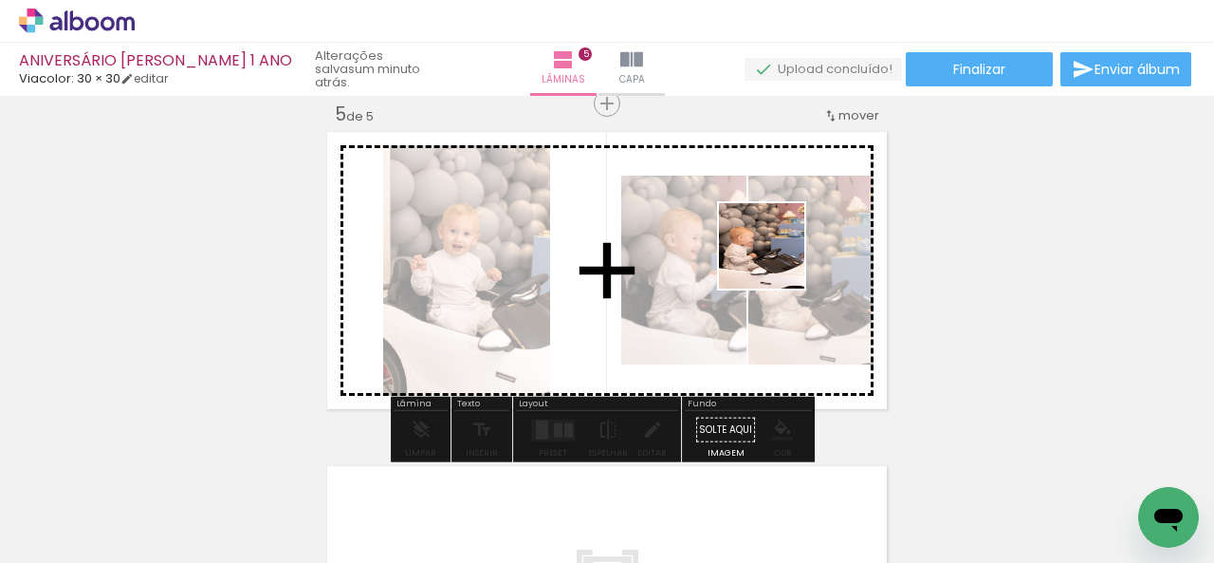
drag, startPoint x: 554, startPoint y: 524, endPoint x: 776, endPoint y: 260, distance: 344.7
click at [776, 260] on quentale-workspace at bounding box center [607, 281] width 1214 height 563
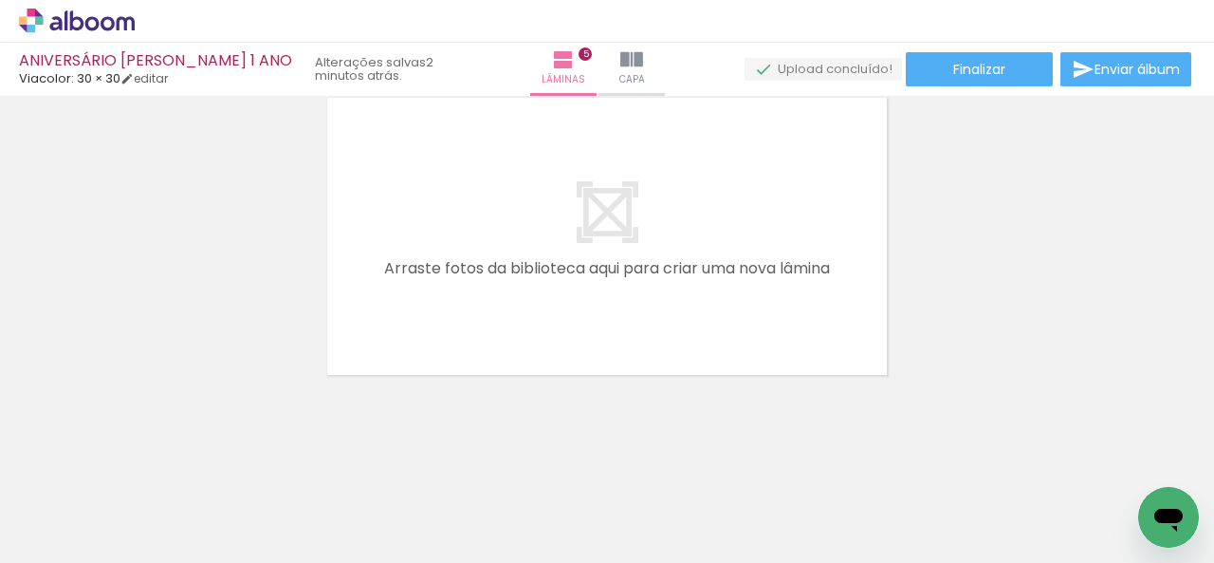
scroll to position [1728, 0]
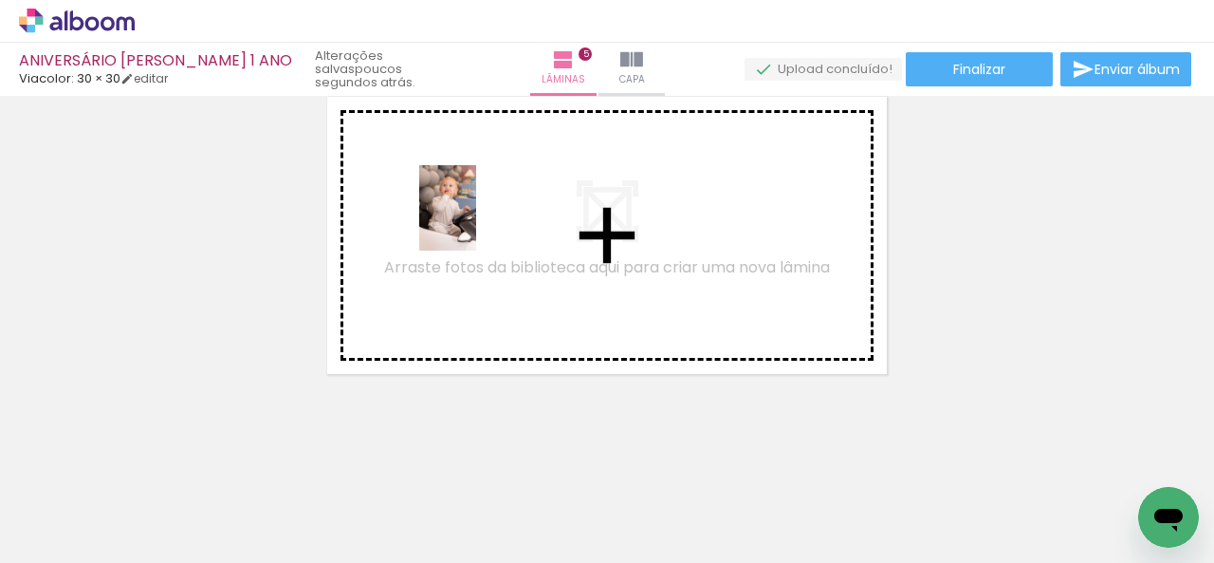
drag, startPoint x: 1087, startPoint y: 511, endPoint x: 474, endPoint y: 222, distance: 677.7
click at [474, 222] on quentale-workspace at bounding box center [607, 281] width 1214 height 563
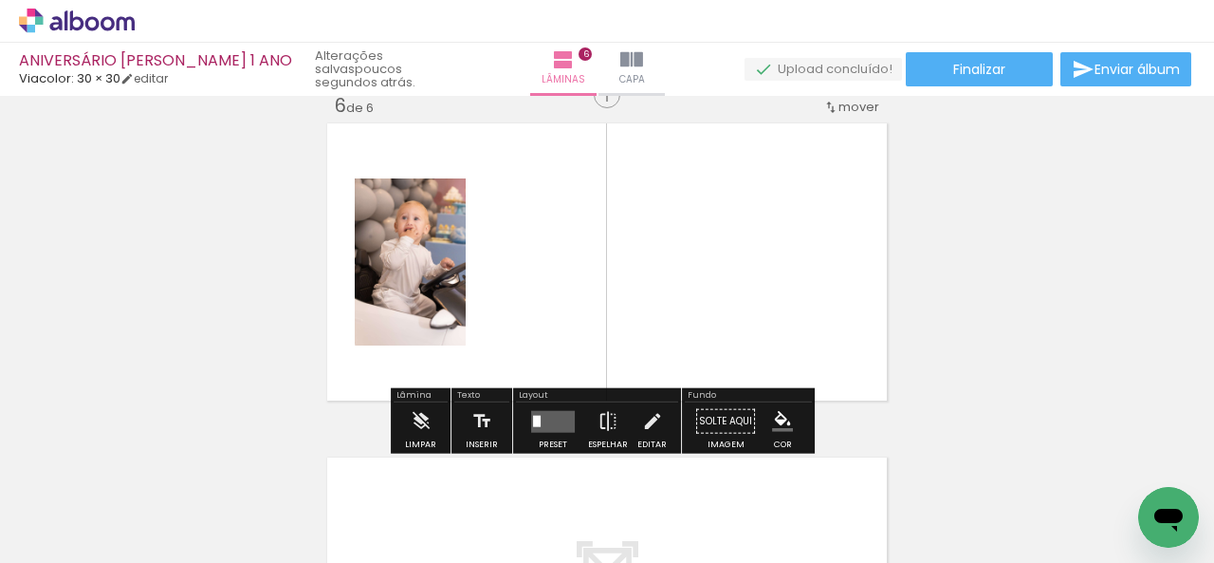
scroll to position [1693, 0]
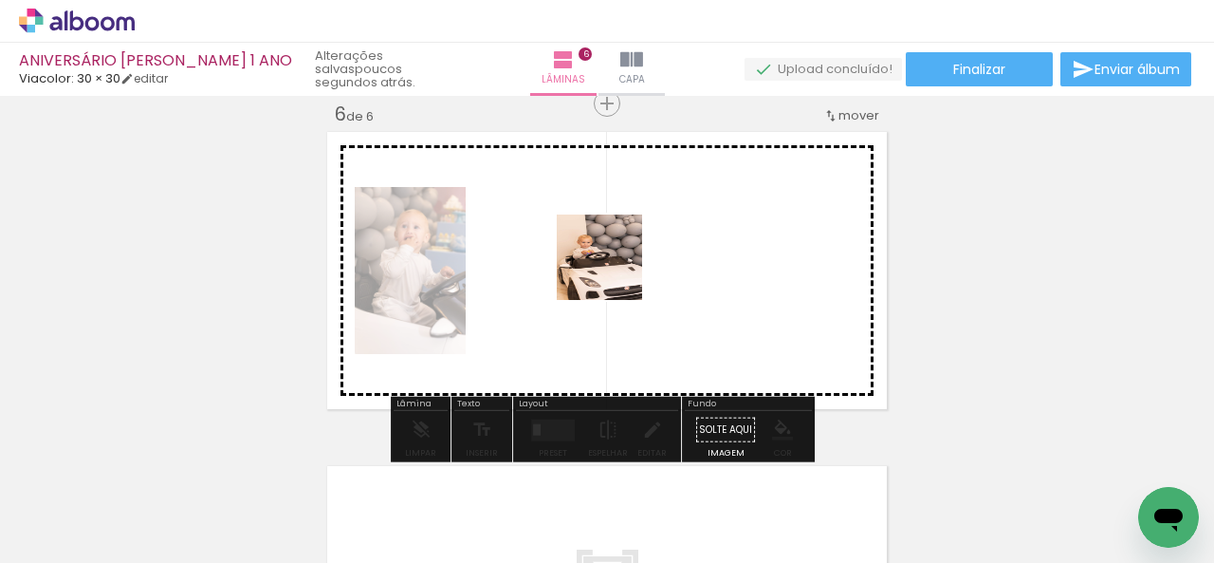
drag, startPoint x: 333, startPoint y: 530, endPoint x: 626, endPoint y: 263, distance: 396.8
click at [626, 263] on quentale-workspace at bounding box center [607, 281] width 1214 height 563
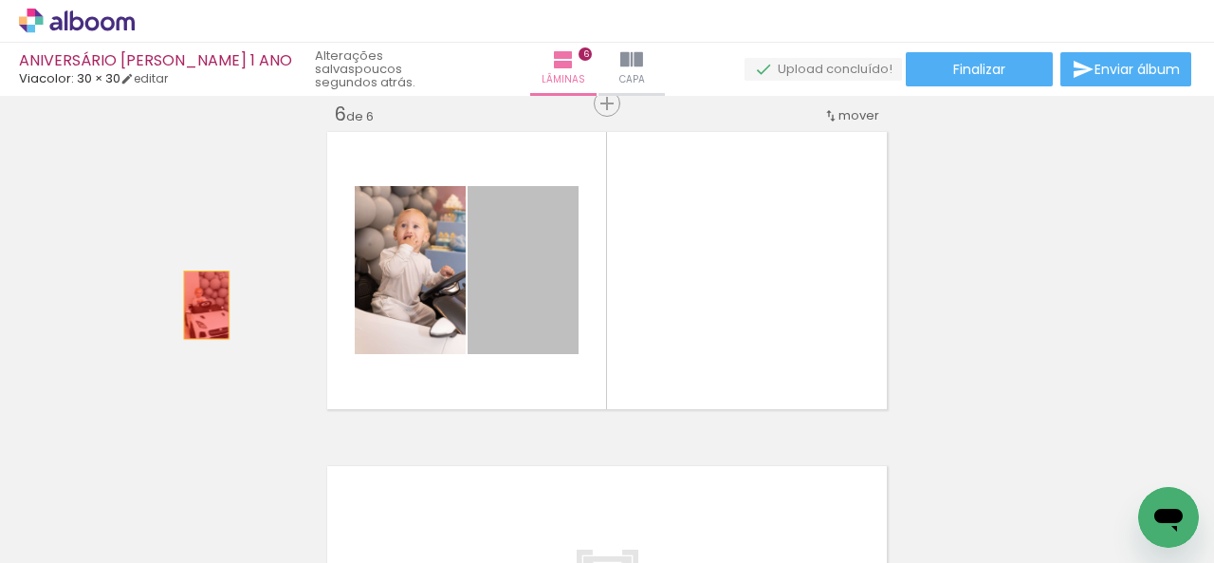
drag, startPoint x: 499, startPoint y: 308, endPoint x: 143, endPoint y: 310, distance: 355.7
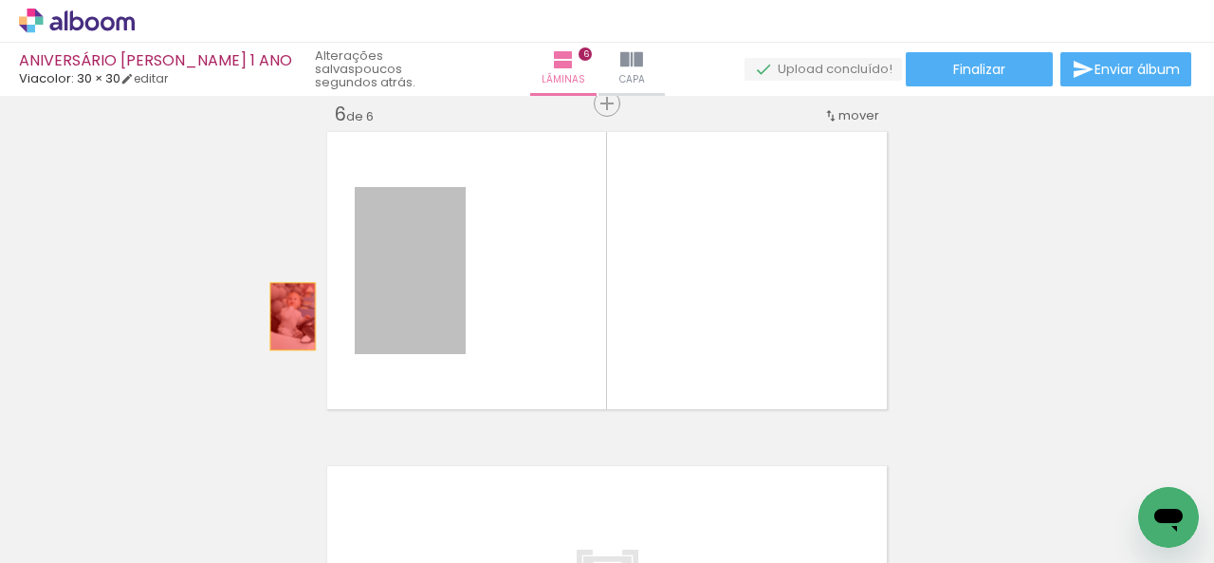
drag, startPoint x: 413, startPoint y: 325, endPoint x: 125, endPoint y: 305, distance: 288.1
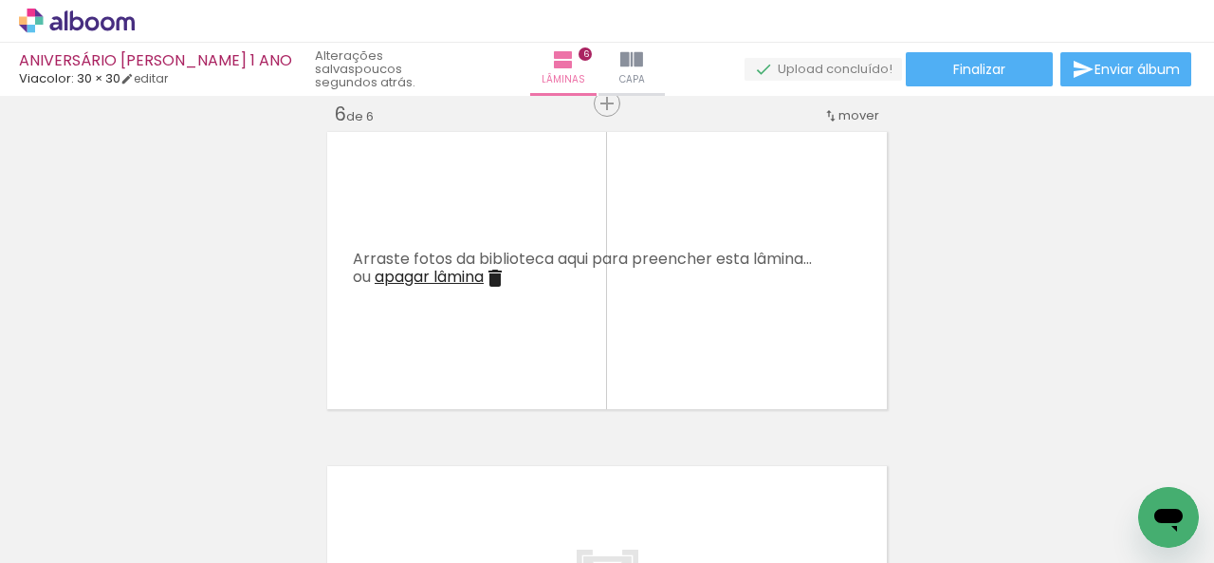
click at [218, 515] on div at bounding box center [234, 499] width 63 height 94
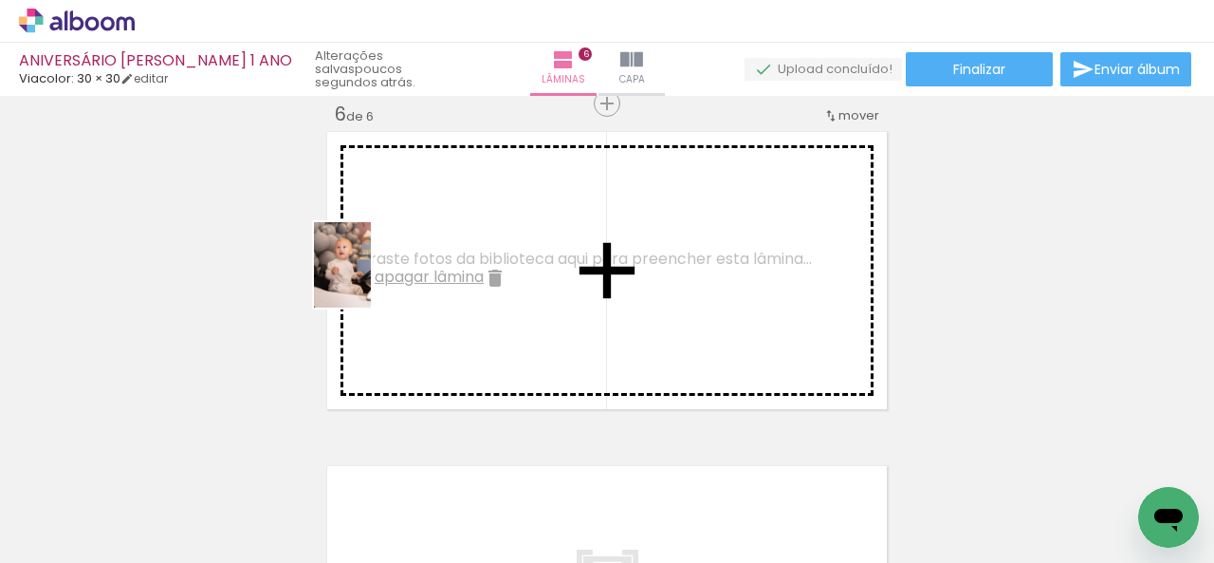
drag, startPoint x: 874, startPoint y: 536, endPoint x: 369, endPoint y: 276, distance: 567.7
click at [369, 276] on quentale-workspace at bounding box center [607, 281] width 1214 height 563
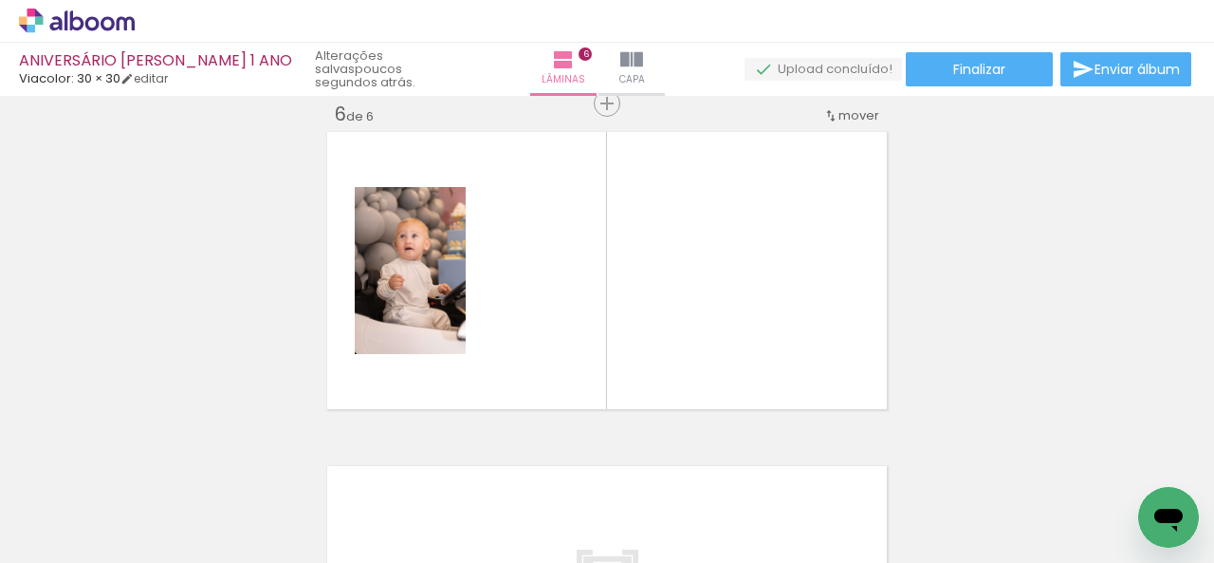
scroll to position [0, 7570]
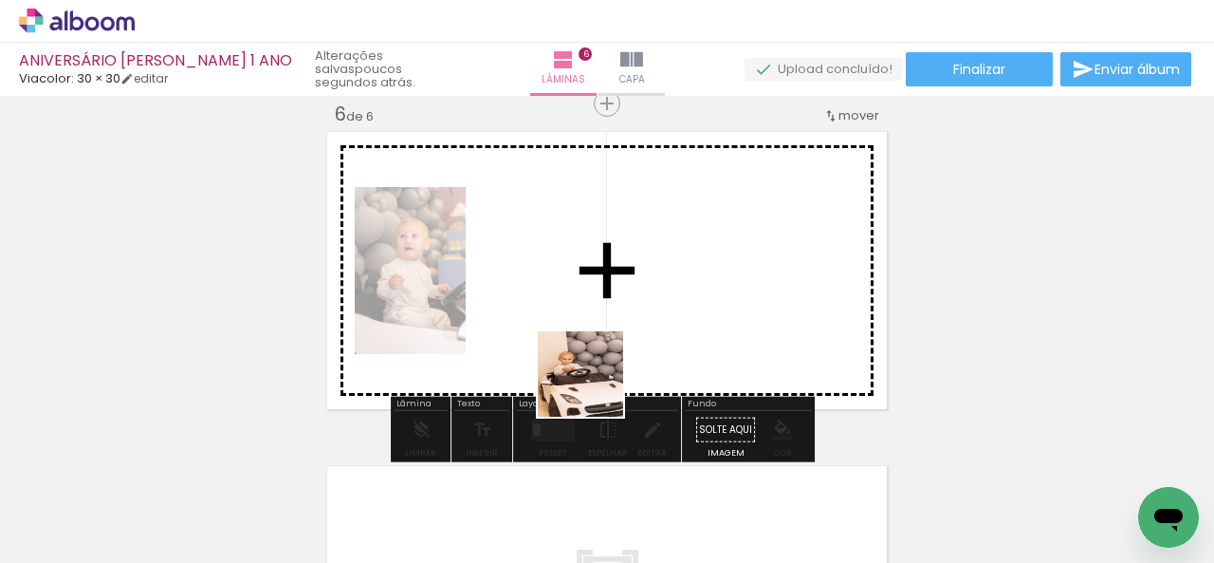
drag, startPoint x: 602, startPoint y: 508, endPoint x: 571, endPoint y: 258, distance: 252.4
click at [571, 258] on quentale-workspace at bounding box center [607, 281] width 1214 height 563
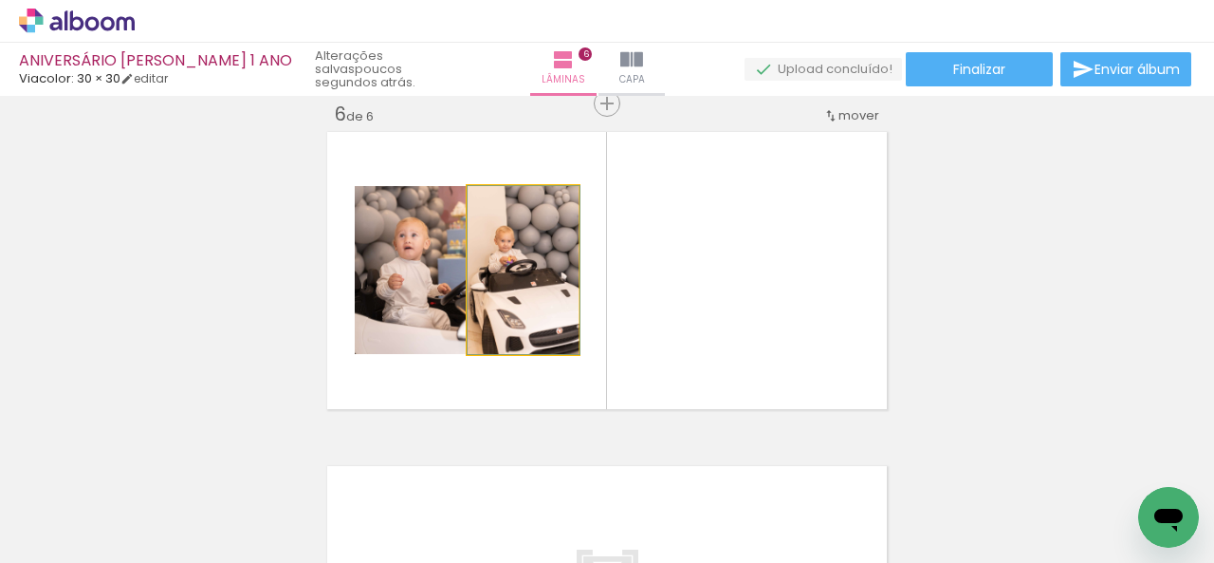
drag, startPoint x: 522, startPoint y: 286, endPoint x: 530, endPoint y: 272, distance: 15.8
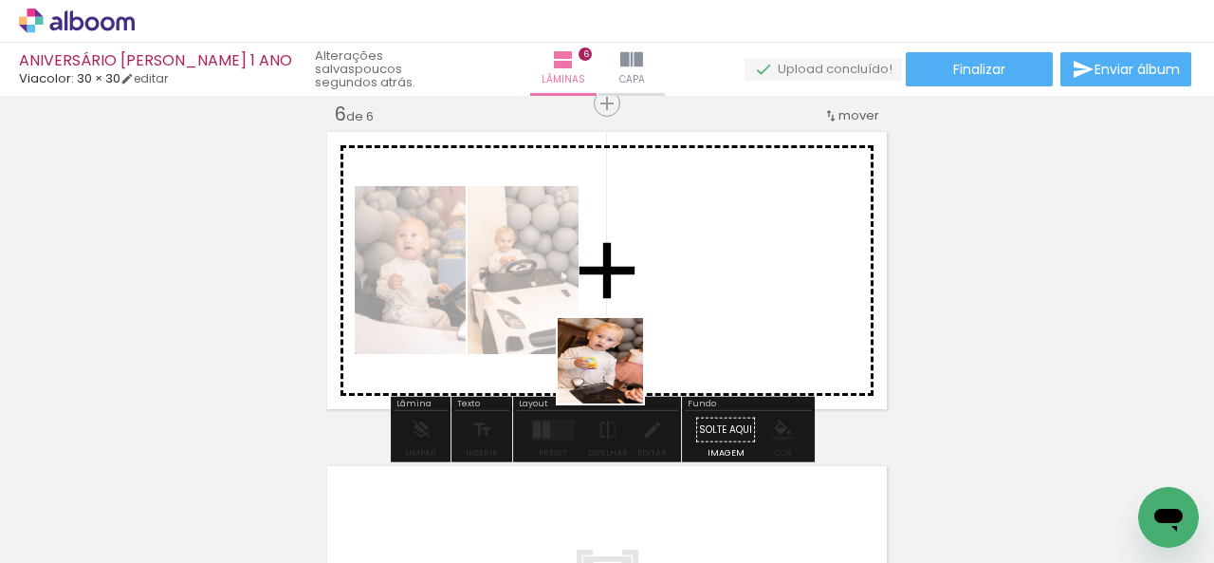
drag, startPoint x: 487, startPoint y: 539, endPoint x: 702, endPoint y: 299, distance: 322.5
click at [702, 299] on quentale-workspace at bounding box center [607, 281] width 1214 height 563
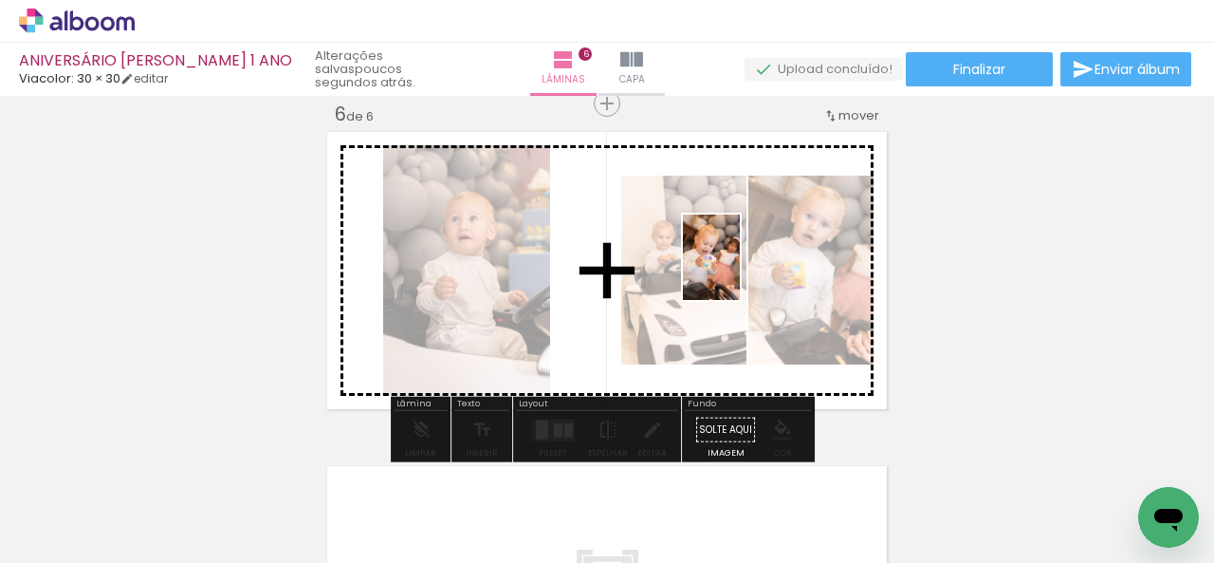
drag, startPoint x: 374, startPoint y: 523, endPoint x: 738, endPoint y: 271, distance: 442.6
click at [738, 271] on quentale-workspace at bounding box center [607, 281] width 1214 height 563
